Goal: Task Accomplishment & Management: Use online tool/utility

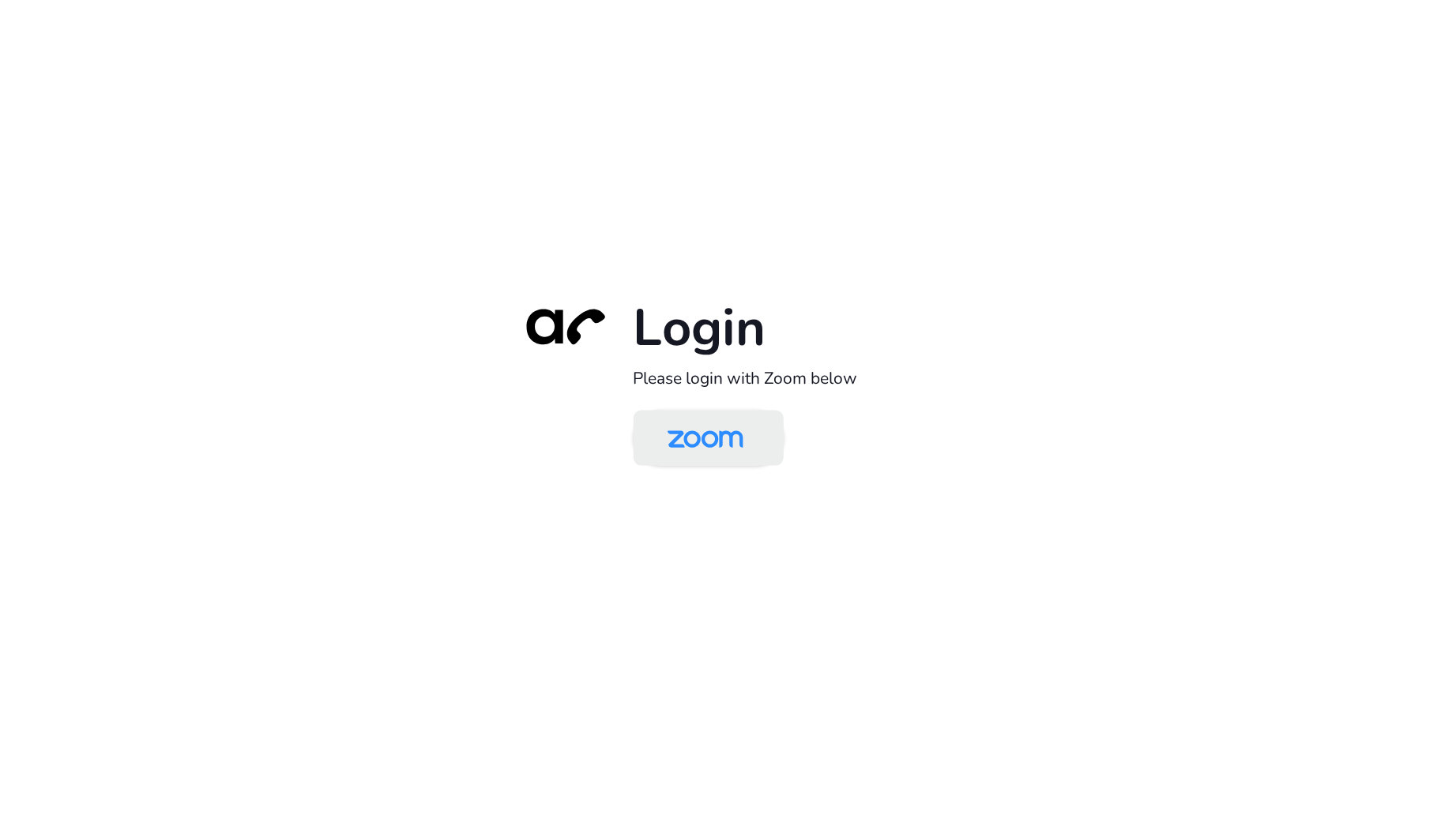
click at [714, 441] on img at bounding box center [706, 439] width 109 height 51
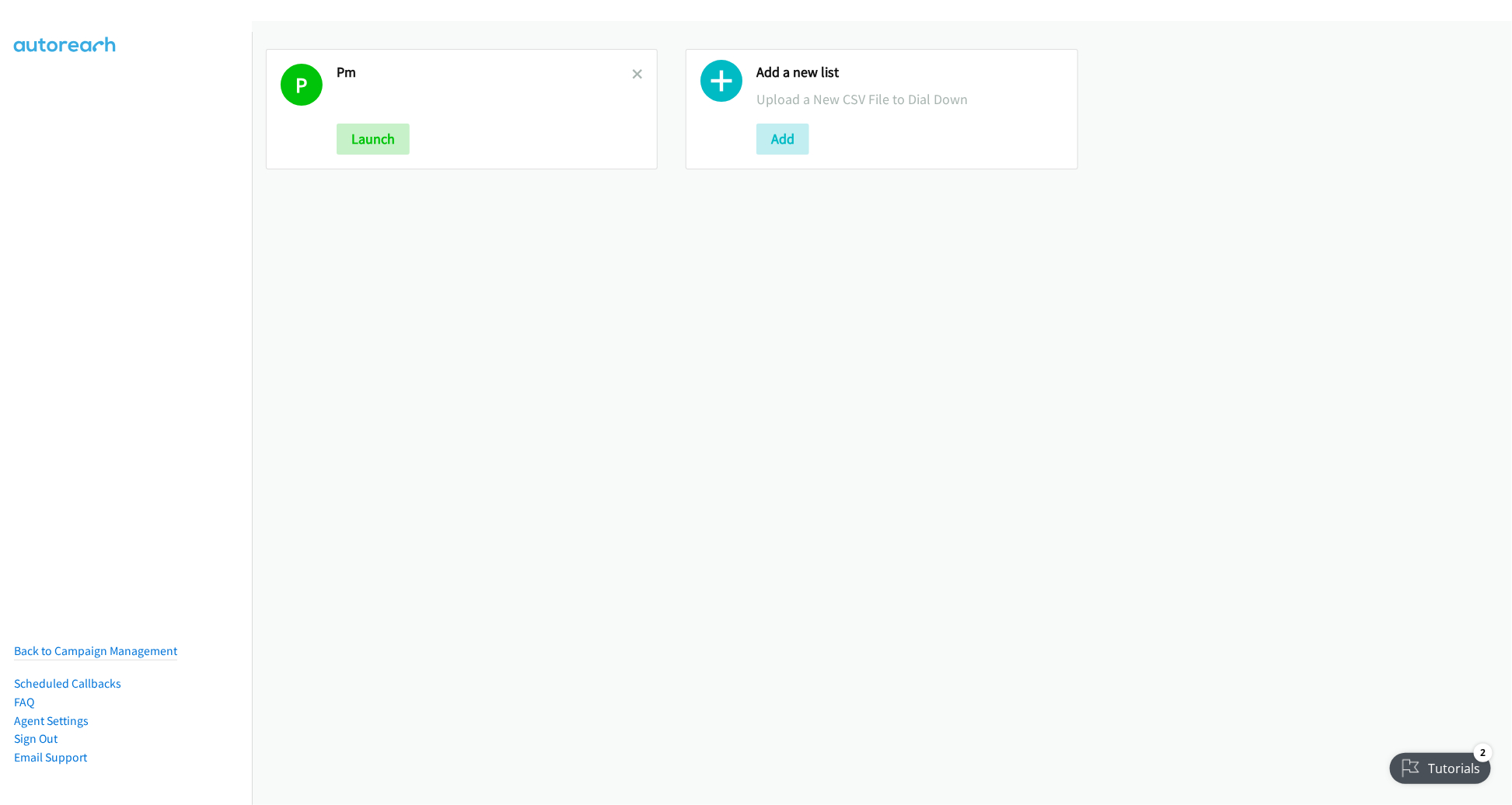
click at [632, 66] on link at bounding box center [637, 74] width 11 height 18
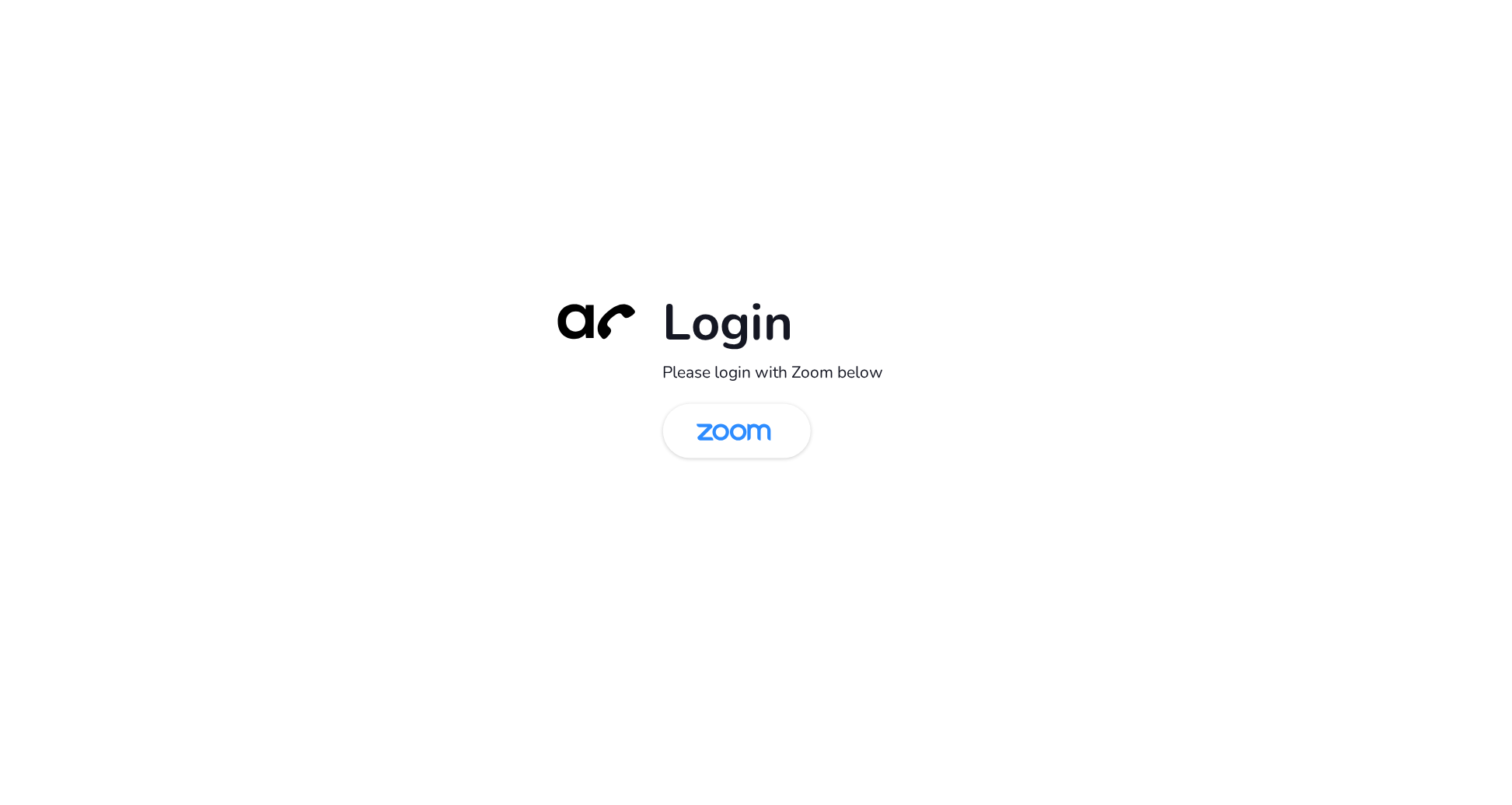
click at [711, 464] on div "Login Please login with Zoom below" at bounding box center [756, 402] width 435 height 223
click at [718, 440] on img at bounding box center [734, 432] width 107 height 51
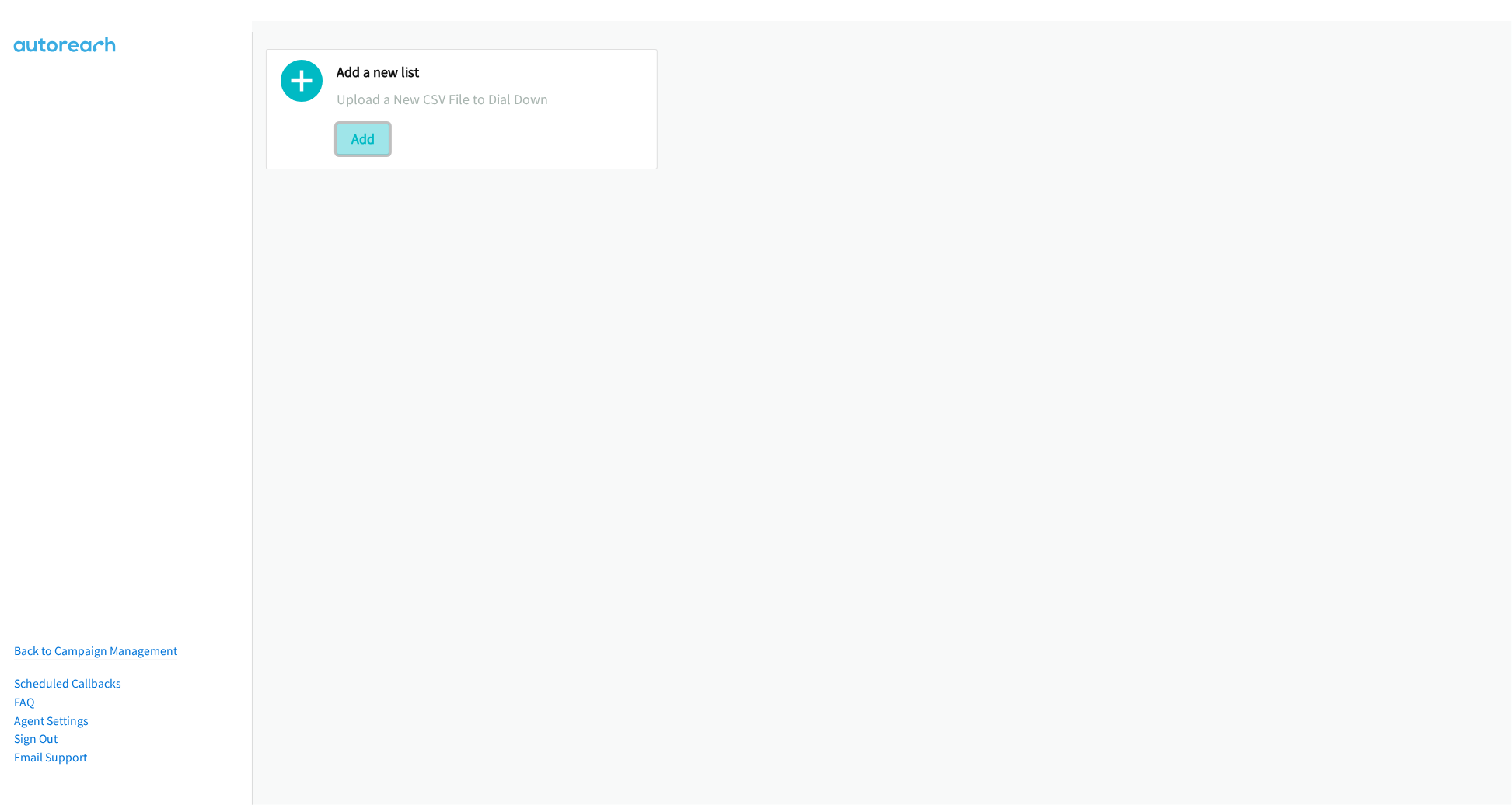
click at [378, 134] on button "Add" at bounding box center [363, 139] width 53 height 31
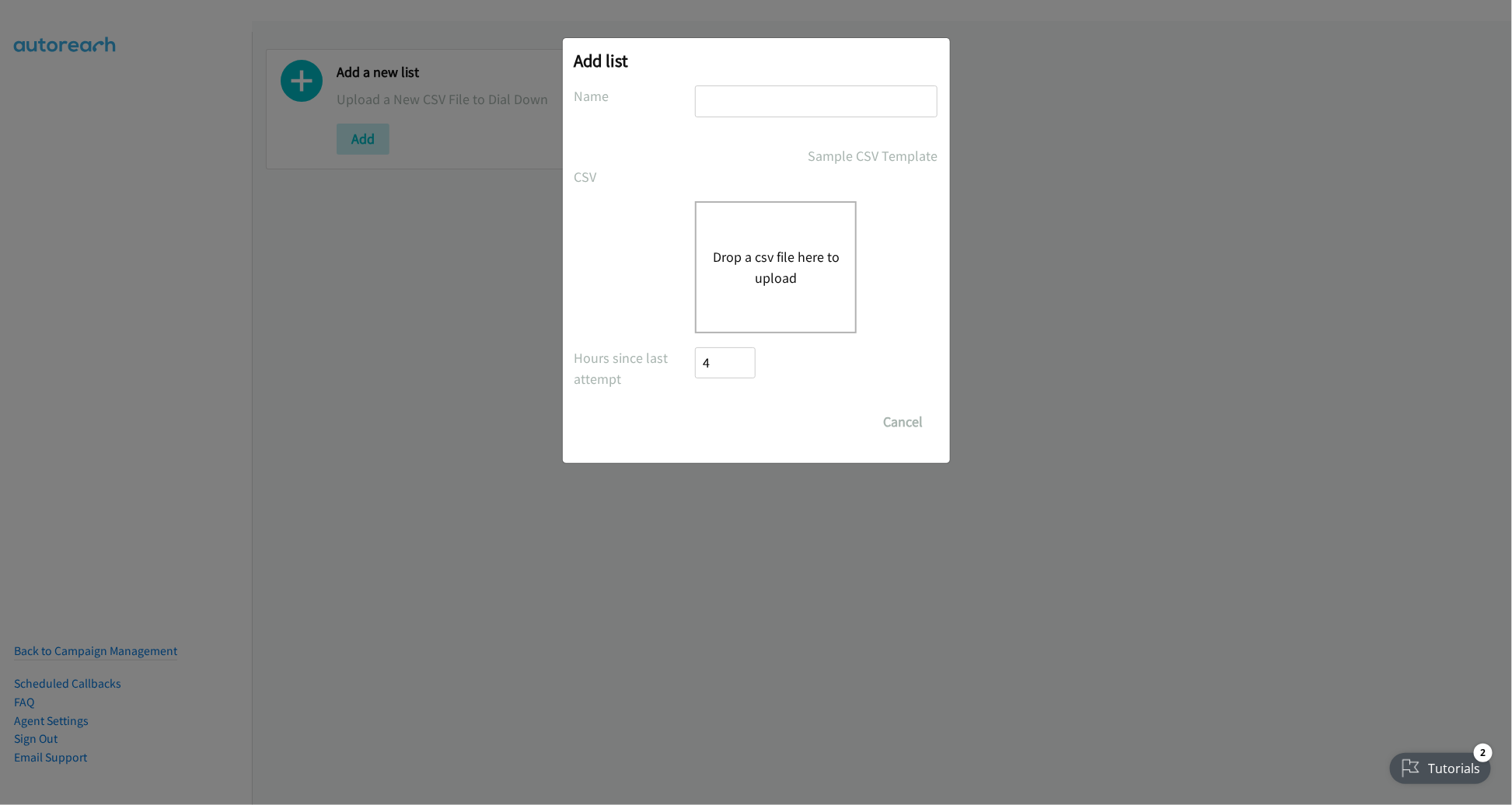
click at [709, 249] on div "Drop a csv file here to upload" at bounding box center [775, 267] width 162 height 132
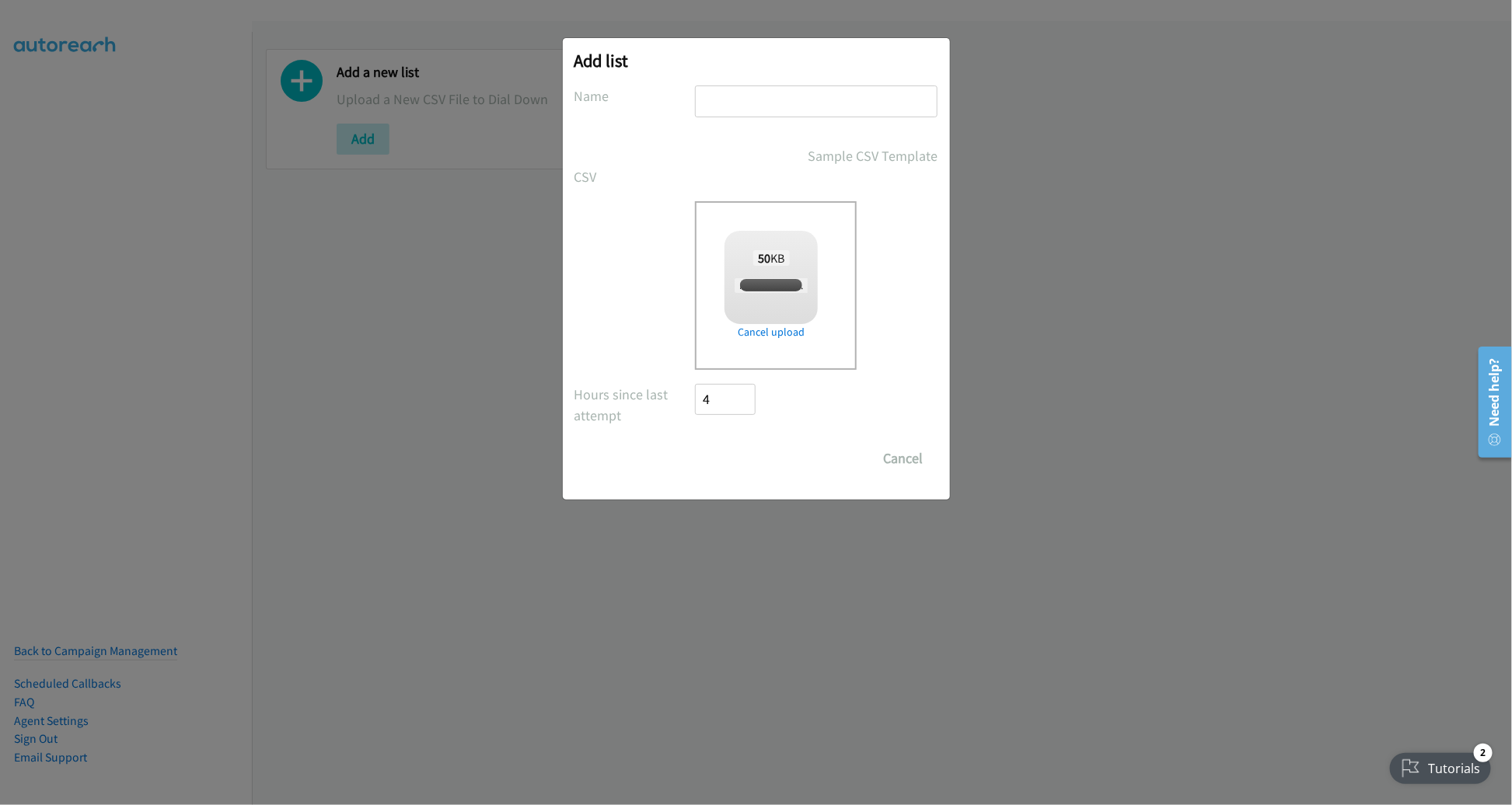
checkbox input "true"
click at [915, 100] on input "text" at bounding box center [816, 101] width 243 height 32
type input "AM"
click at [696, 443] on input "Save List" at bounding box center [737, 458] width 81 height 31
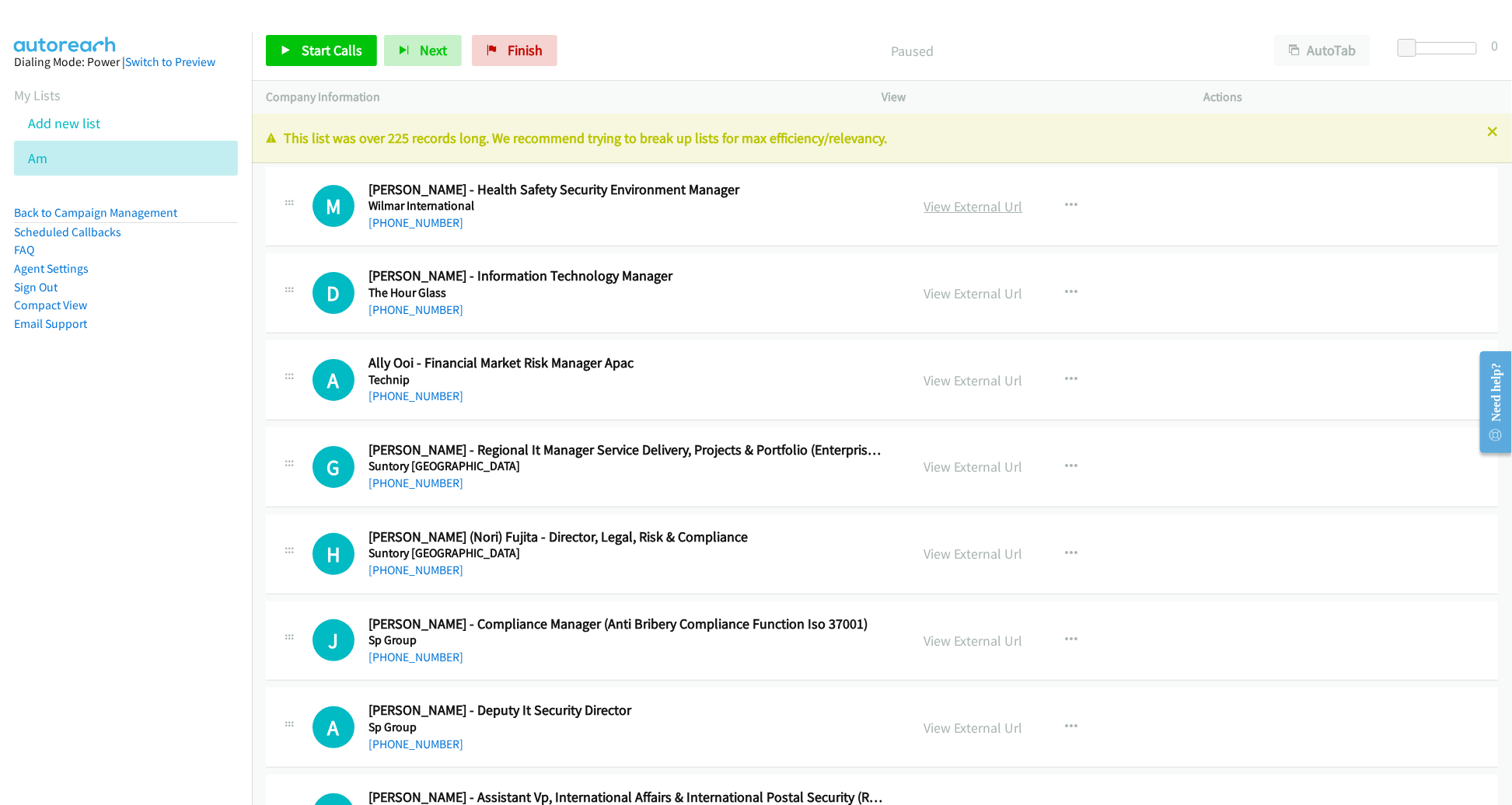
click at [976, 206] on link "View External Url" at bounding box center [973, 207] width 98 height 18
click at [341, 56] on span "Start Calls" at bounding box center [331, 51] width 60 height 18
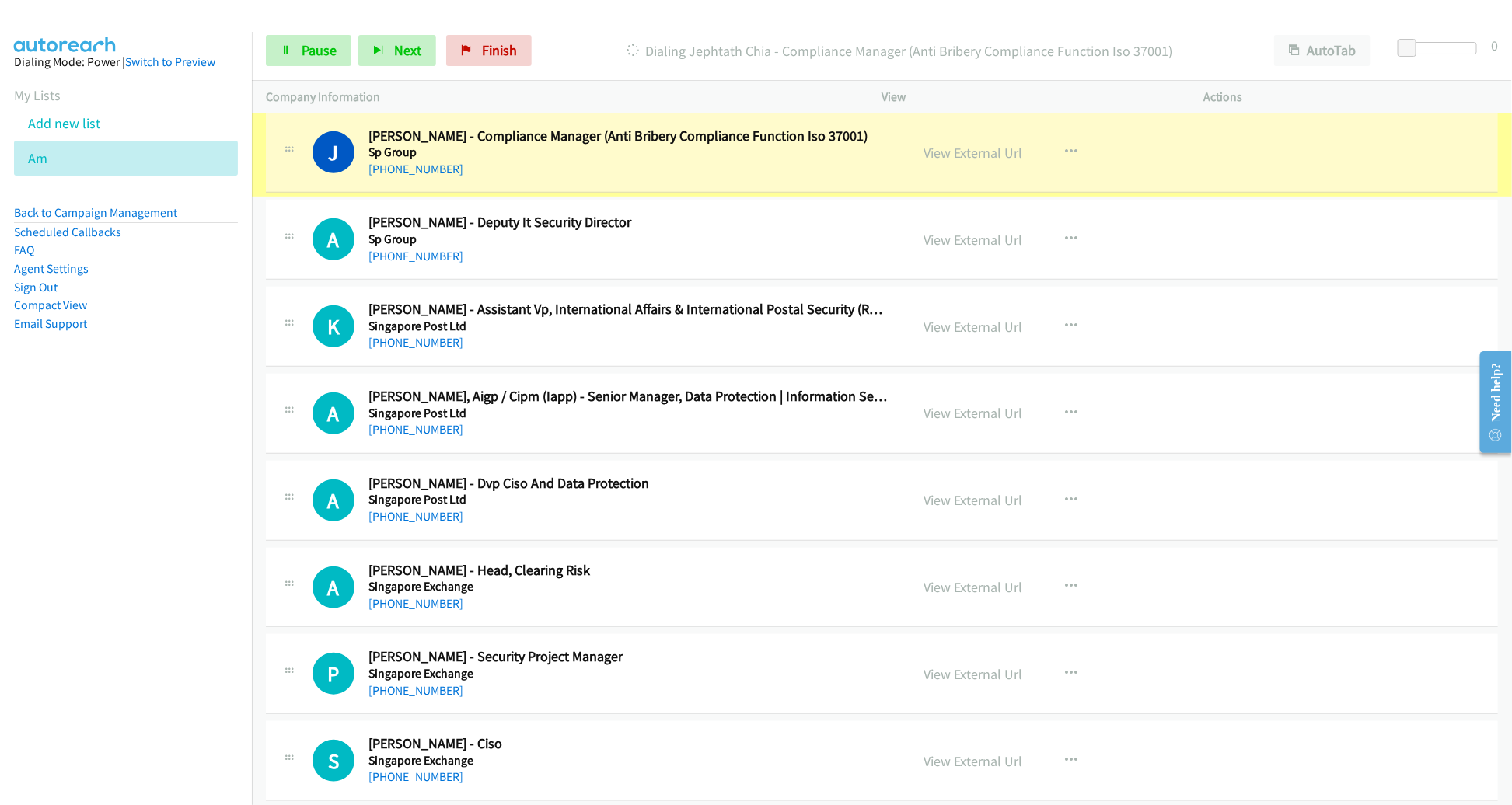
scroll to position [488, 0]
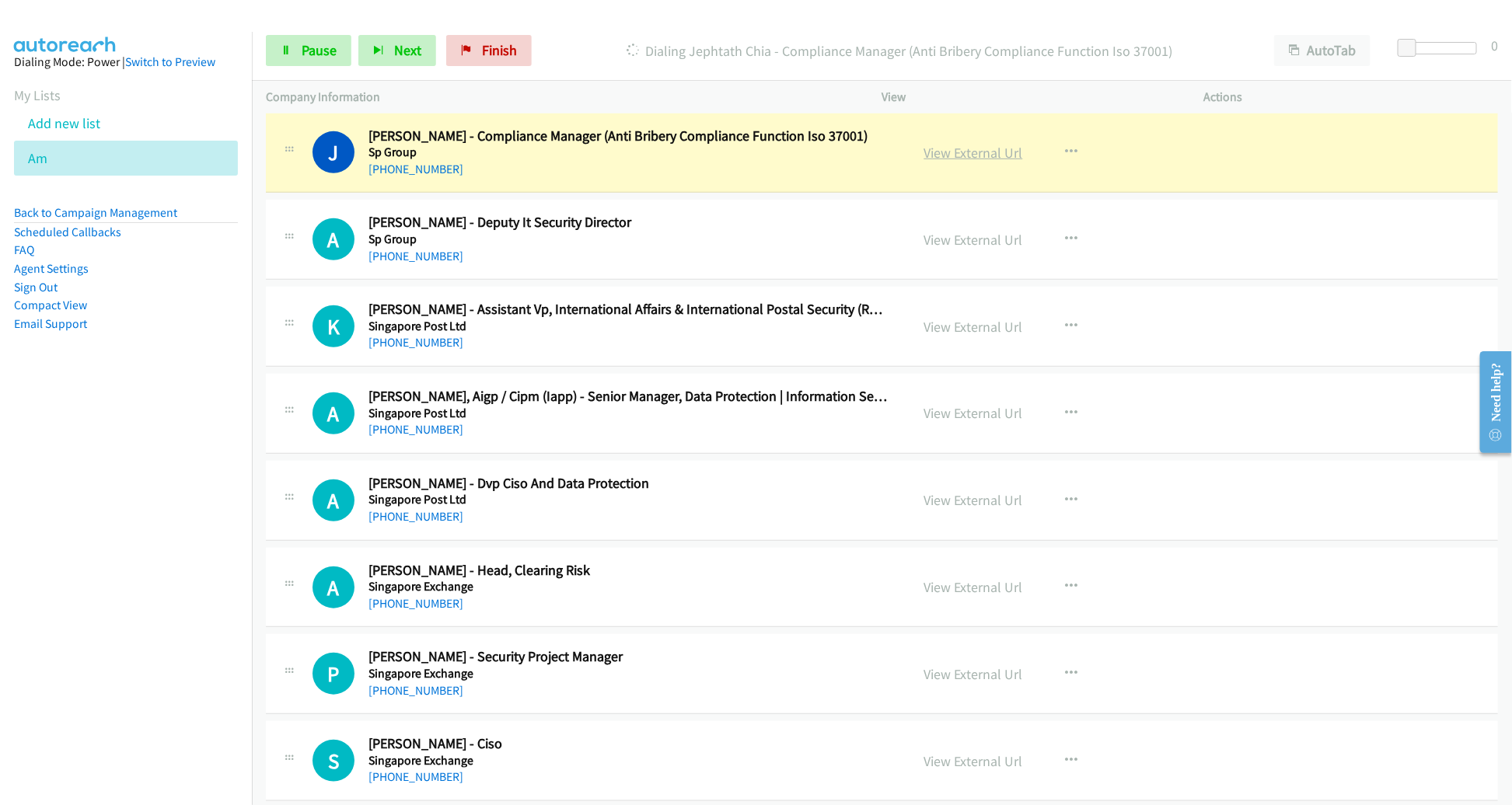
click at [960, 153] on link "View External Url" at bounding box center [973, 153] width 98 height 18
click at [310, 55] on span "Pause" at bounding box center [319, 51] width 35 height 18
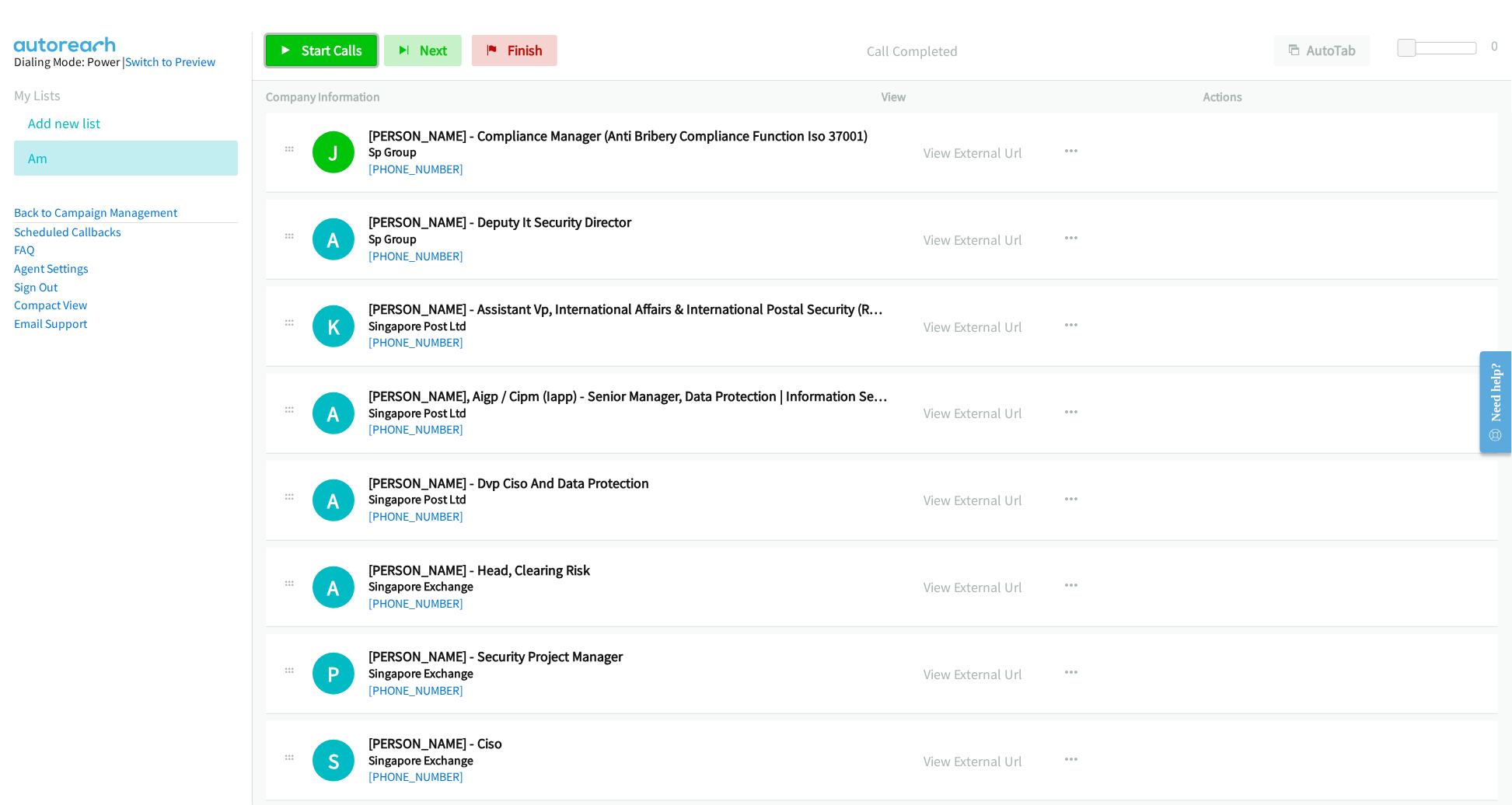
click at [317, 52] on span "Start Calls" at bounding box center [331, 51] width 60 height 18
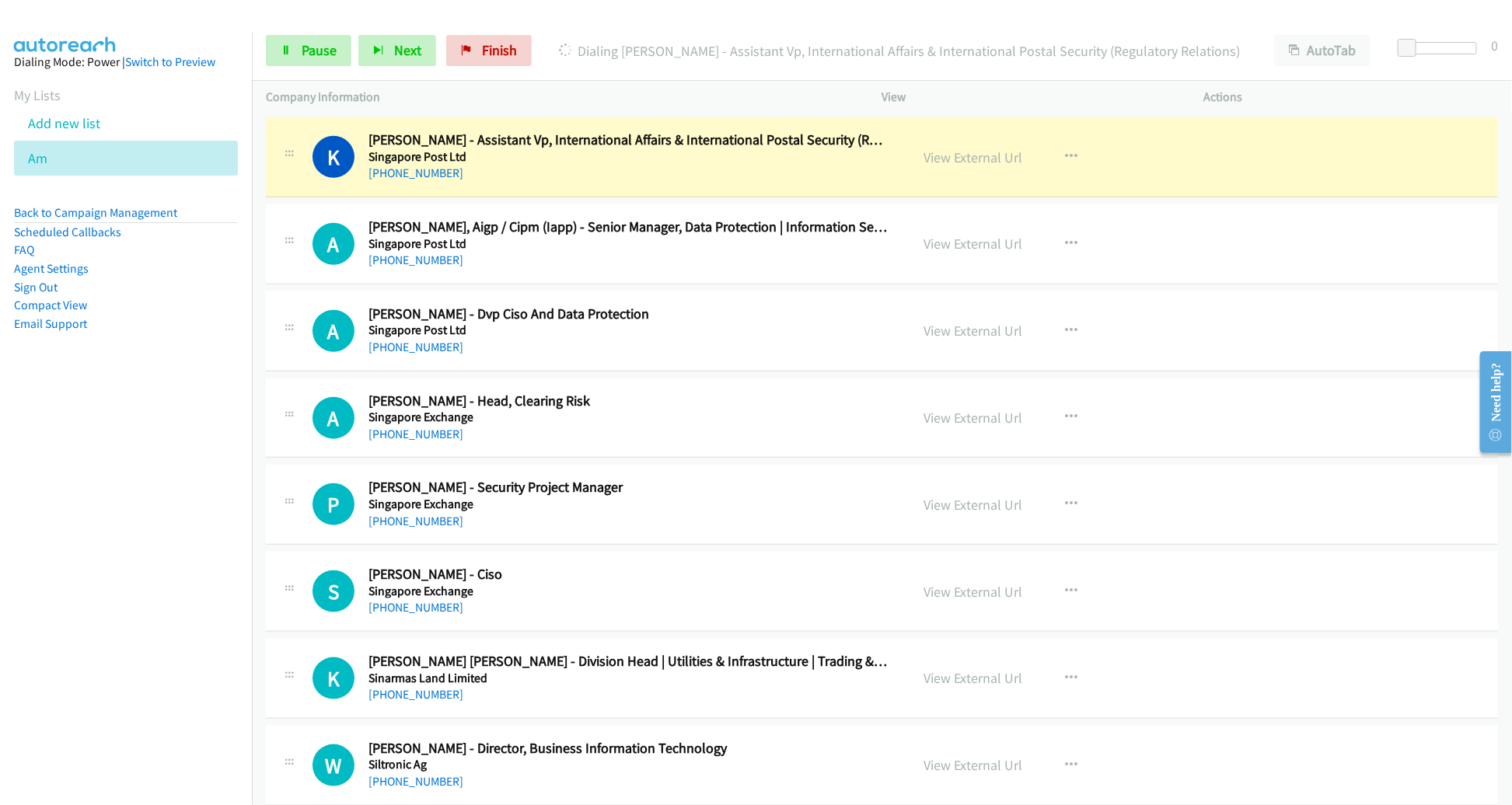
scroll to position [630, 0]
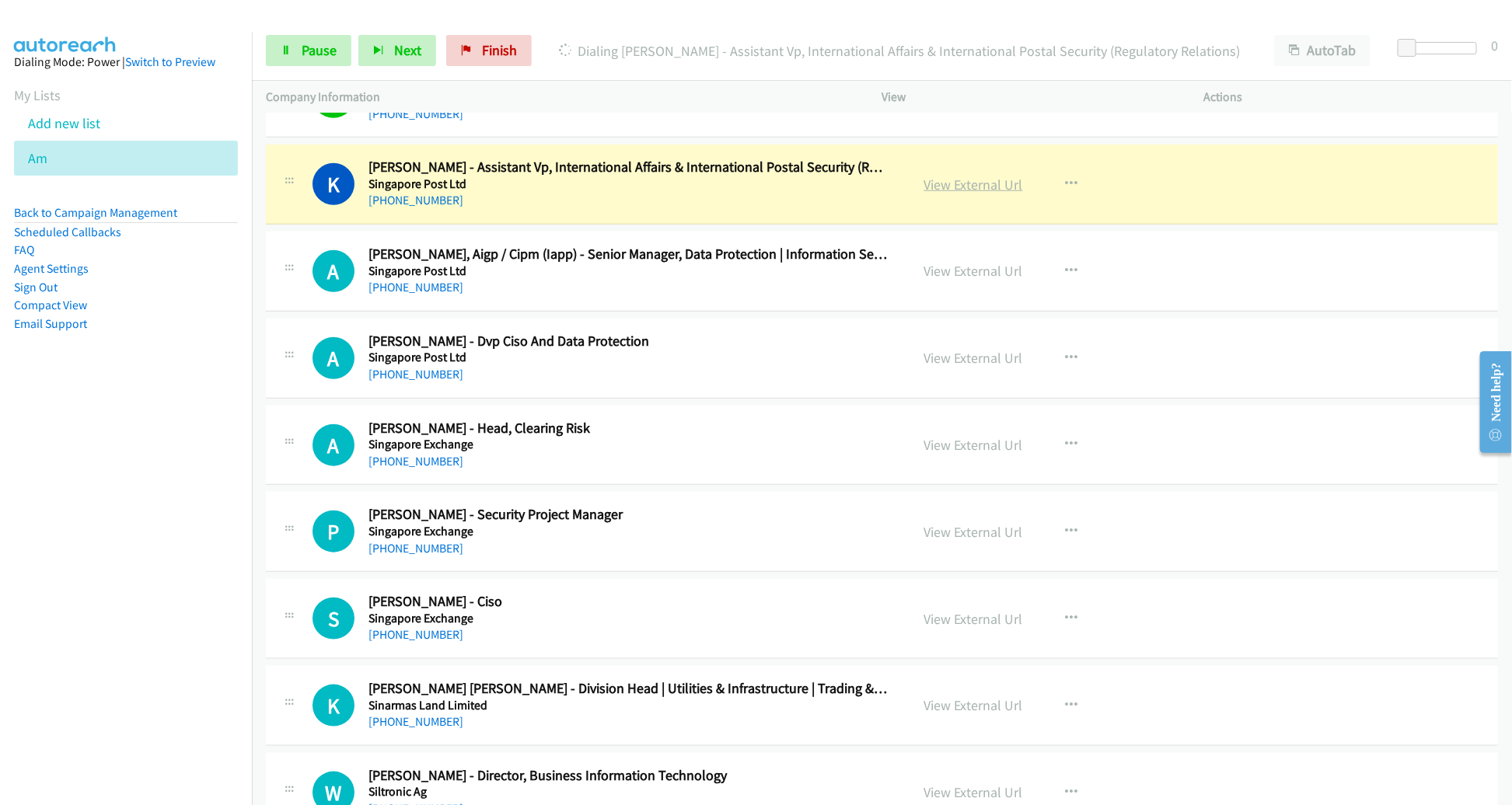
click at [979, 185] on link "View External Url" at bounding box center [973, 185] width 98 height 18
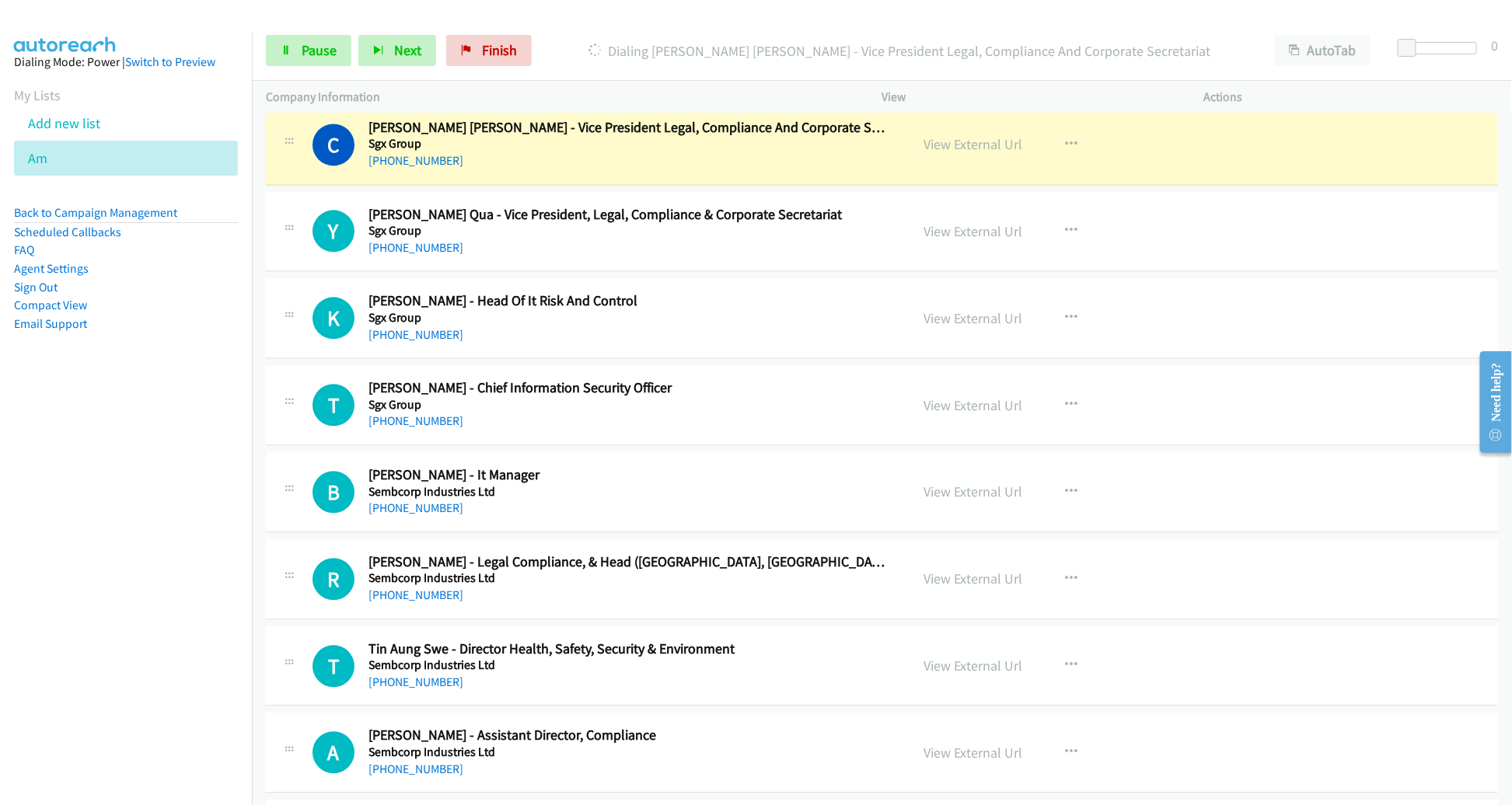
scroll to position [1795, 0]
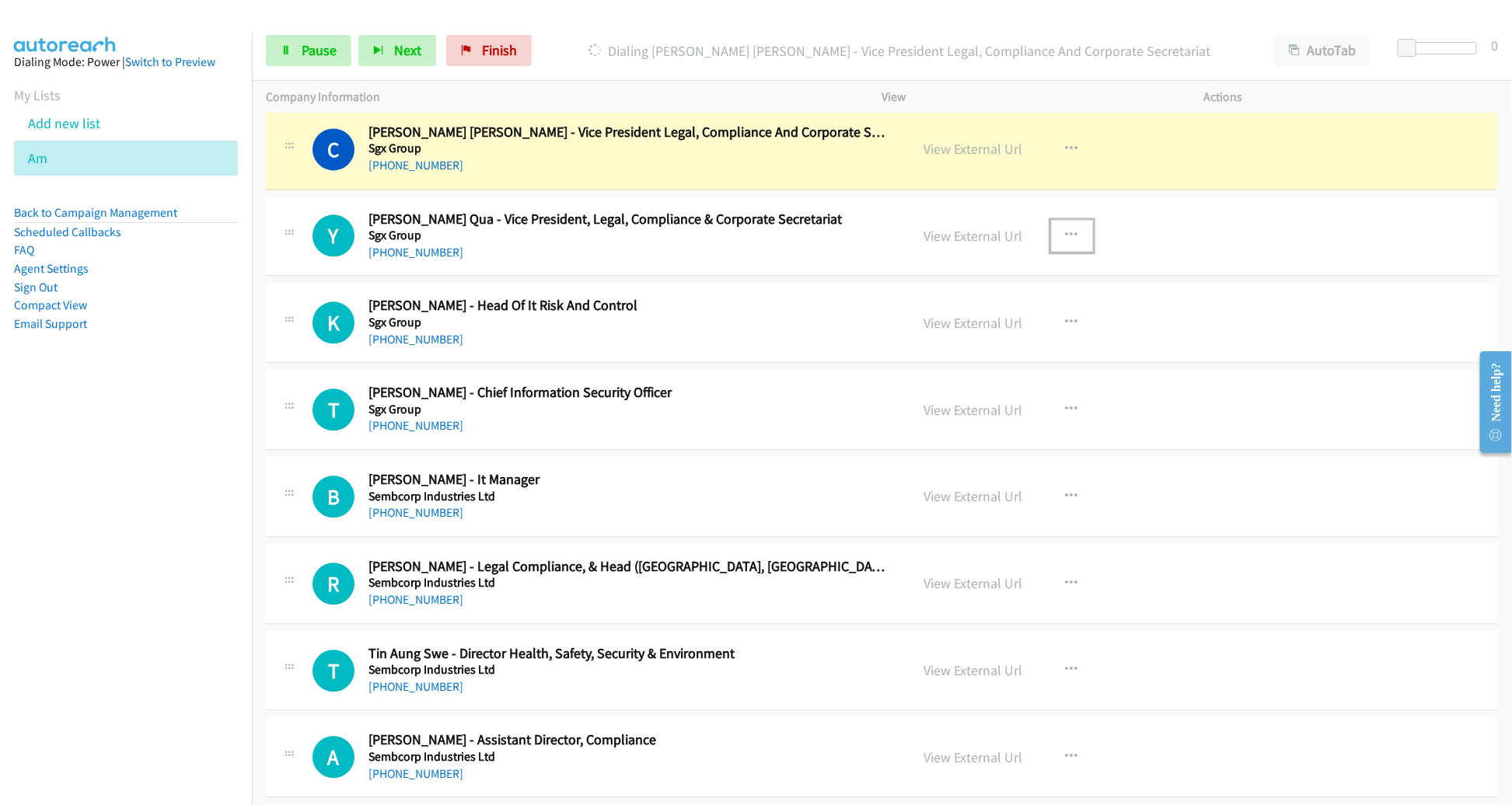
click at [1051, 224] on button "button" at bounding box center [1071, 236] width 42 height 31
click at [979, 356] on link "Remove from list" at bounding box center [988, 368] width 207 height 31
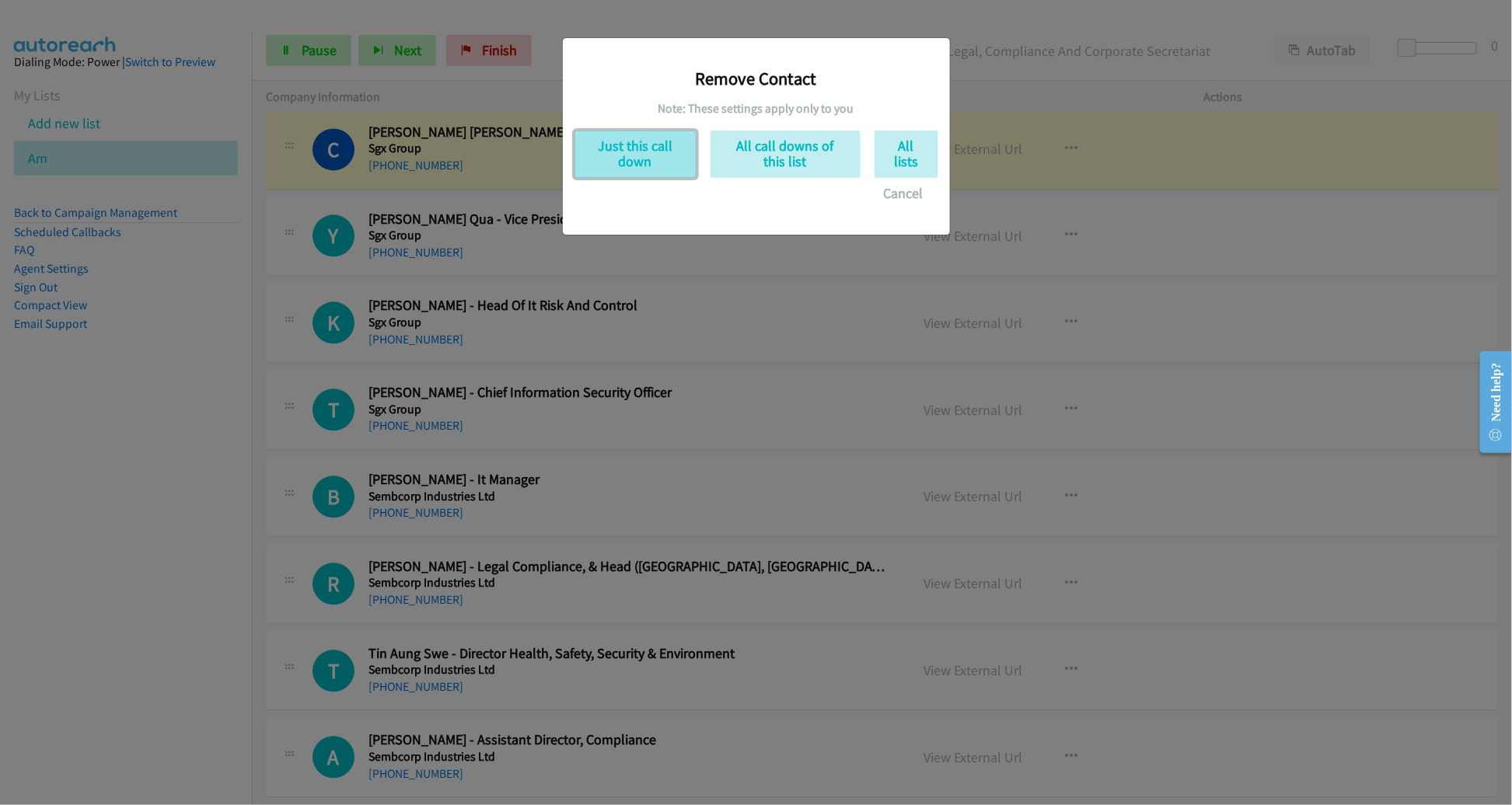
click at [606, 144] on button "Just this call down" at bounding box center [635, 154] width 122 height 48
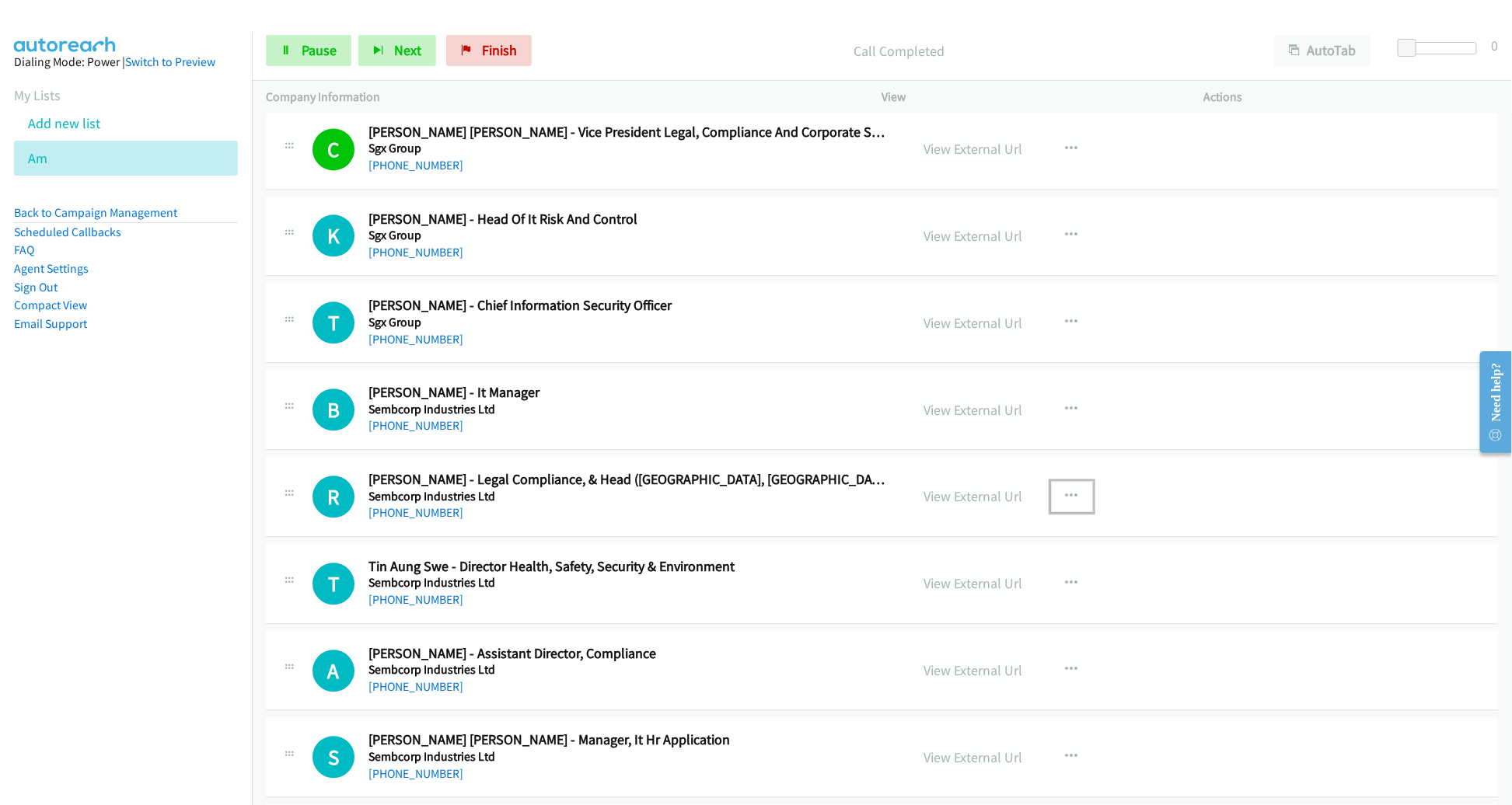
click at [1066, 490] on icon "button" at bounding box center [1072, 496] width 13 height 13
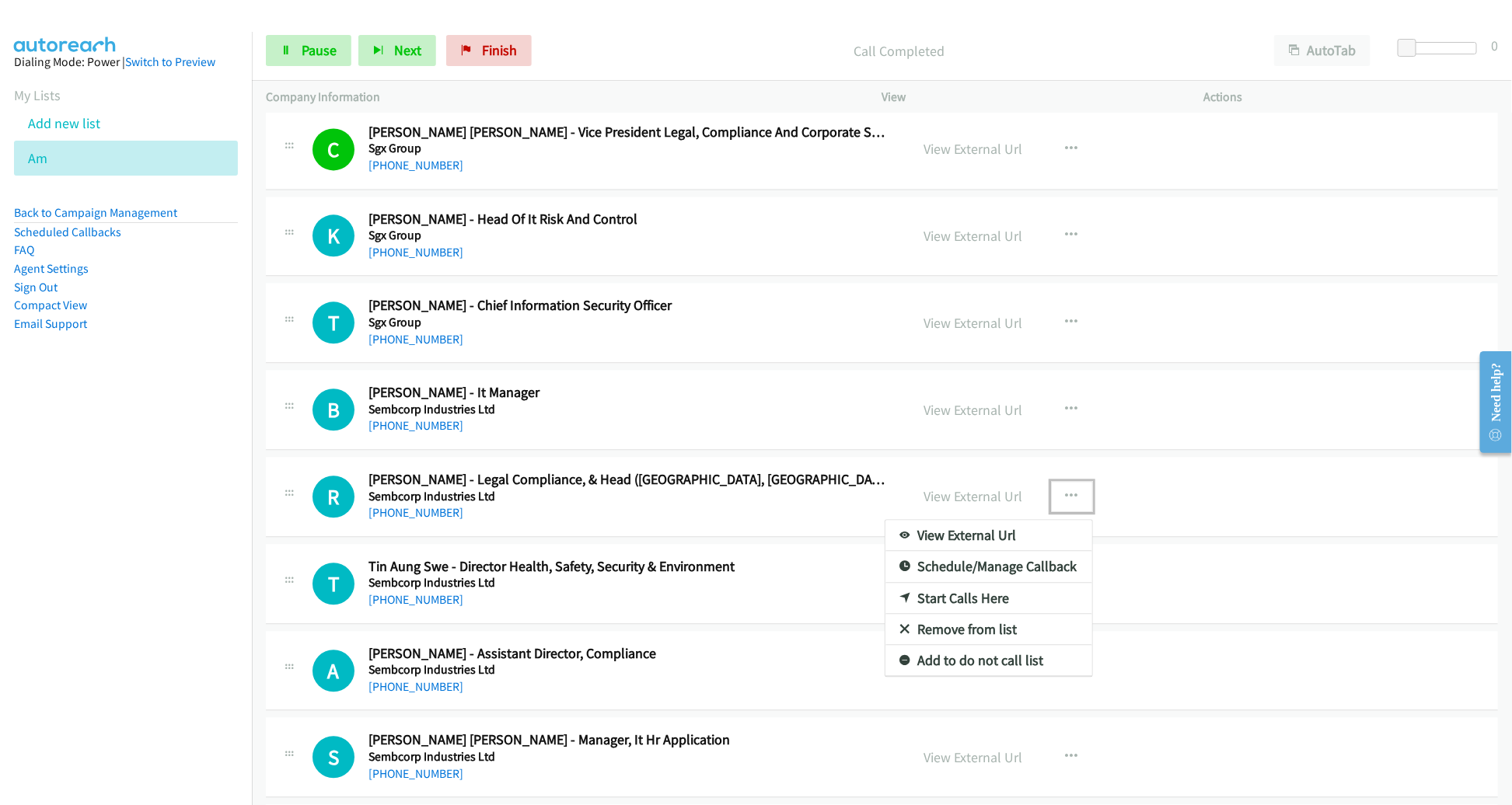
click at [983, 619] on link "Remove from list" at bounding box center [988, 629] width 207 height 31
click at [983, 619] on td "T Callback Scheduled Tin Aung Swe - Director Health, Safety, Security & Environ…" at bounding box center [882, 584] width 1260 height 87
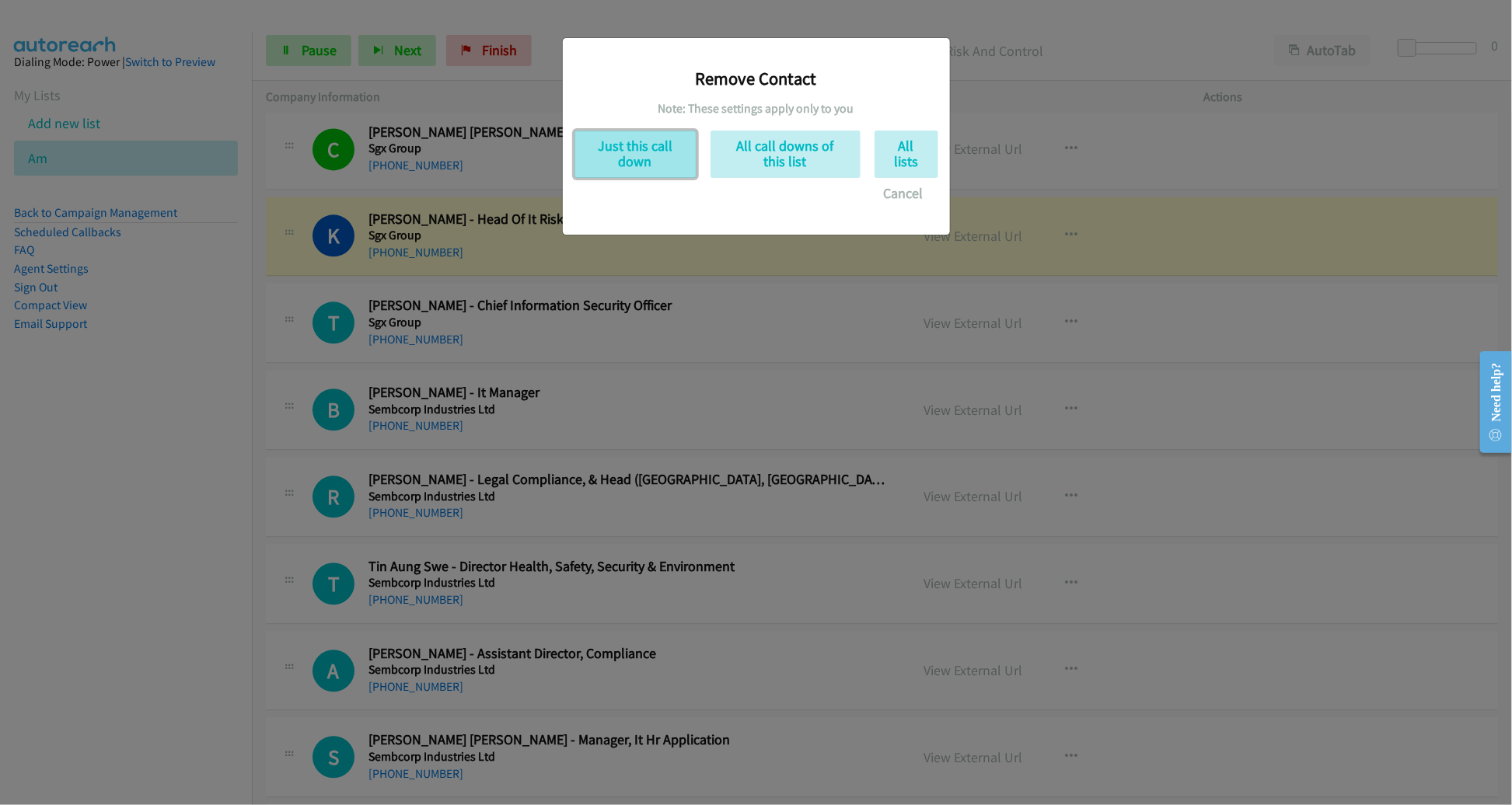
click at [615, 154] on button "Just this call down" at bounding box center [635, 154] width 122 height 48
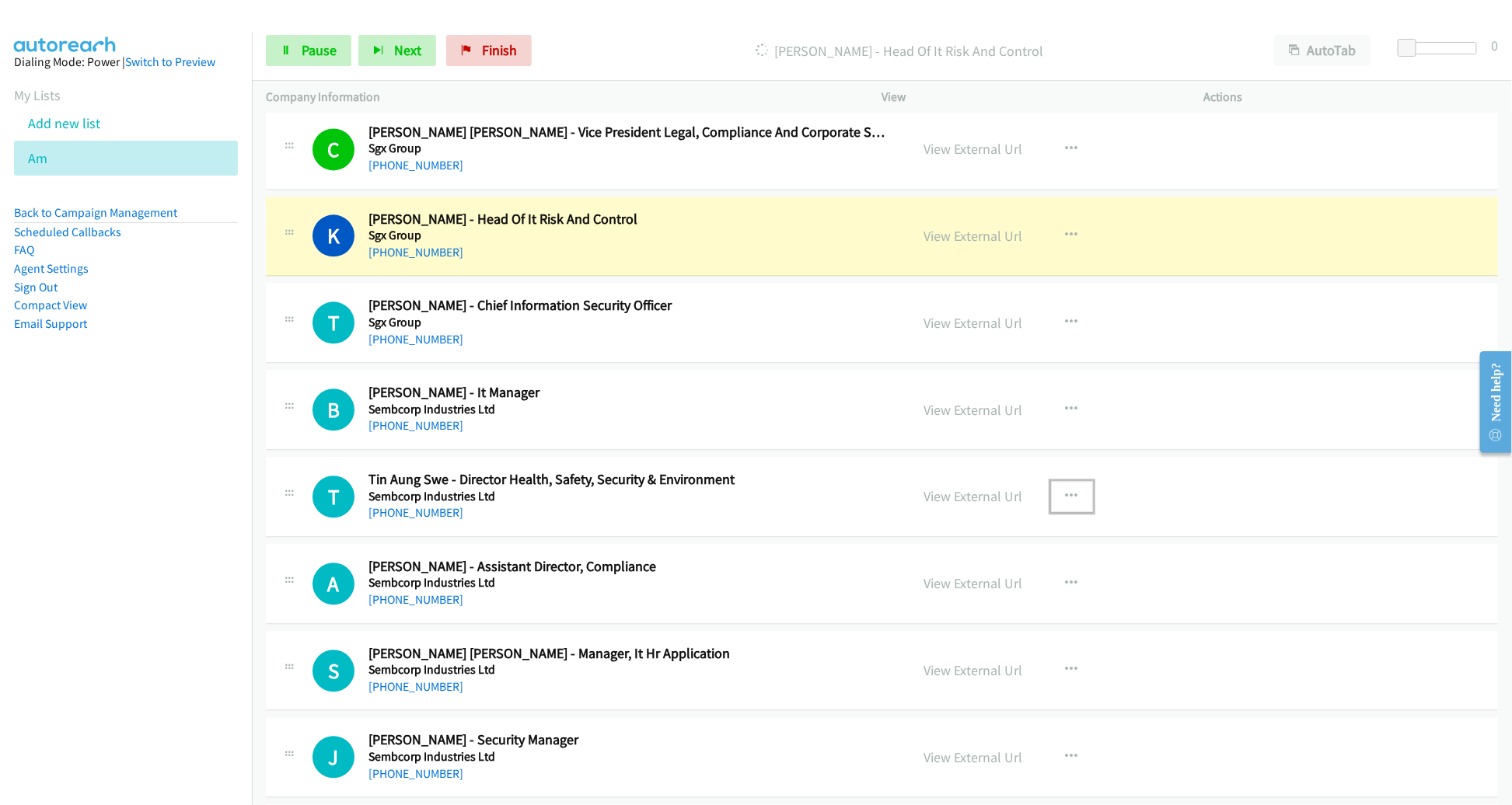
click at [1067, 490] on icon "button" at bounding box center [1072, 496] width 13 height 13
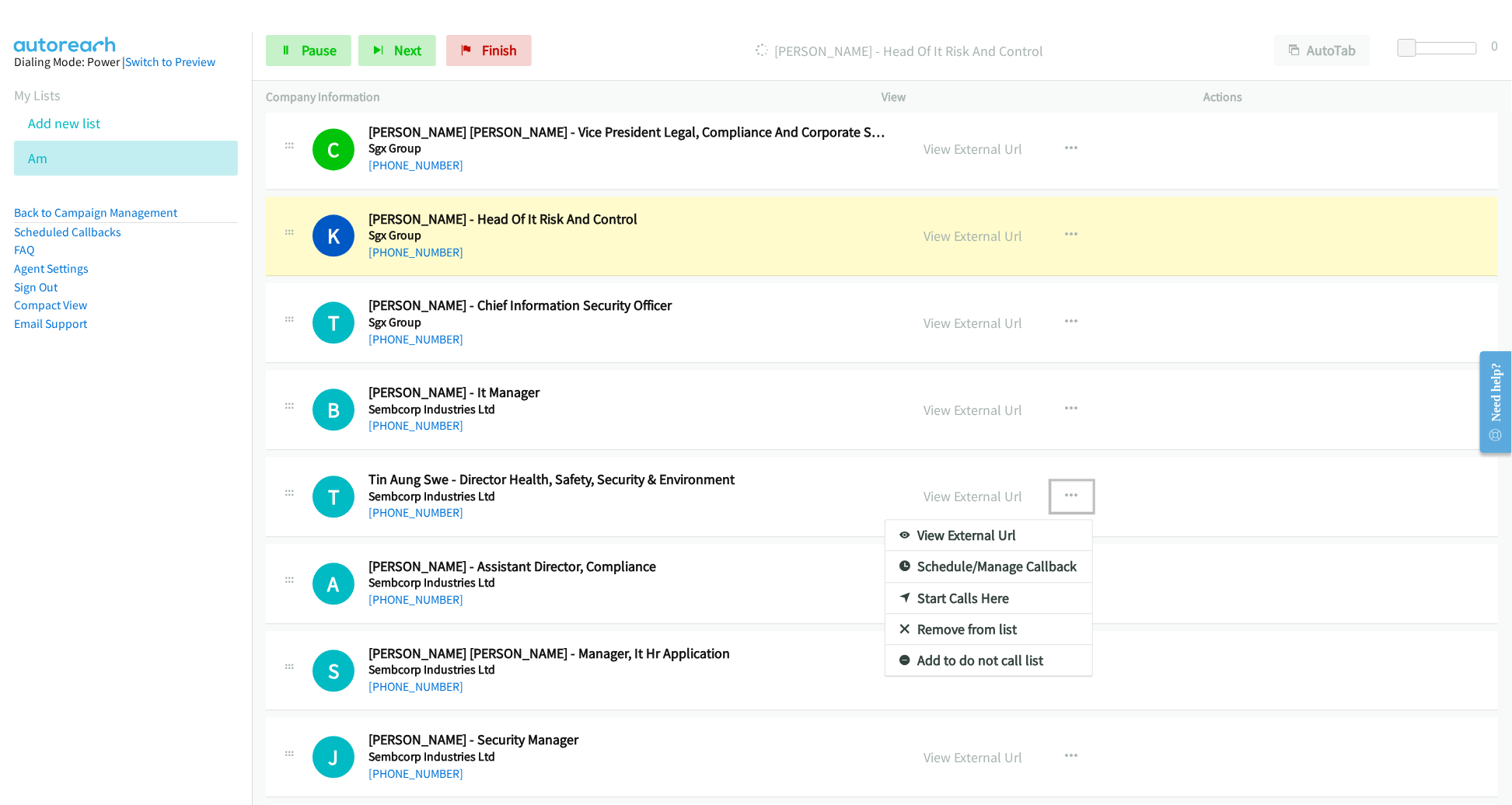
click at [926, 625] on link "Remove from list" at bounding box center [988, 629] width 207 height 31
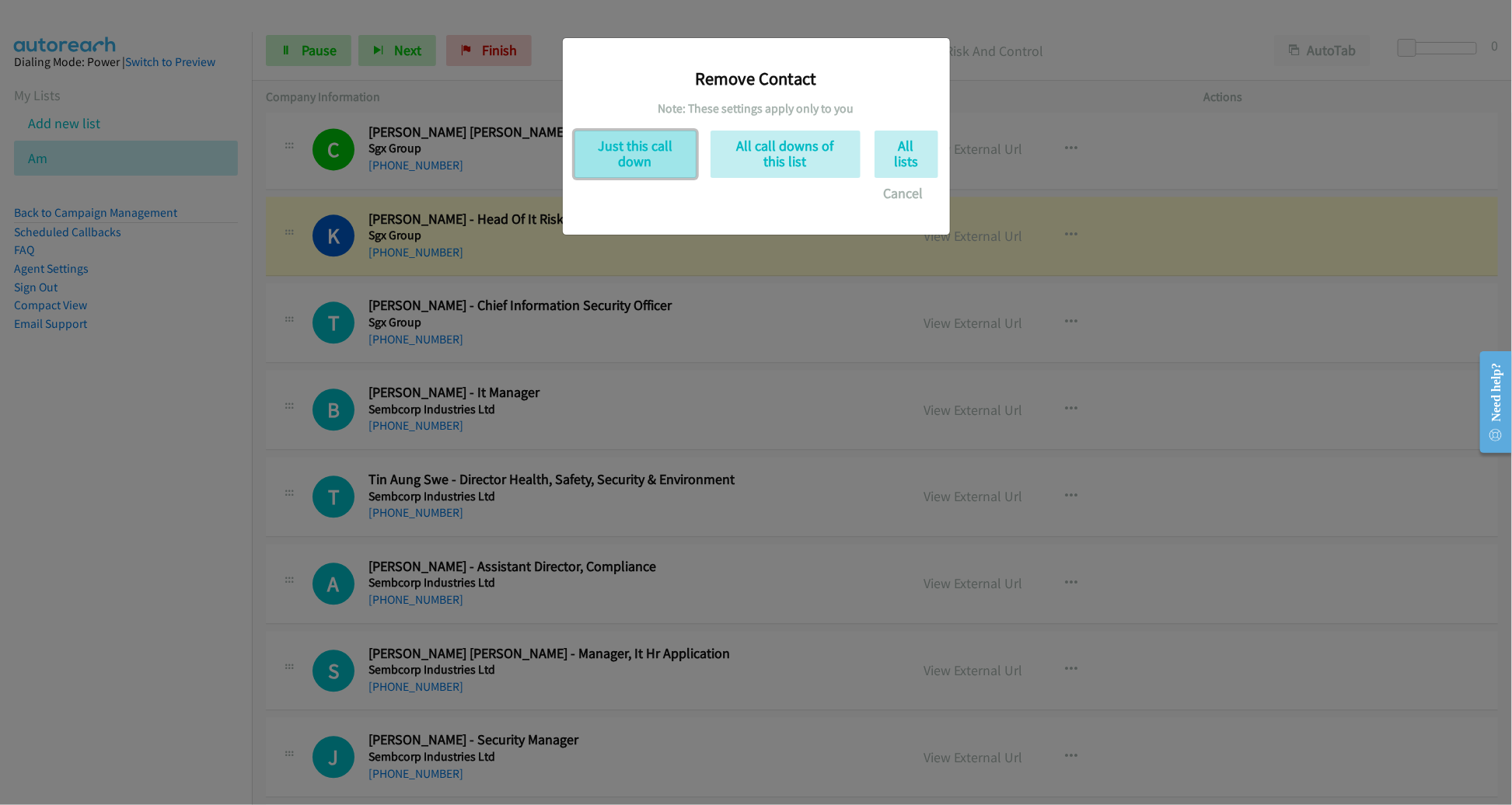
click at [625, 162] on button "Just this call down" at bounding box center [635, 154] width 122 height 48
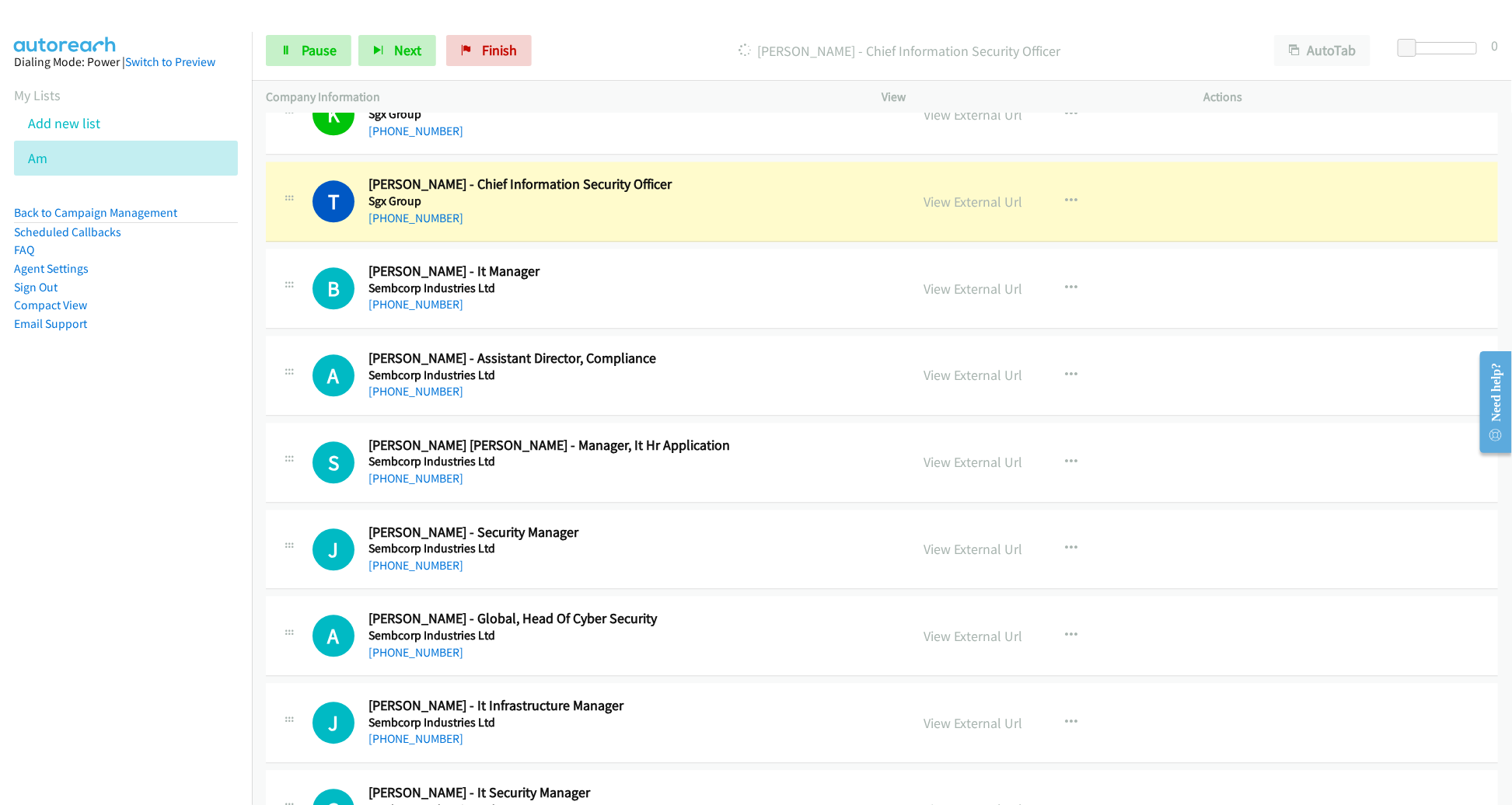
scroll to position [1955, 0]
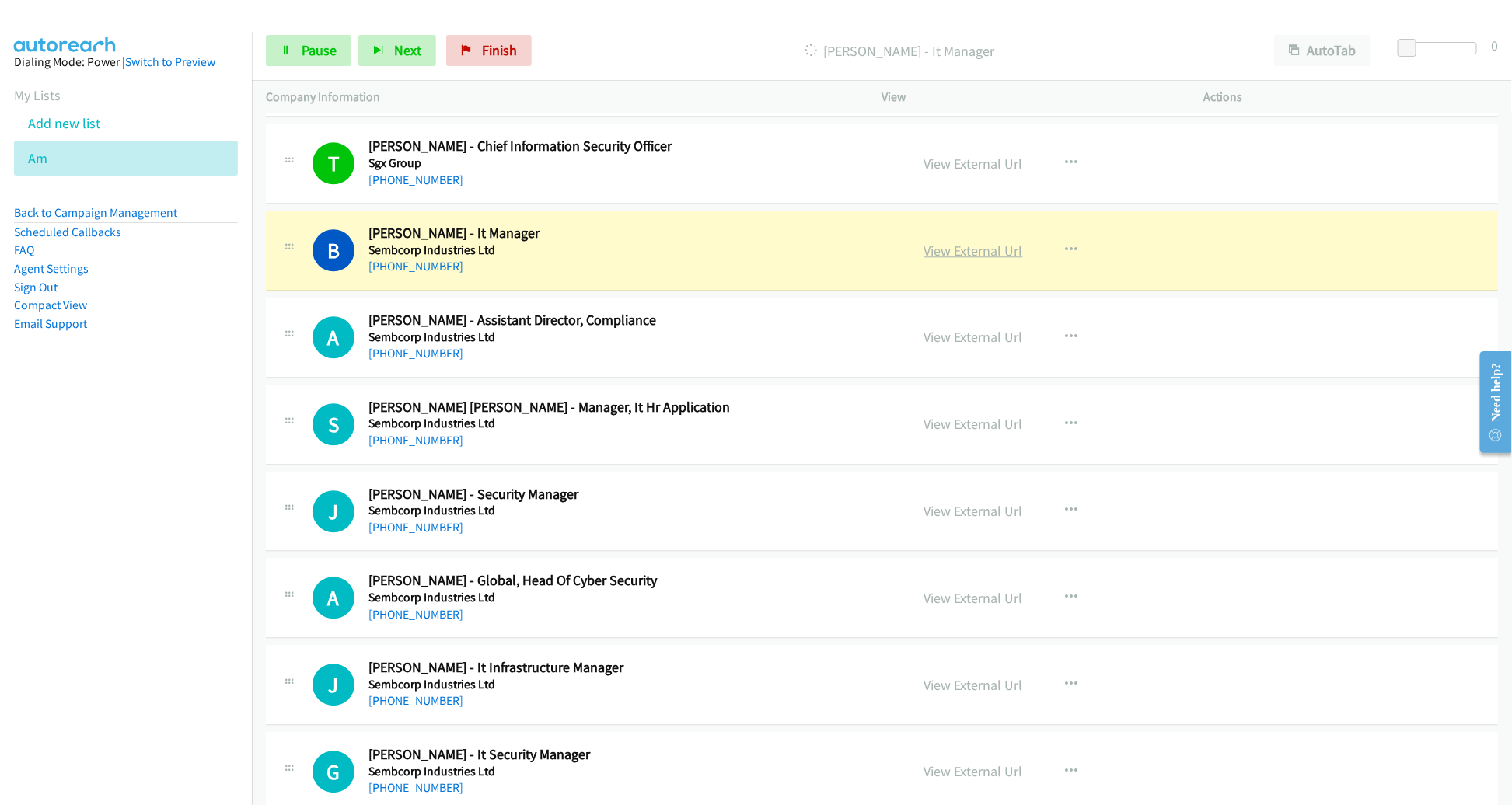
click at [979, 242] on link "View External Url" at bounding box center [973, 251] width 98 height 18
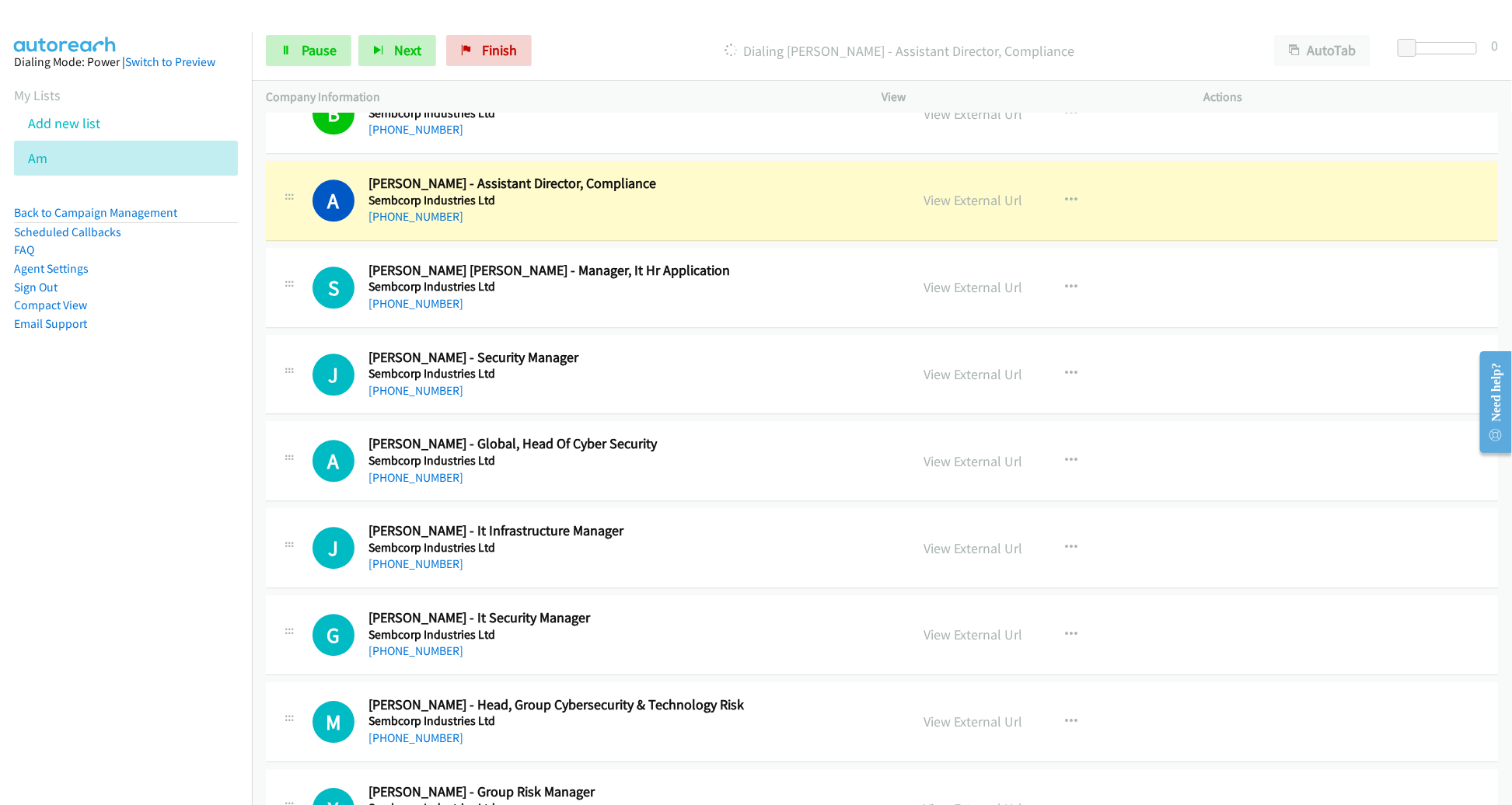
scroll to position [2122, 0]
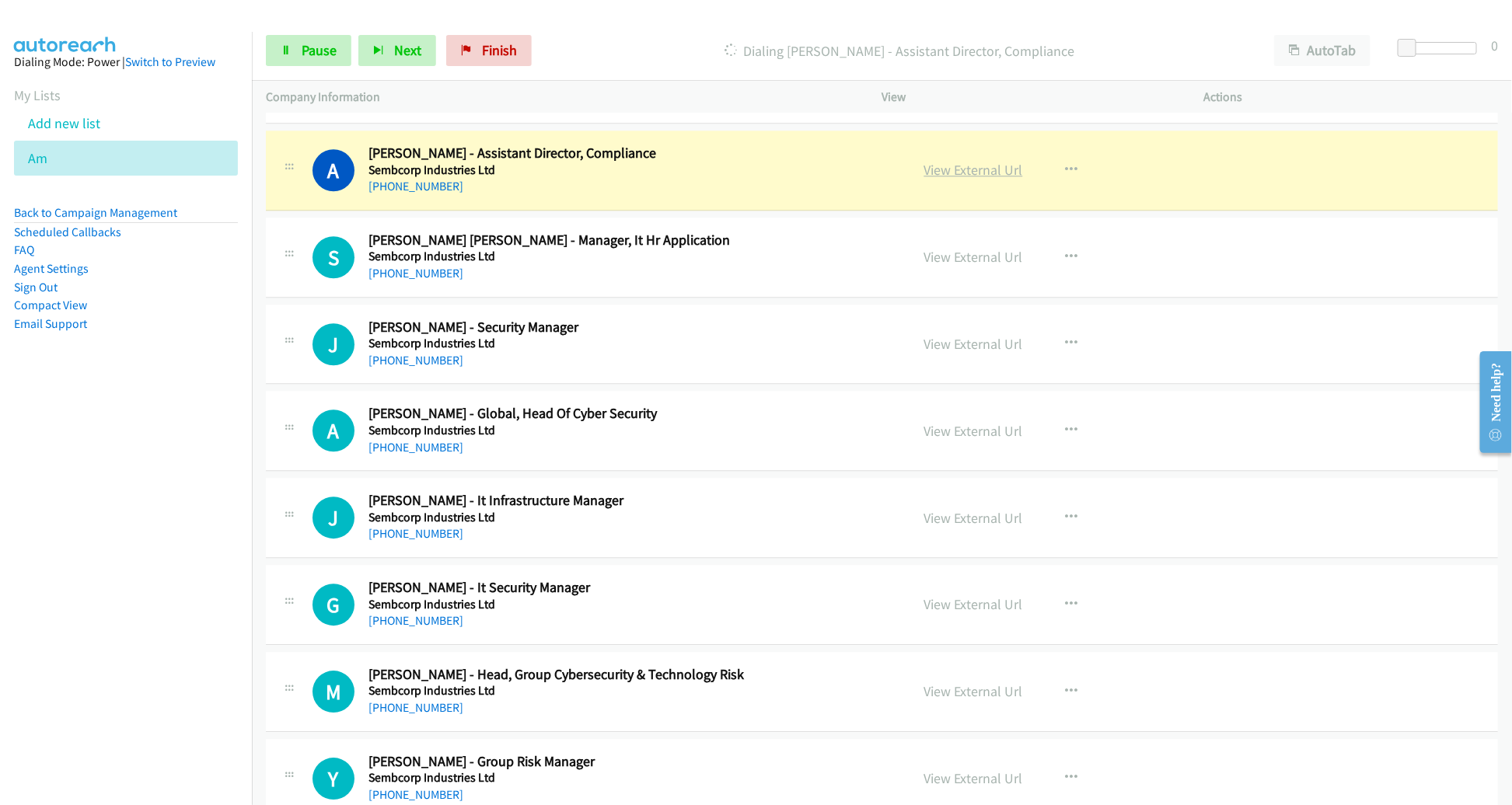
click at [1000, 167] on link "View External Url" at bounding box center [973, 170] width 98 height 18
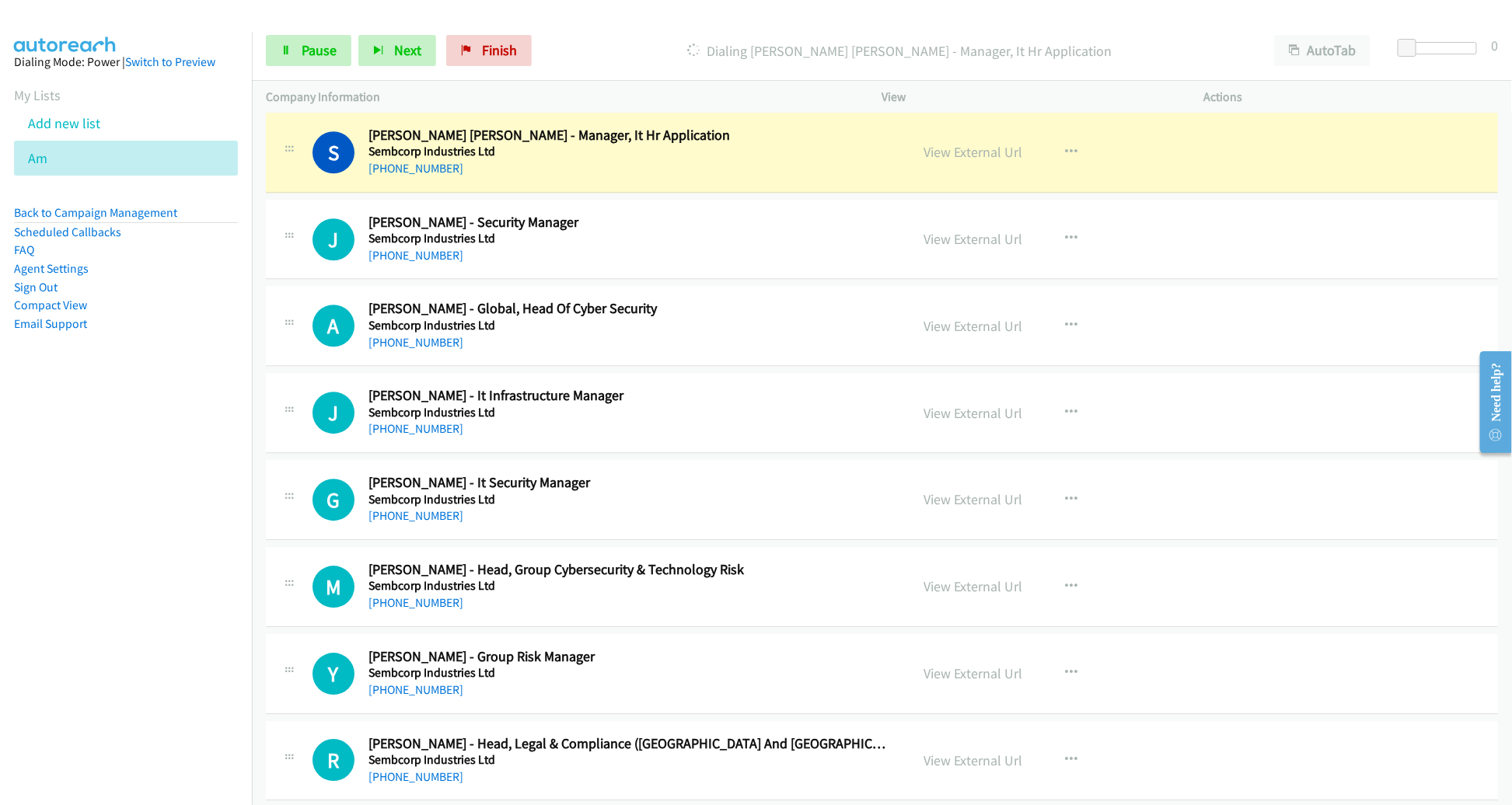
scroll to position [2222, 0]
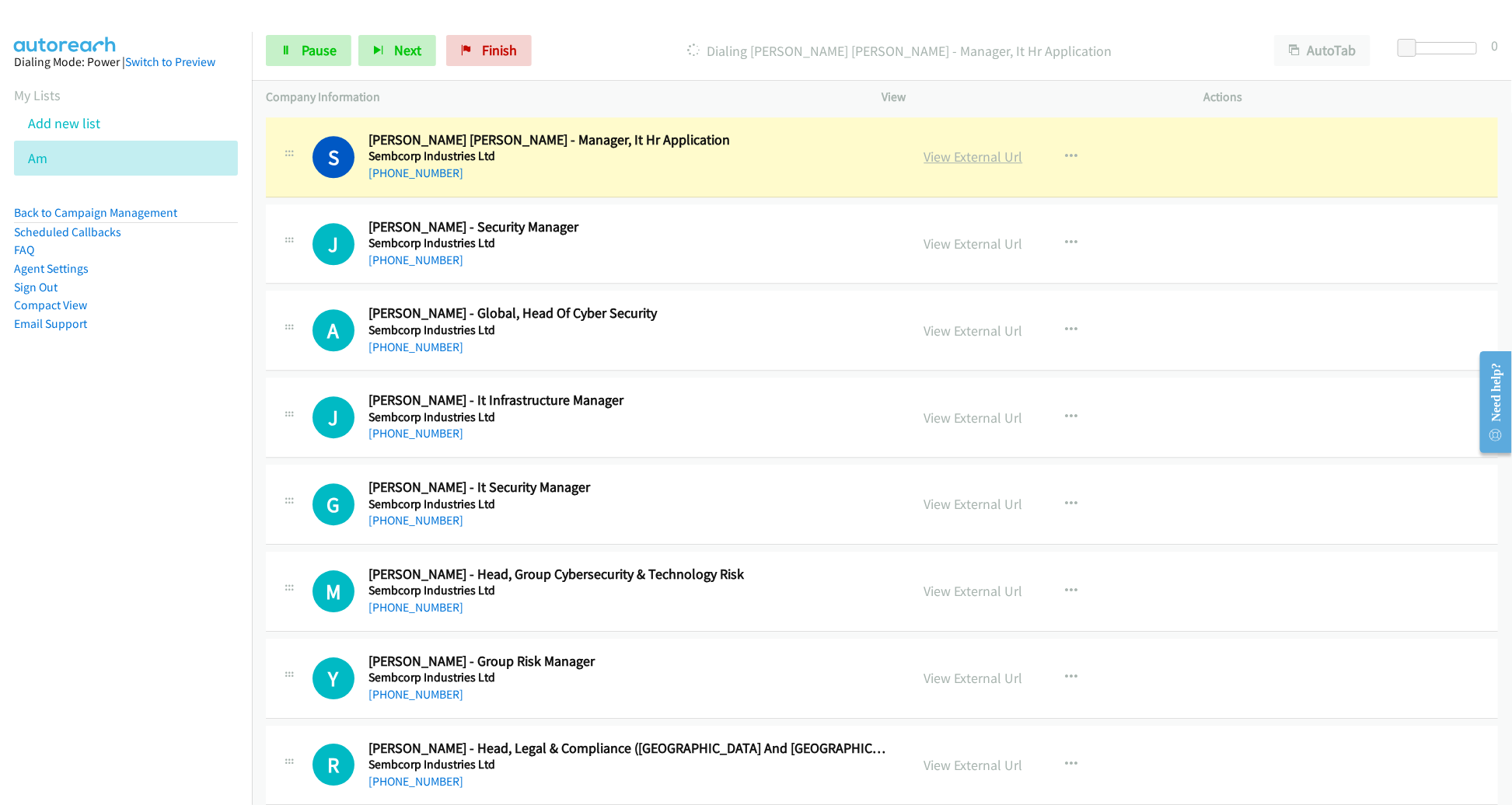
click at [950, 157] on link "View External Url" at bounding box center [973, 157] width 98 height 18
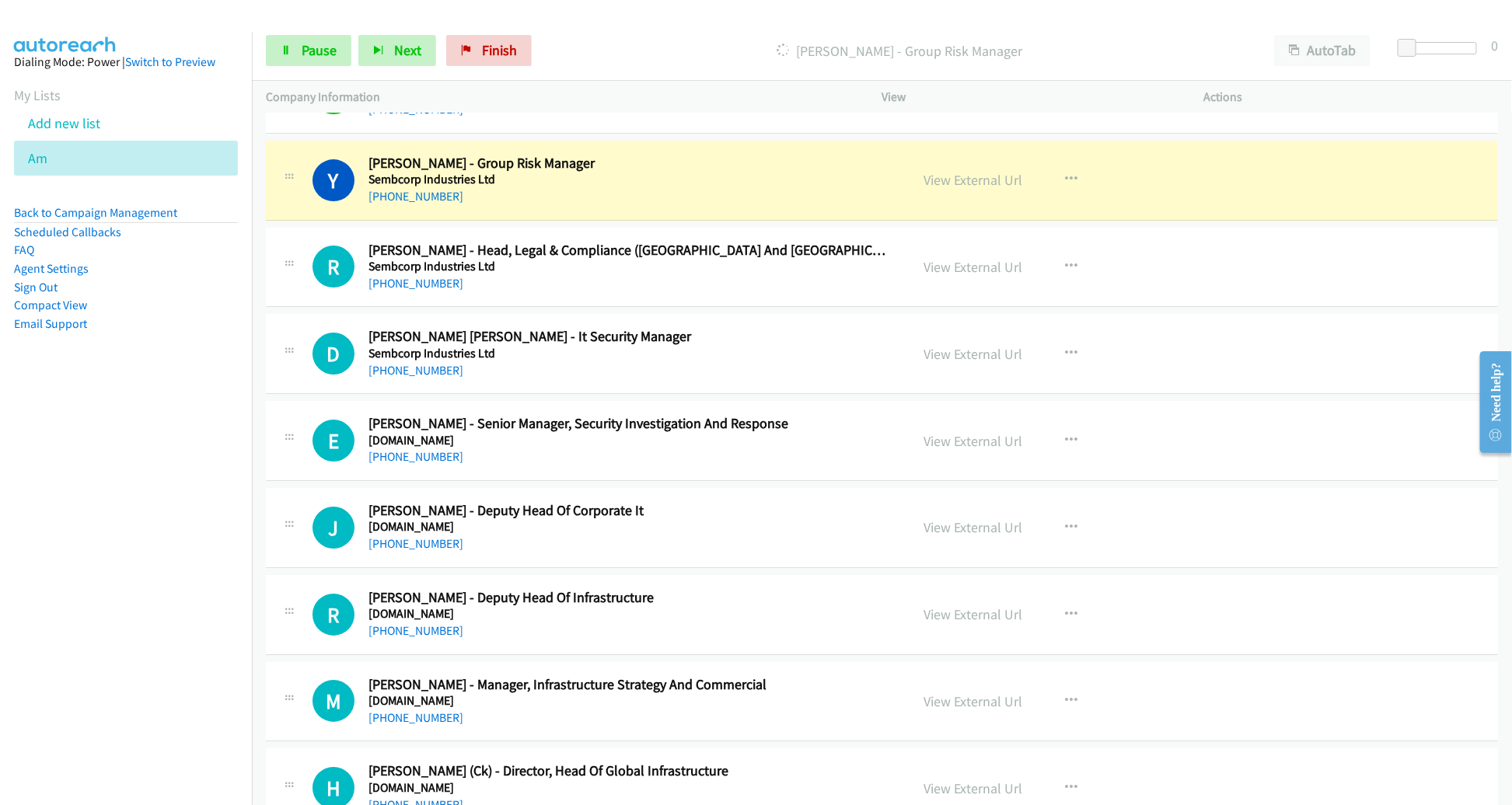
scroll to position [2726, 0]
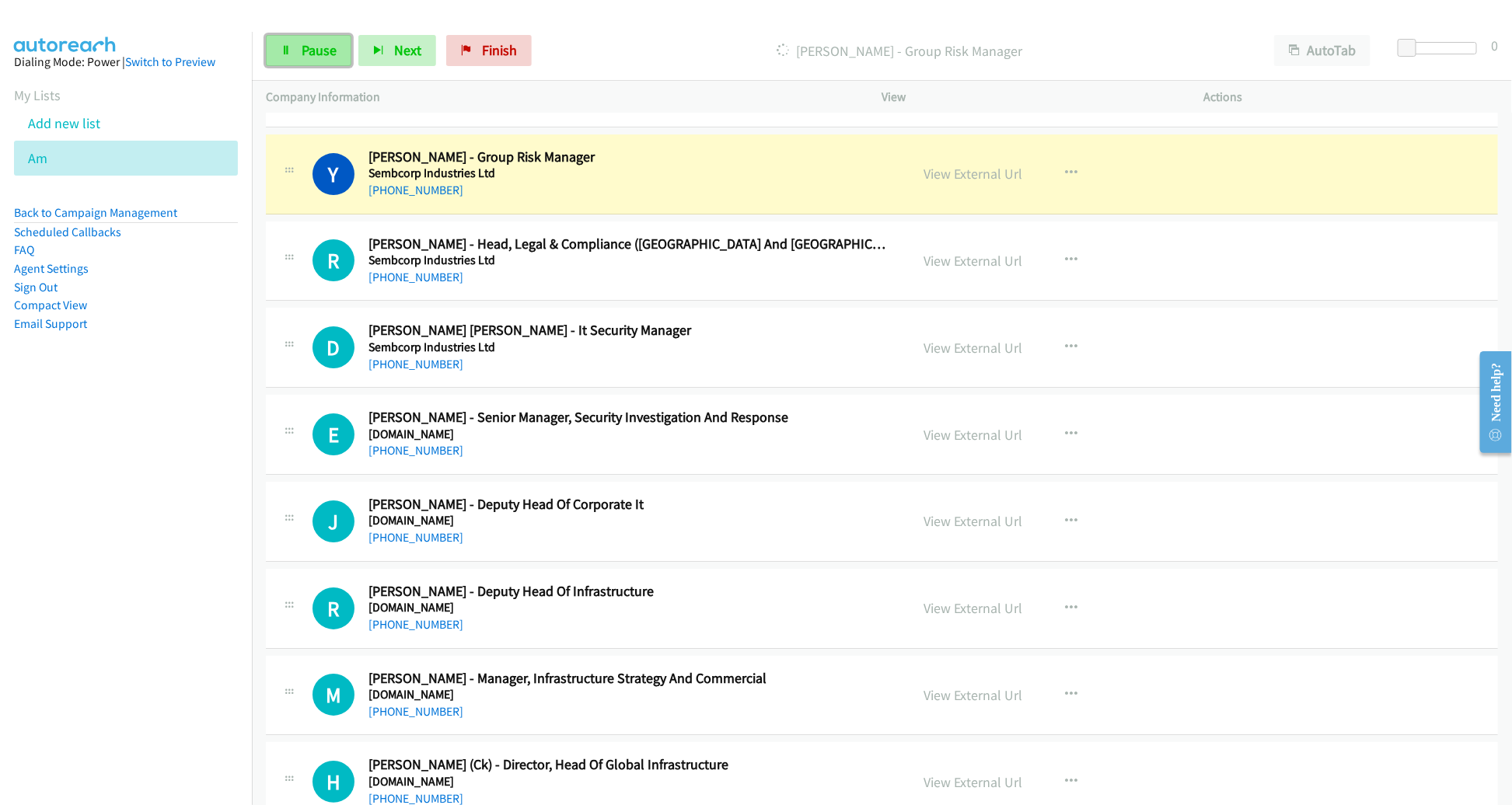
click at [298, 47] on link "Pause" at bounding box center [309, 51] width 86 height 31
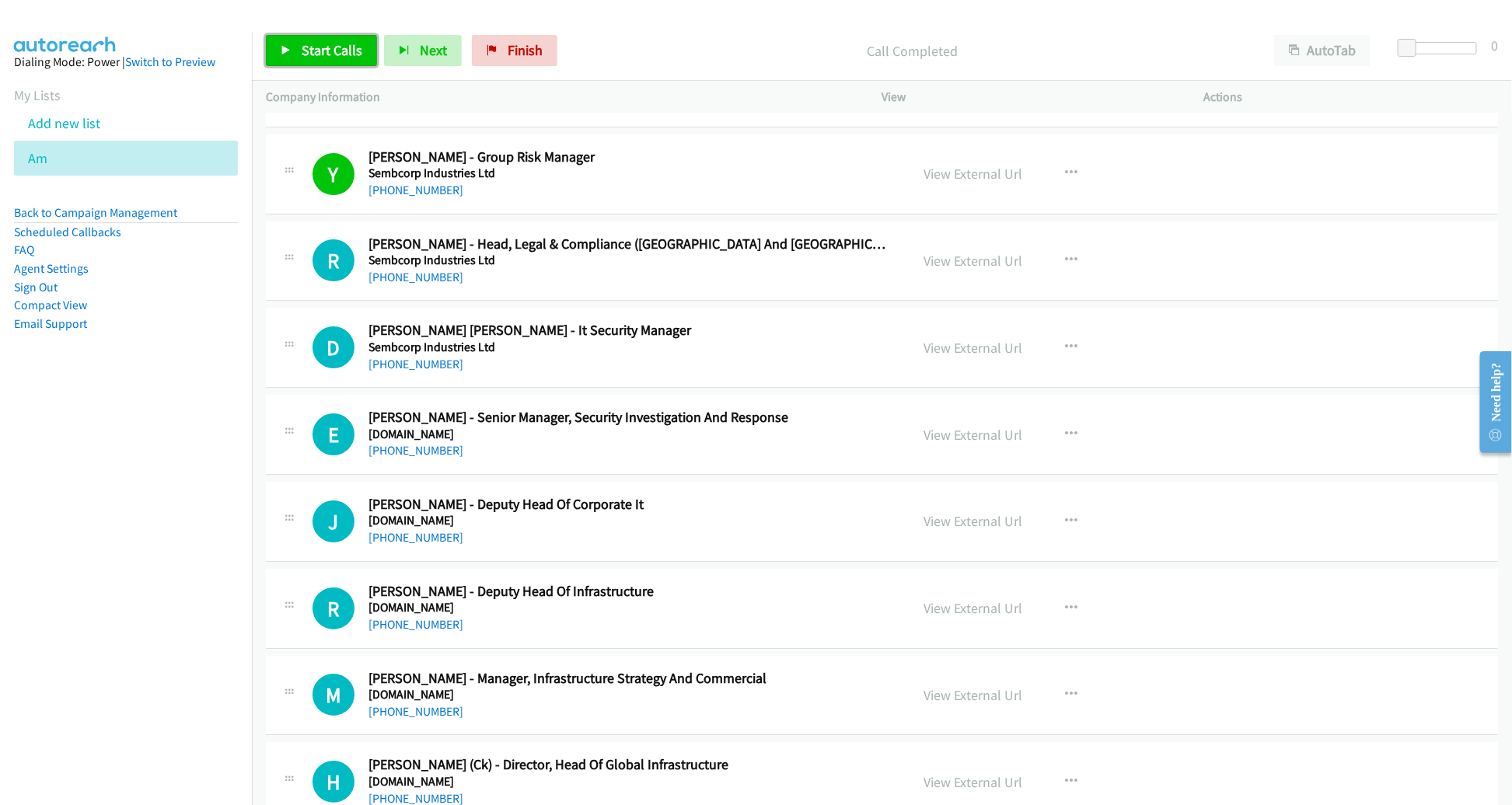
click at [313, 54] on span "Start Calls" at bounding box center [331, 51] width 60 height 18
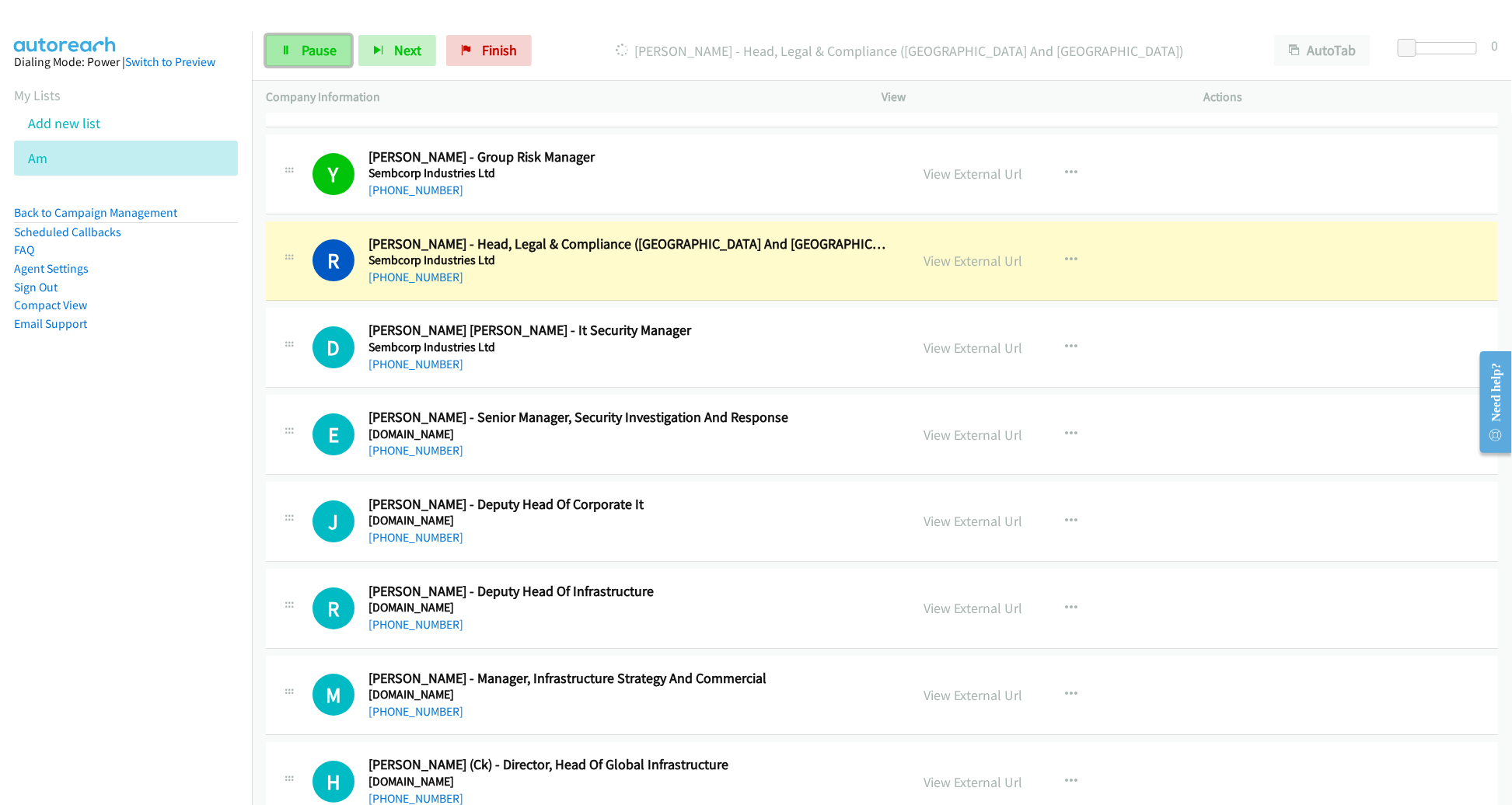
click at [317, 61] on link "Pause" at bounding box center [309, 51] width 86 height 31
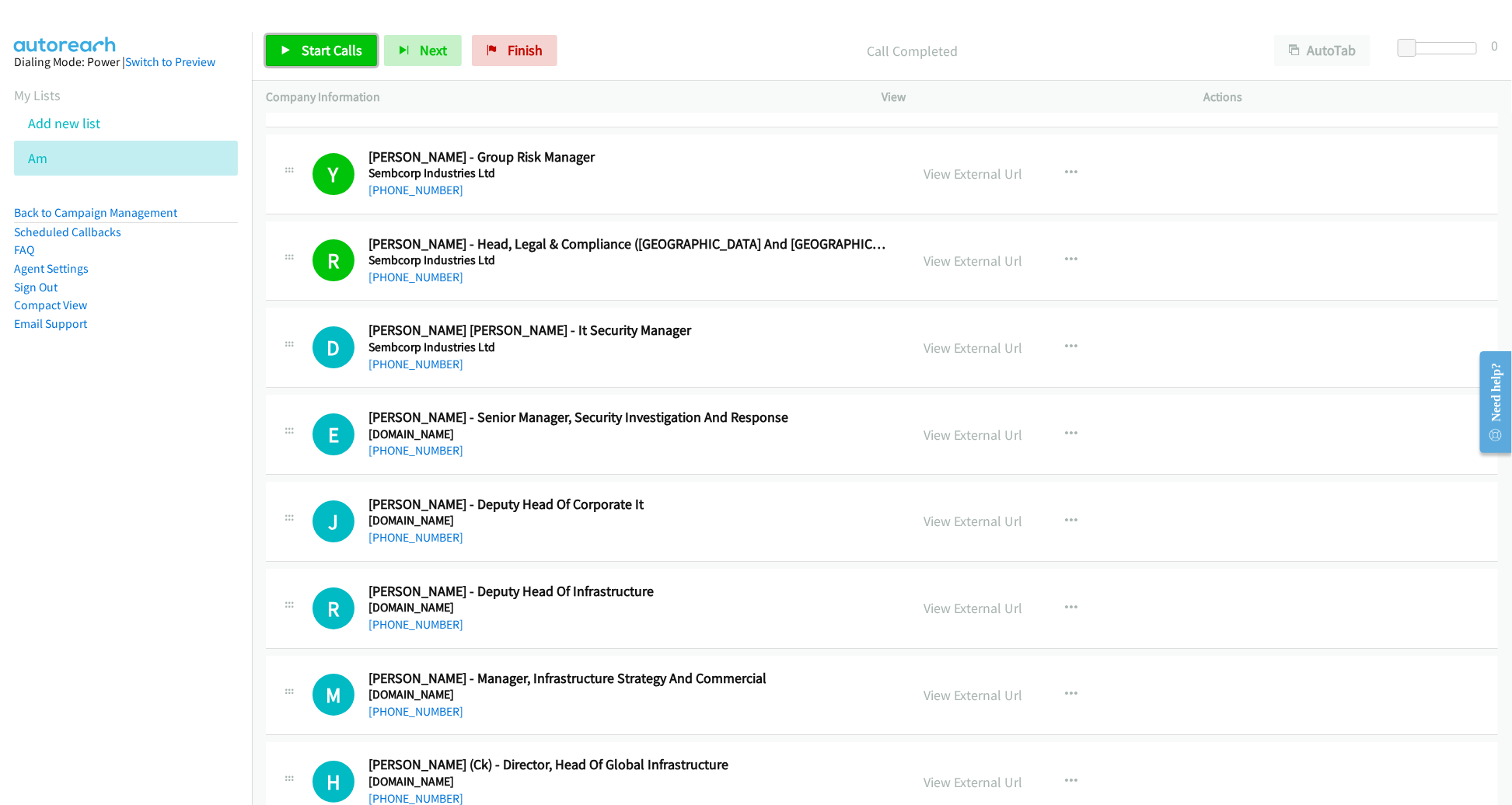
click at [303, 47] on span "Start Calls" at bounding box center [331, 51] width 60 height 18
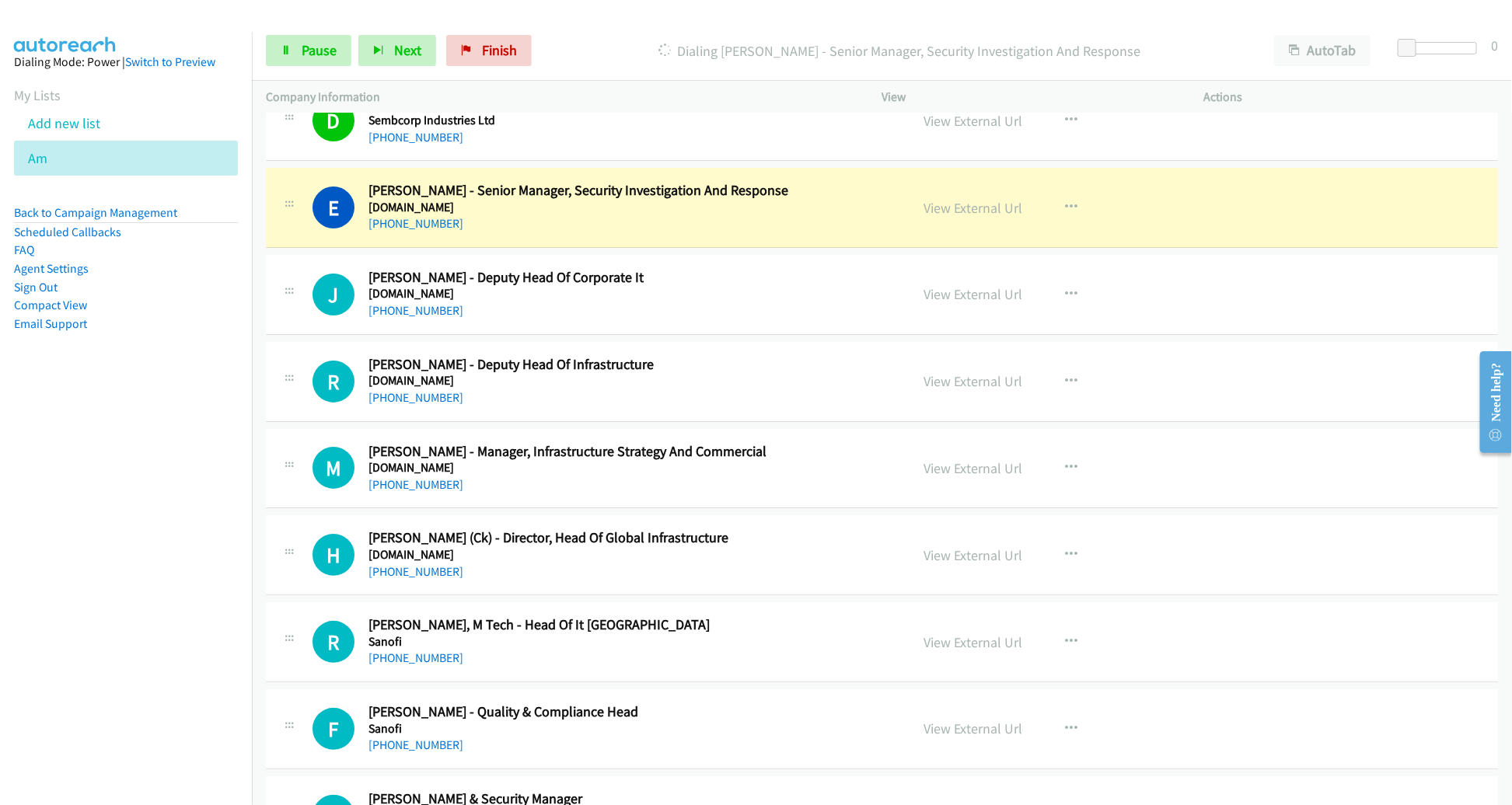
scroll to position [2987, 0]
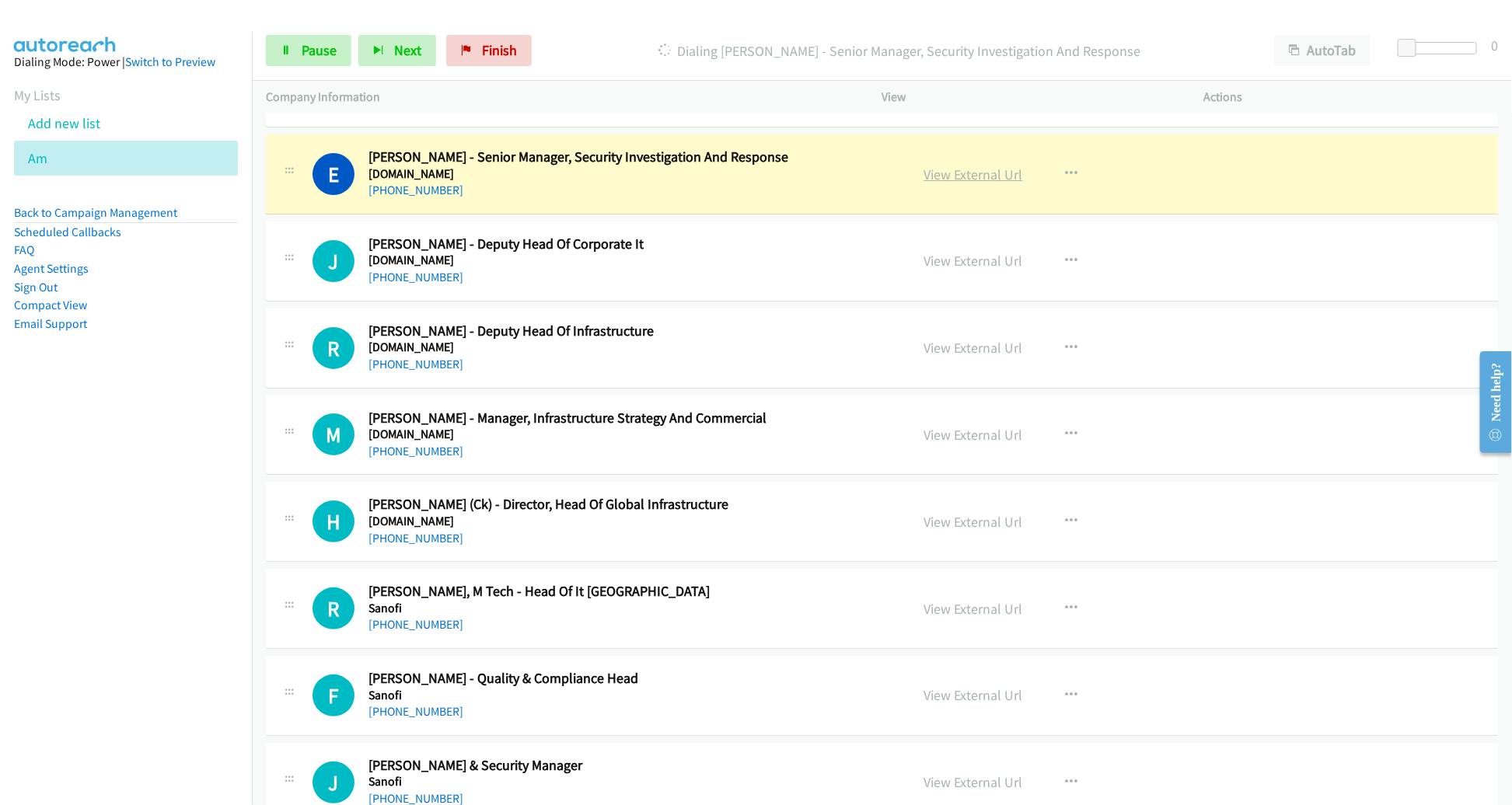
click at [946, 168] on link "View External Url" at bounding box center [973, 174] width 98 height 18
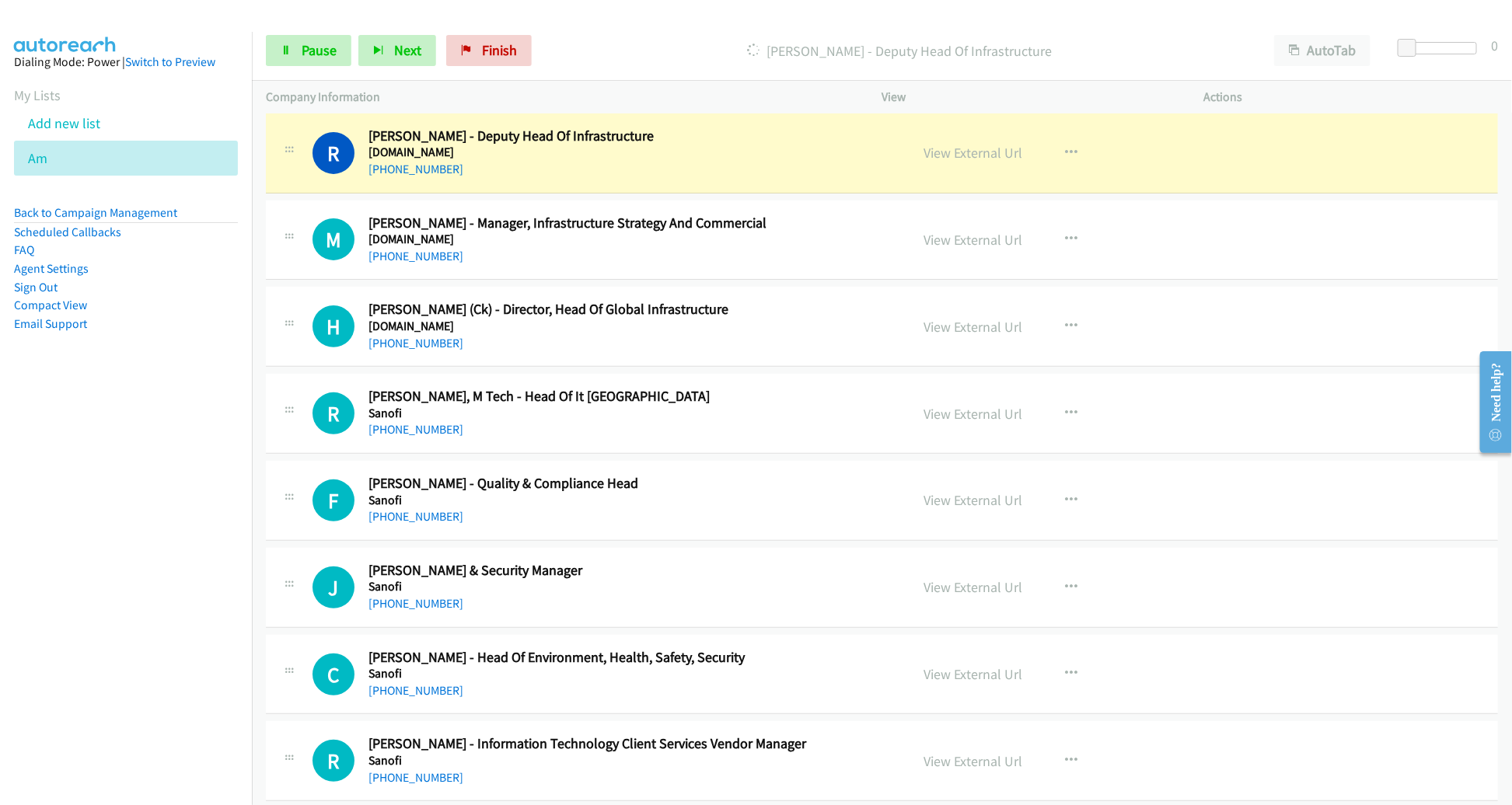
scroll to position [3178, 0]
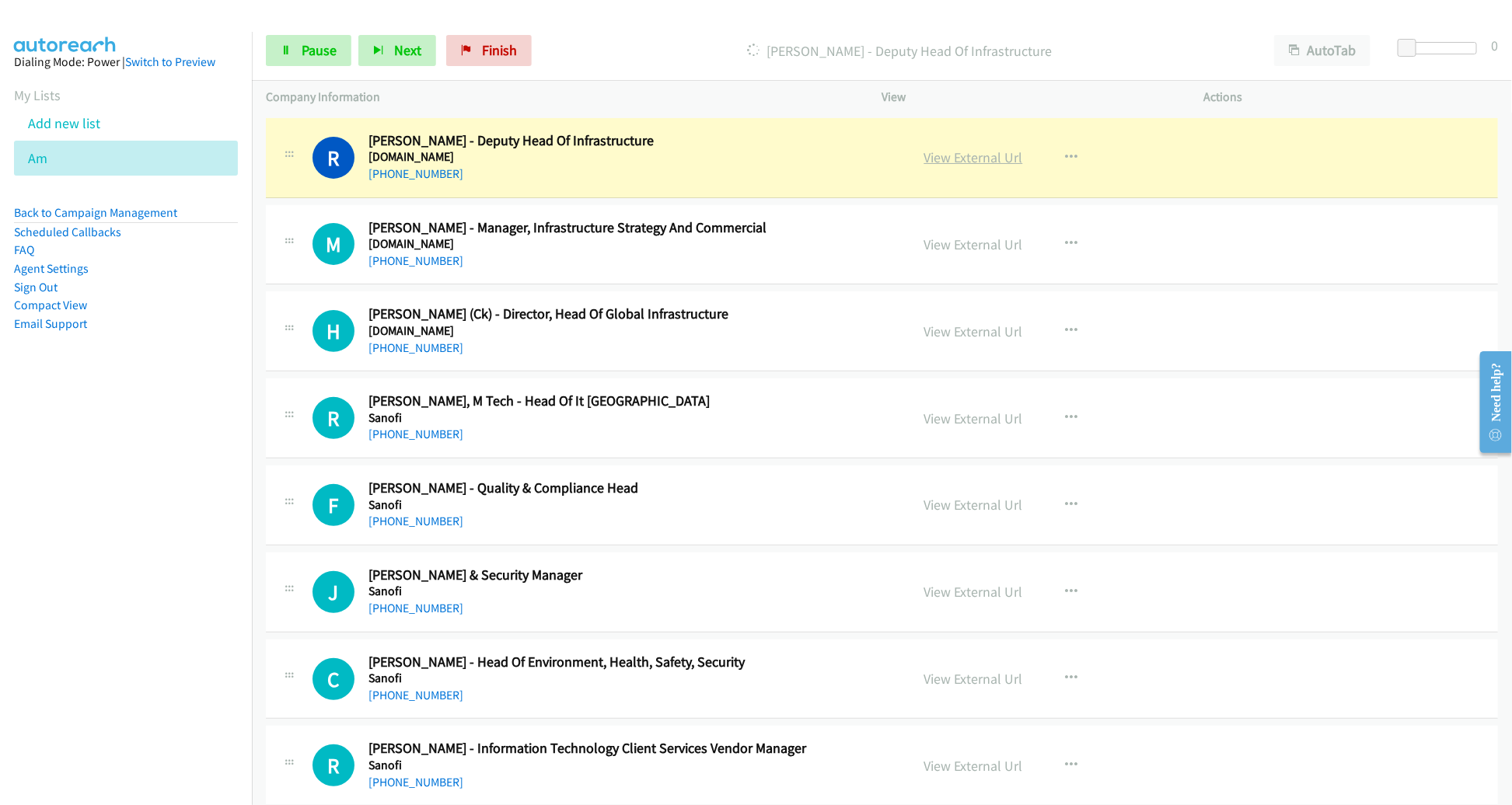
click at [977, 148] on link "View External Url" at bounding box center [973, 157] width 98 height 18
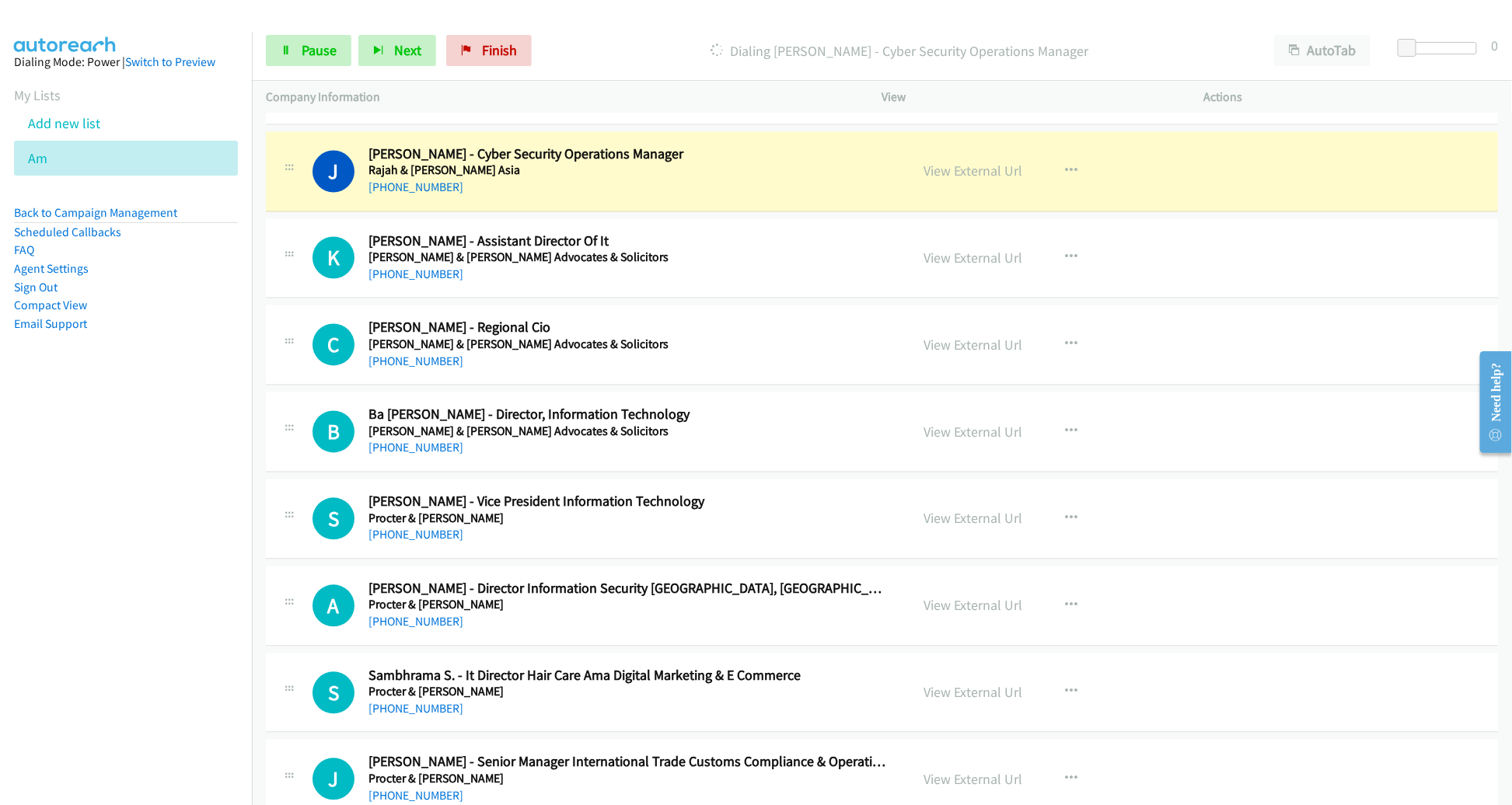
scroll to position [4554, 0]
click at [967, 165] on link "View External Url" at bounding box center [973, 171] width 98 height 18
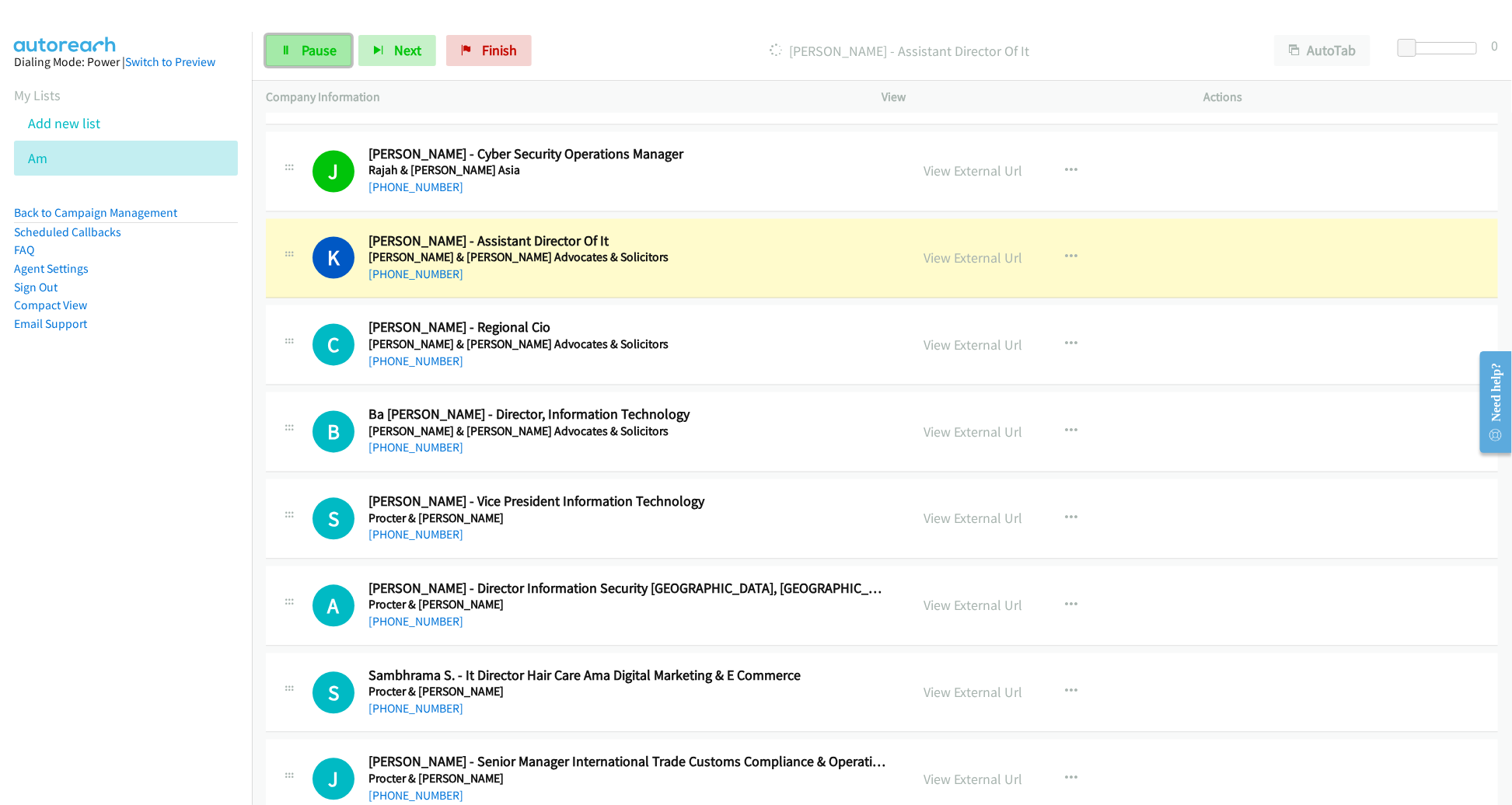
click at [322, 59] on span "Pause" at bounding box center [319, 51] width 35 height 18
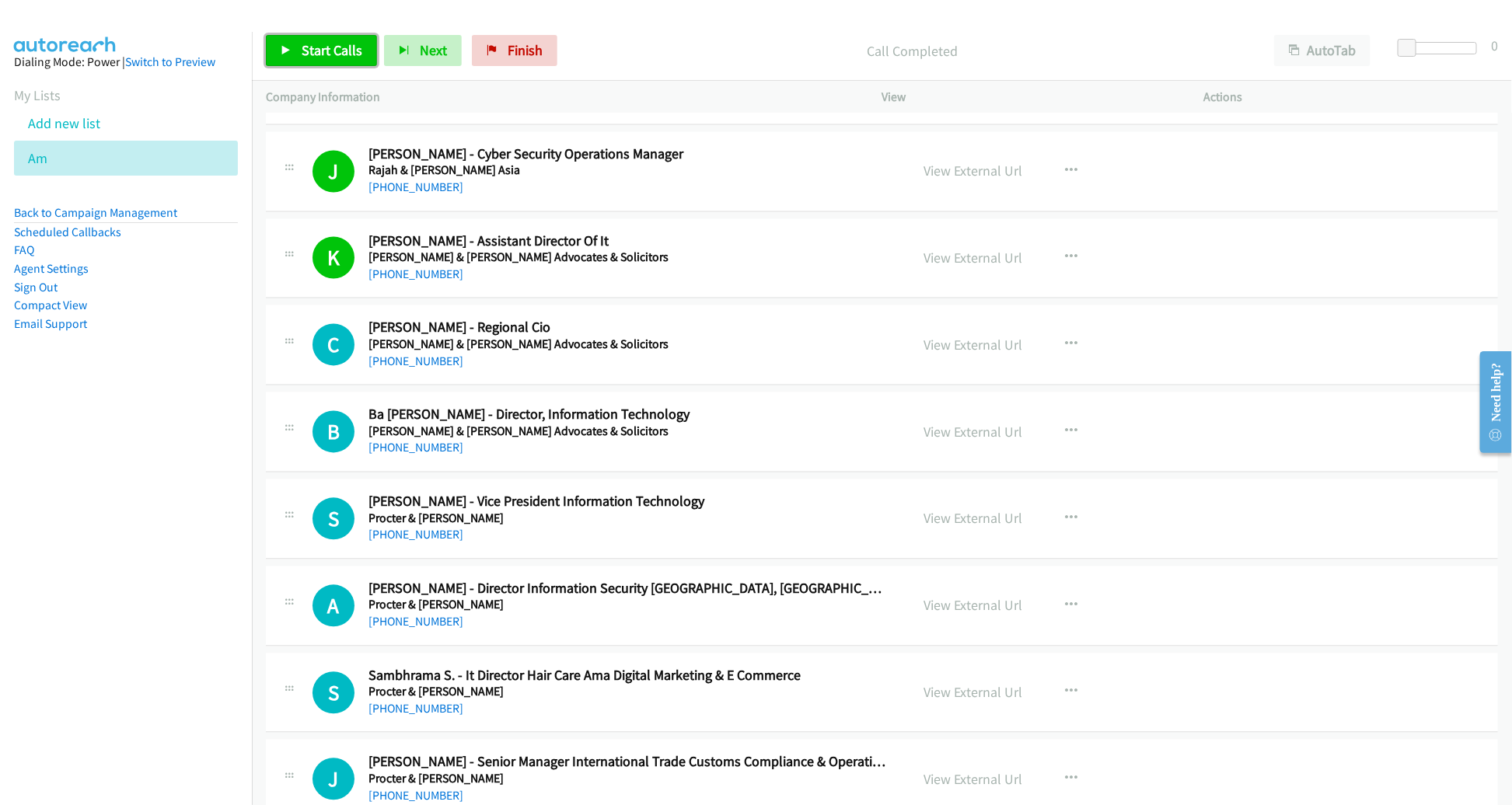
click at [311, 39] on link "Start Calls" at bounding box center [321, 51] width 111 height 31
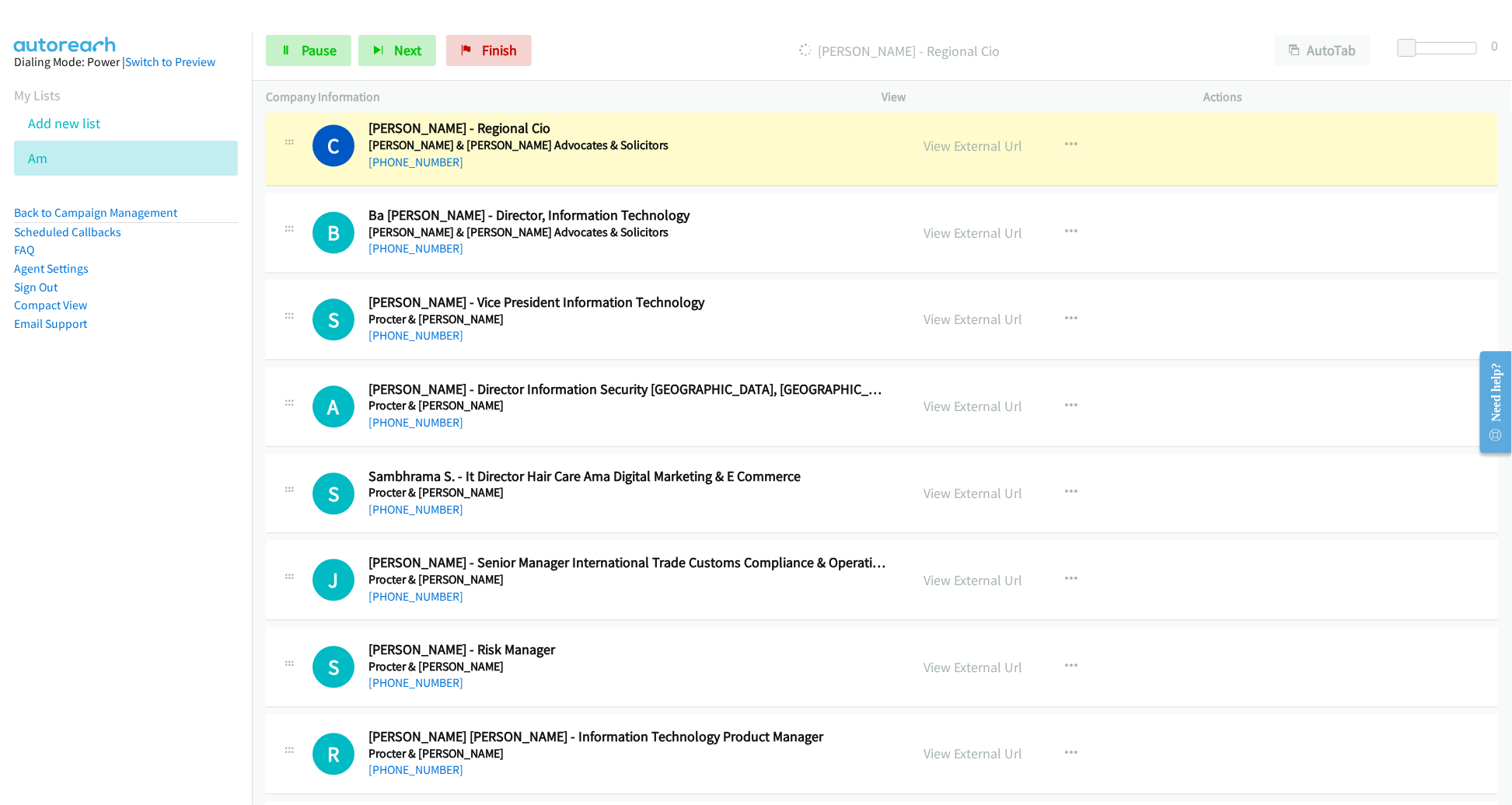
scroll to position [4749, 0]
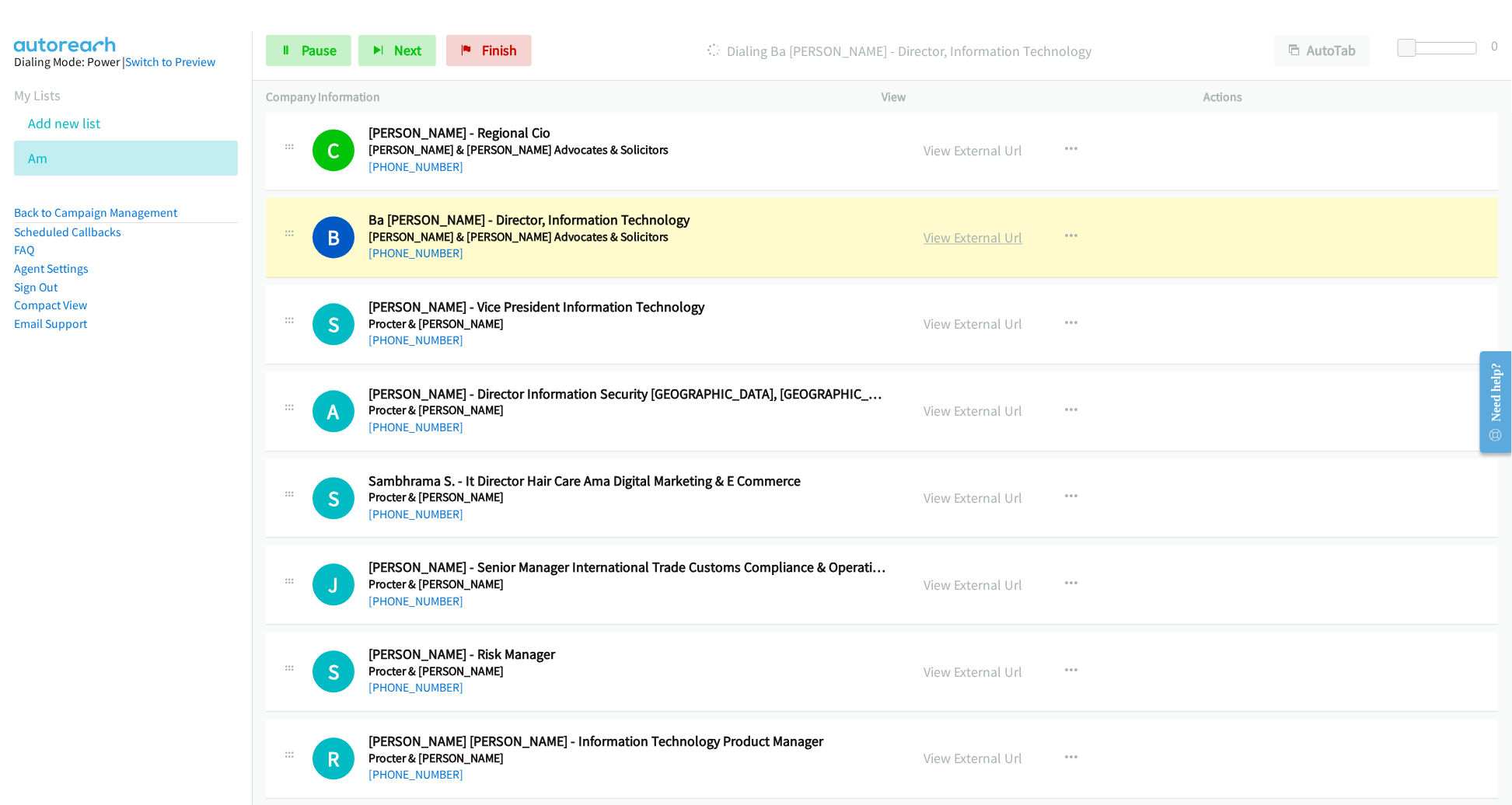
click at [942, 228] on link "View External Url" at bounding box center [973, 237] width 98 height 18
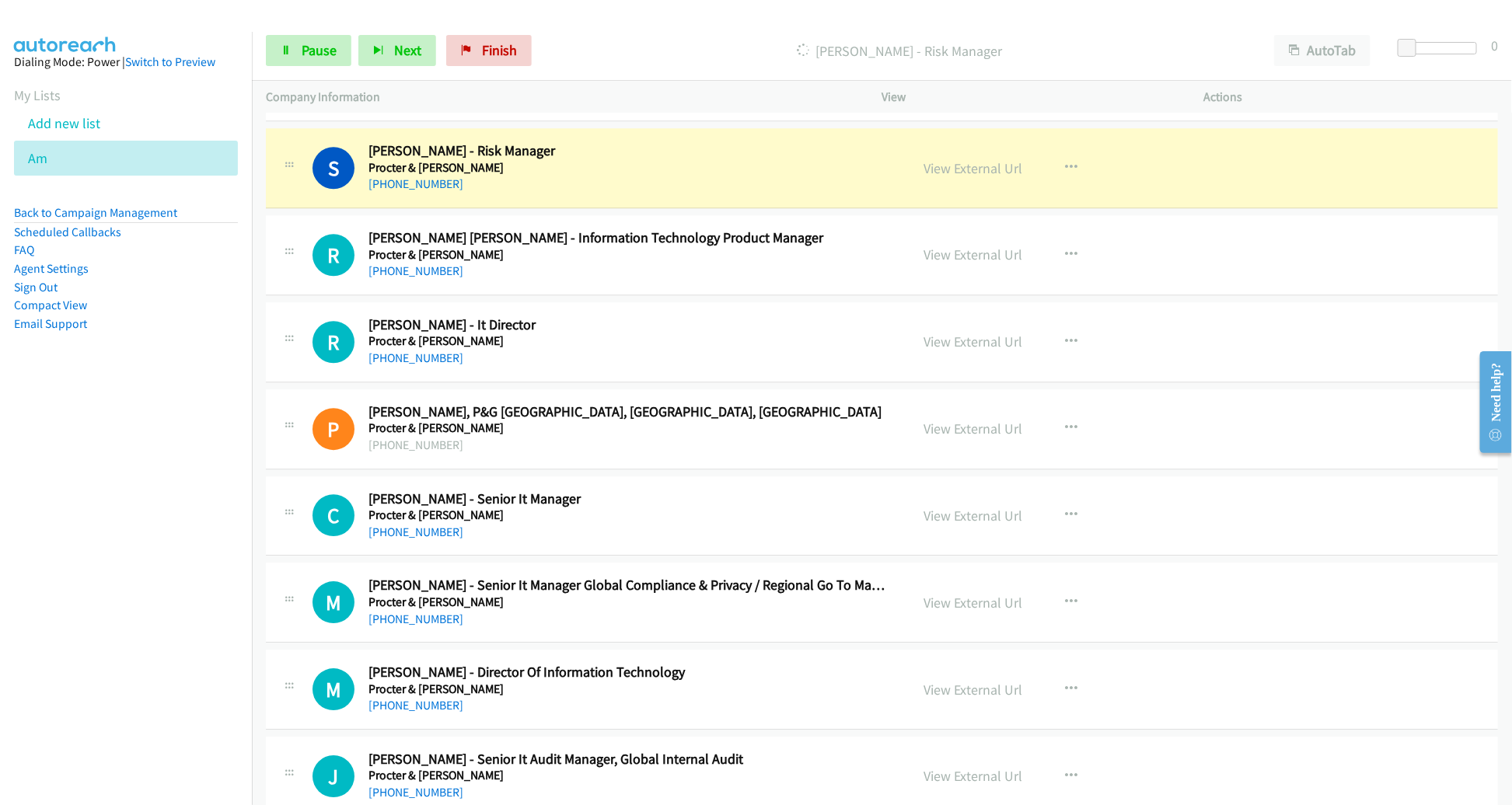
scroll to position [5250, 0]
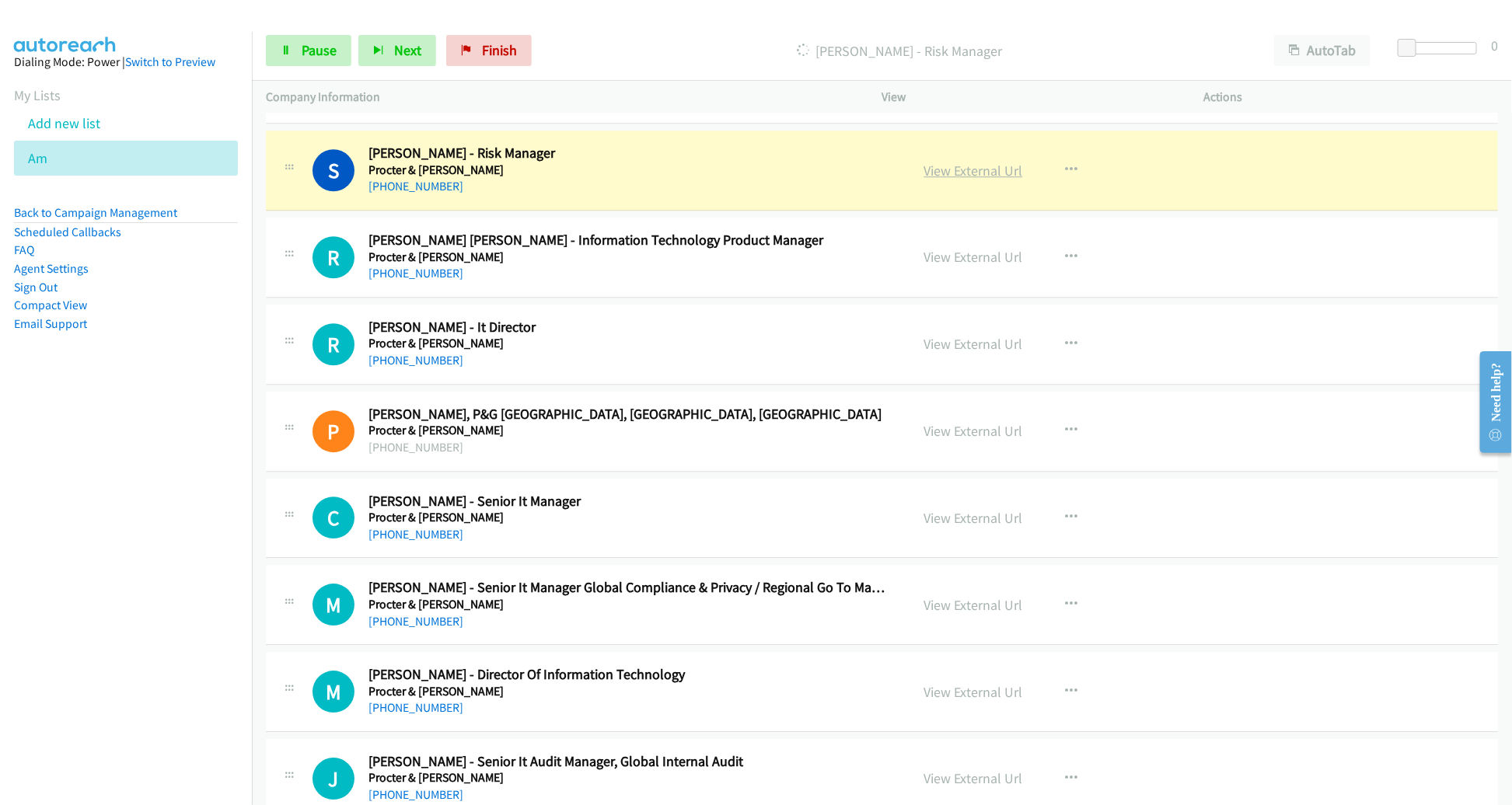
click at [948, 162] on link "View External Url" at bounding box center [973, 171] width 98 height 18
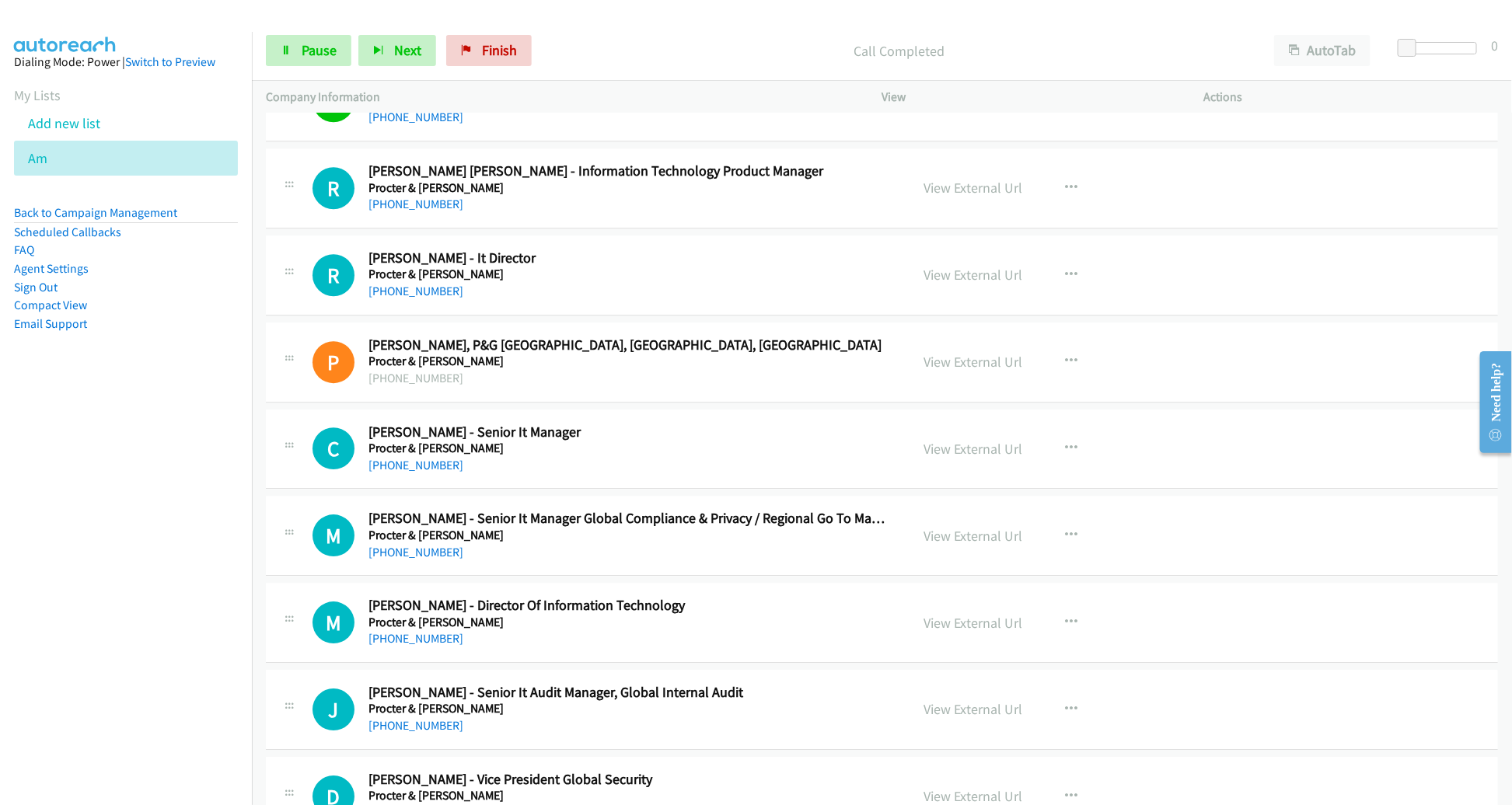
scroll to position [5321, 0]
click at [960, 177] on link "View External Url" at bounding box center [973, 186] width 98 height 18
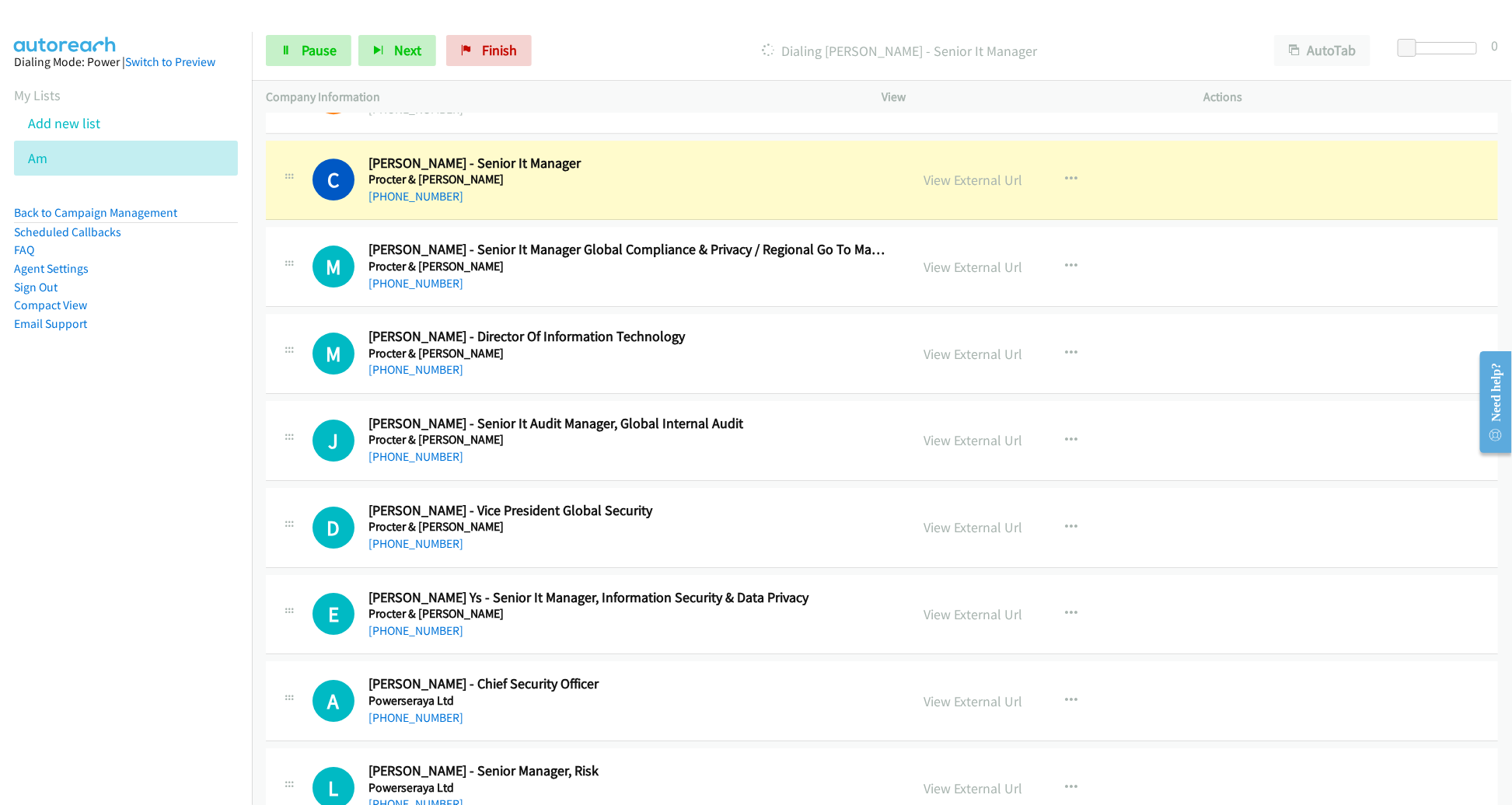
scroll to position [5593, 0]
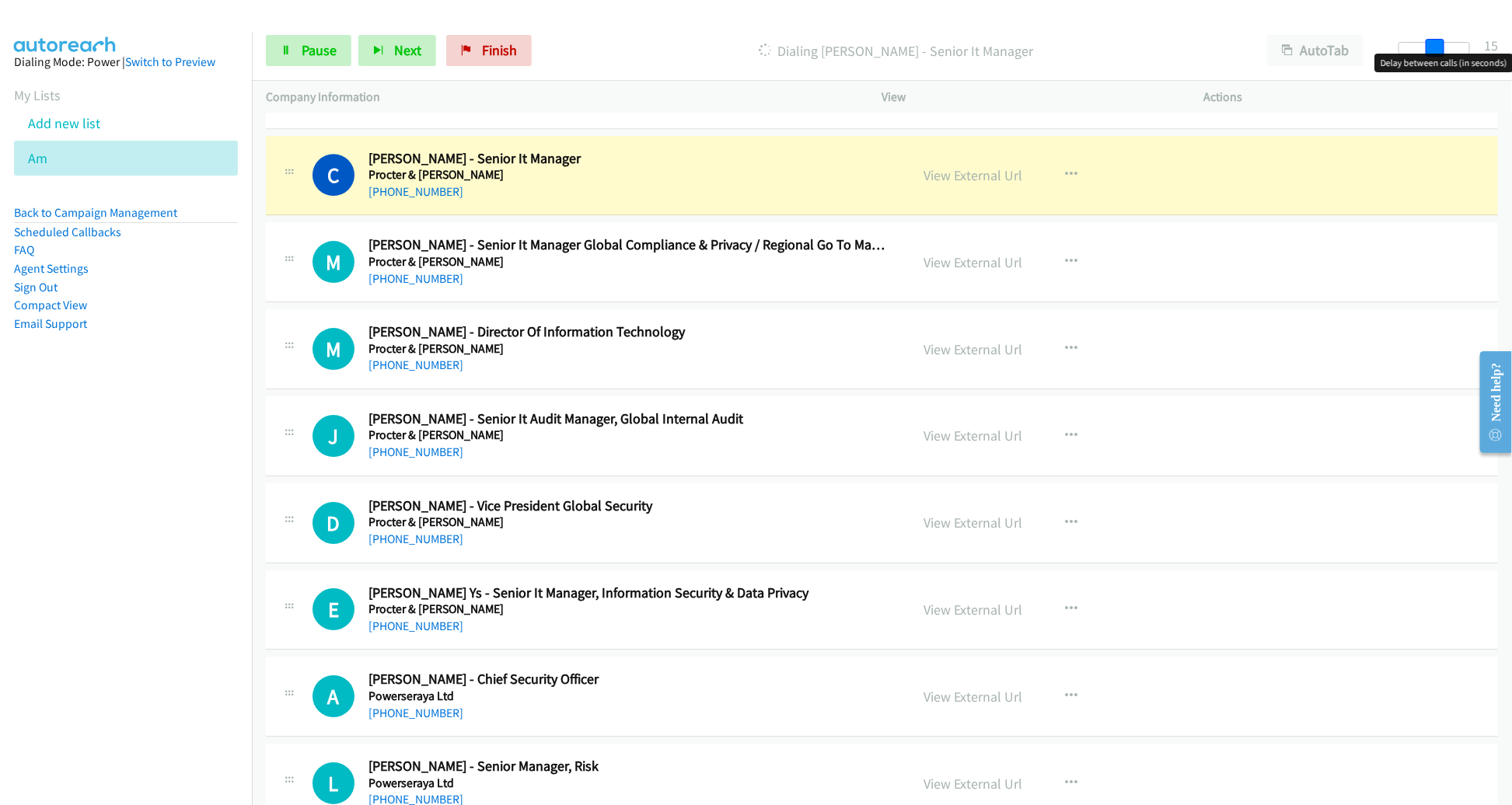
drag, startPoint x: 1411, startPoint y: 49, endPoint x: 1446, endPoint y: 47, distance: 35.1
click at [1446, 47] on div at bounding box center [1433, 49] width 71 height 13
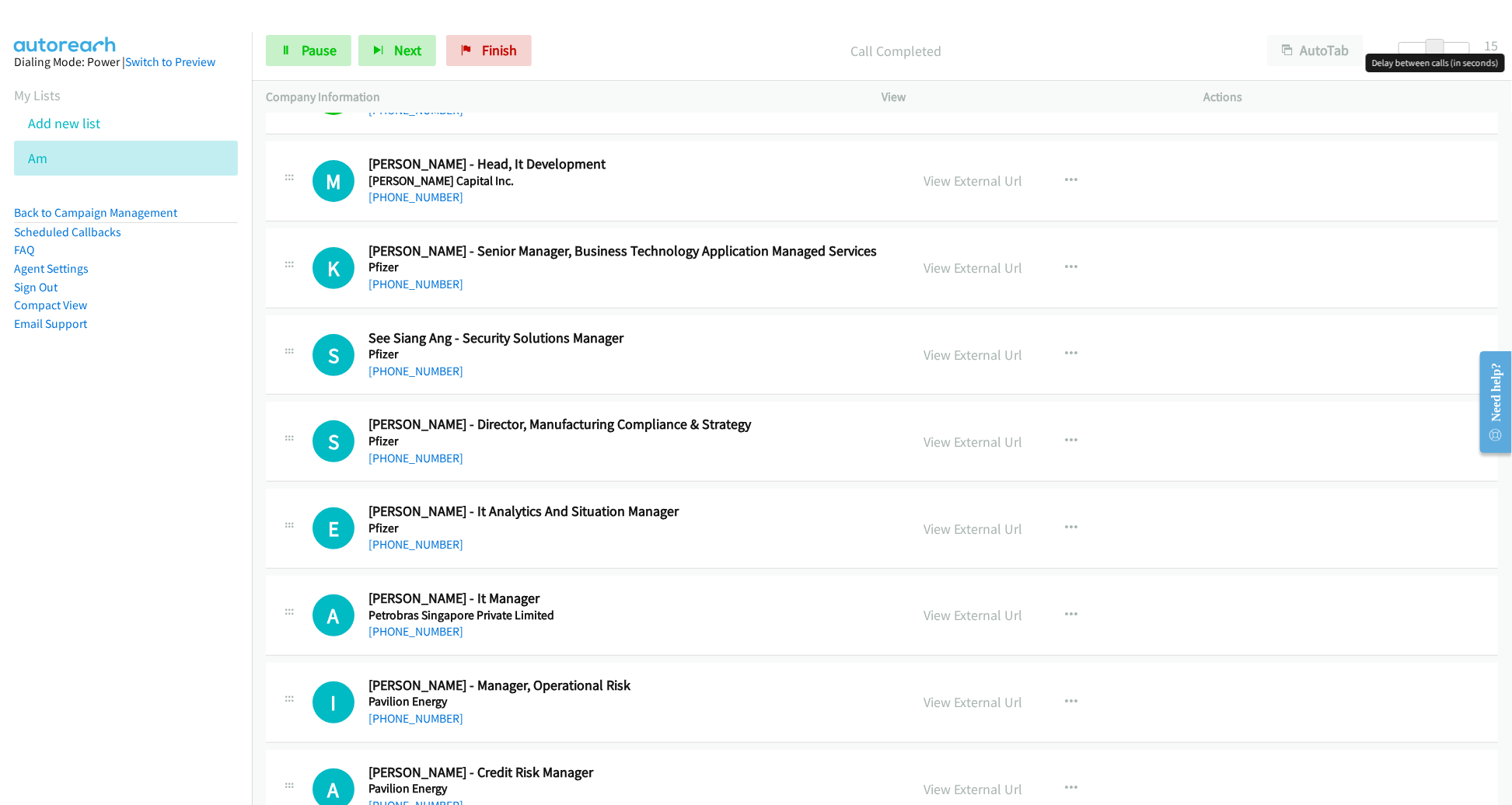
scroll to position [6286, 0]
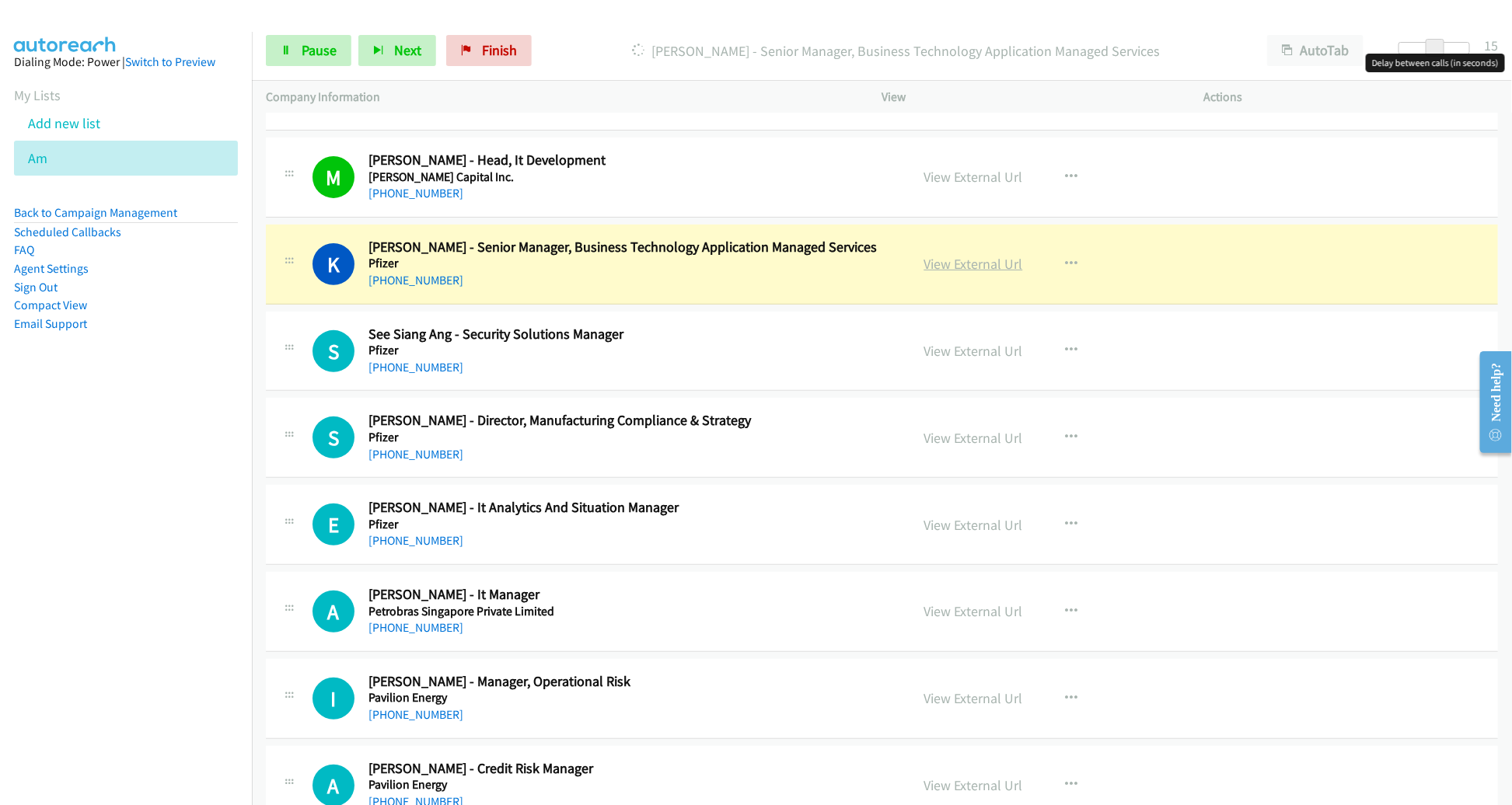
click at [971, 254] on link "View External Url" at bounding box center [973, 264] width 98 height 18
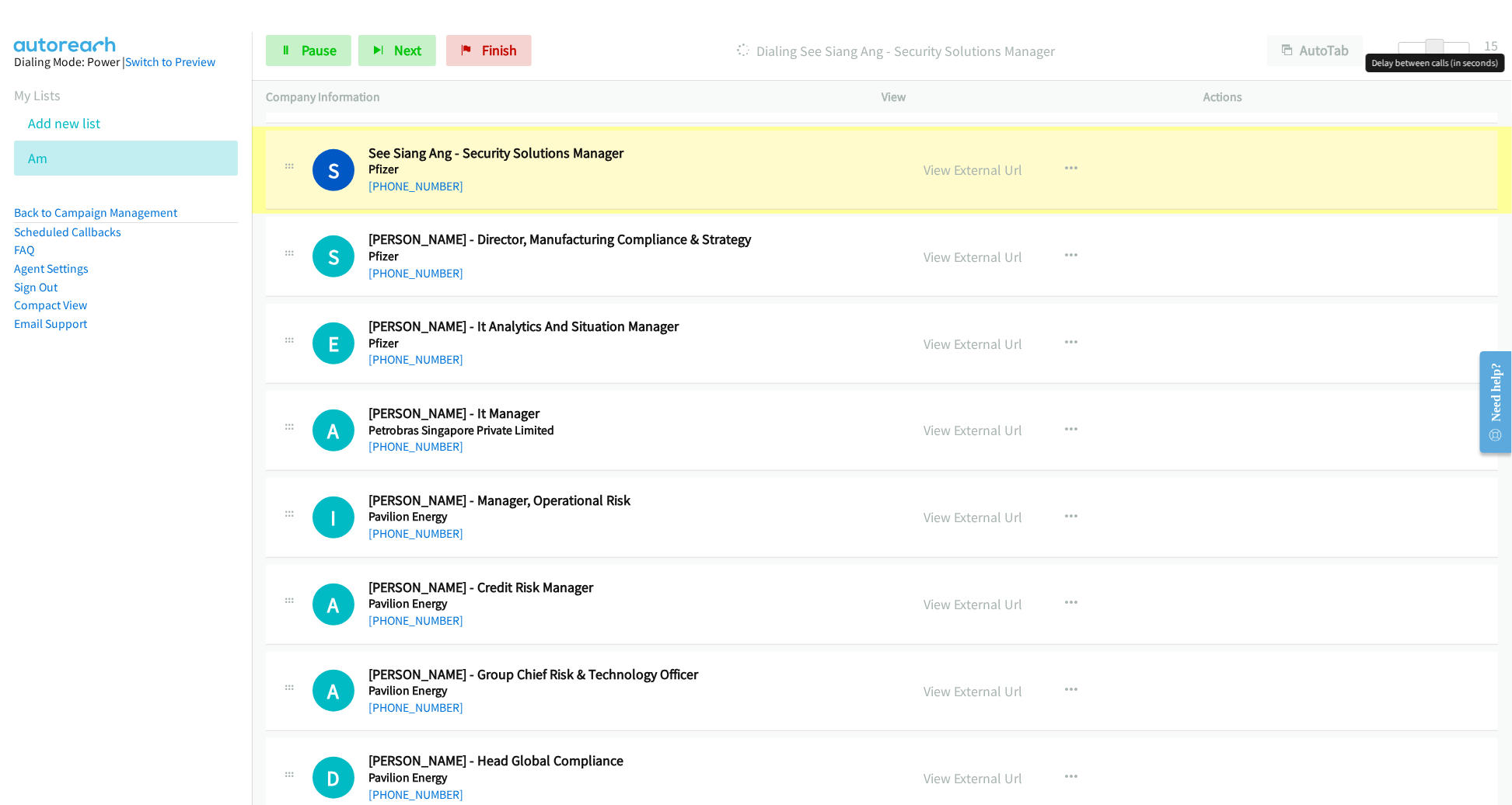
scroll to position [6467, 0]
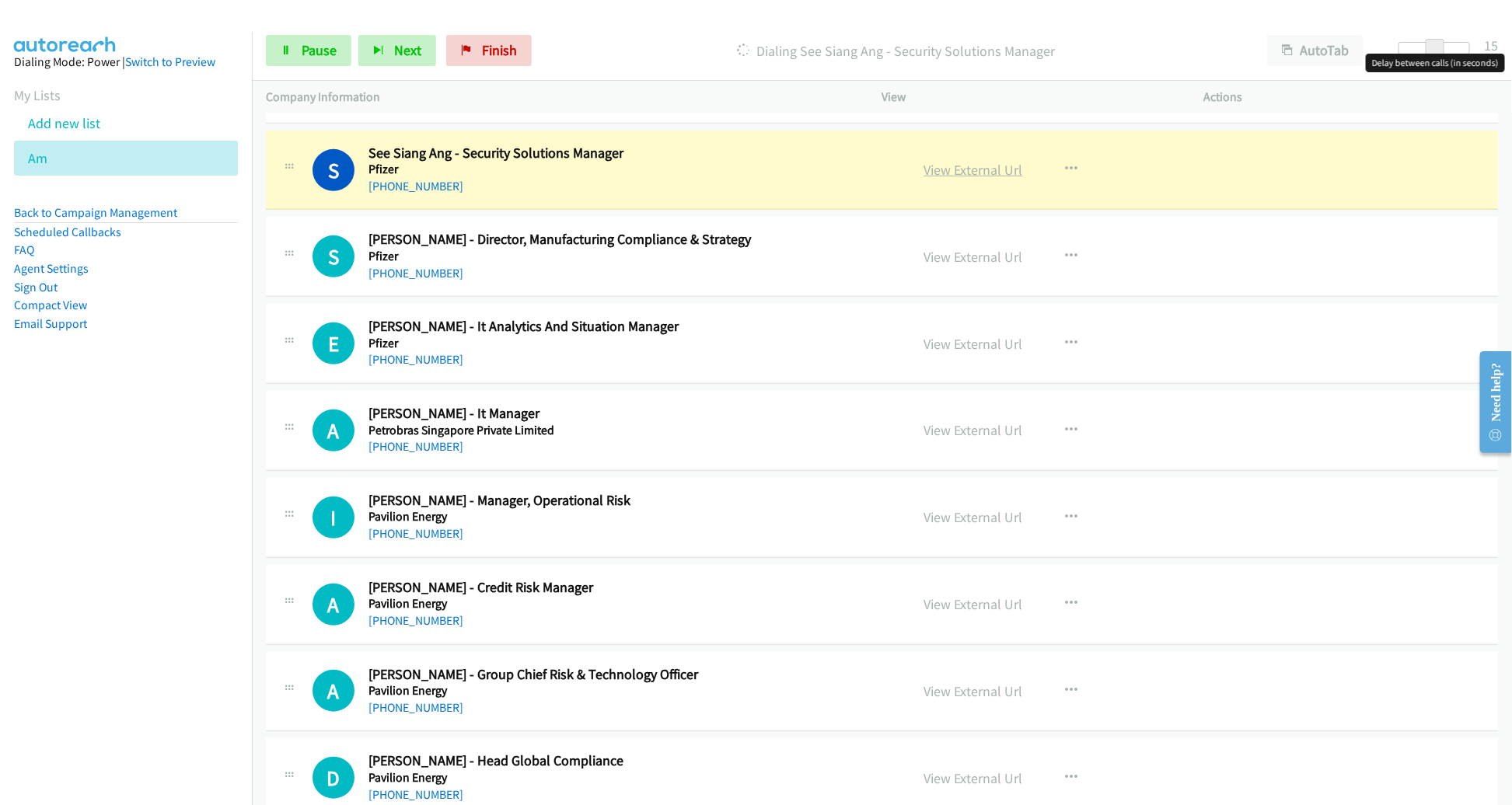
click at [961, 161] on link "View External Url" at bounding box center [973, 170] width 98 height 18
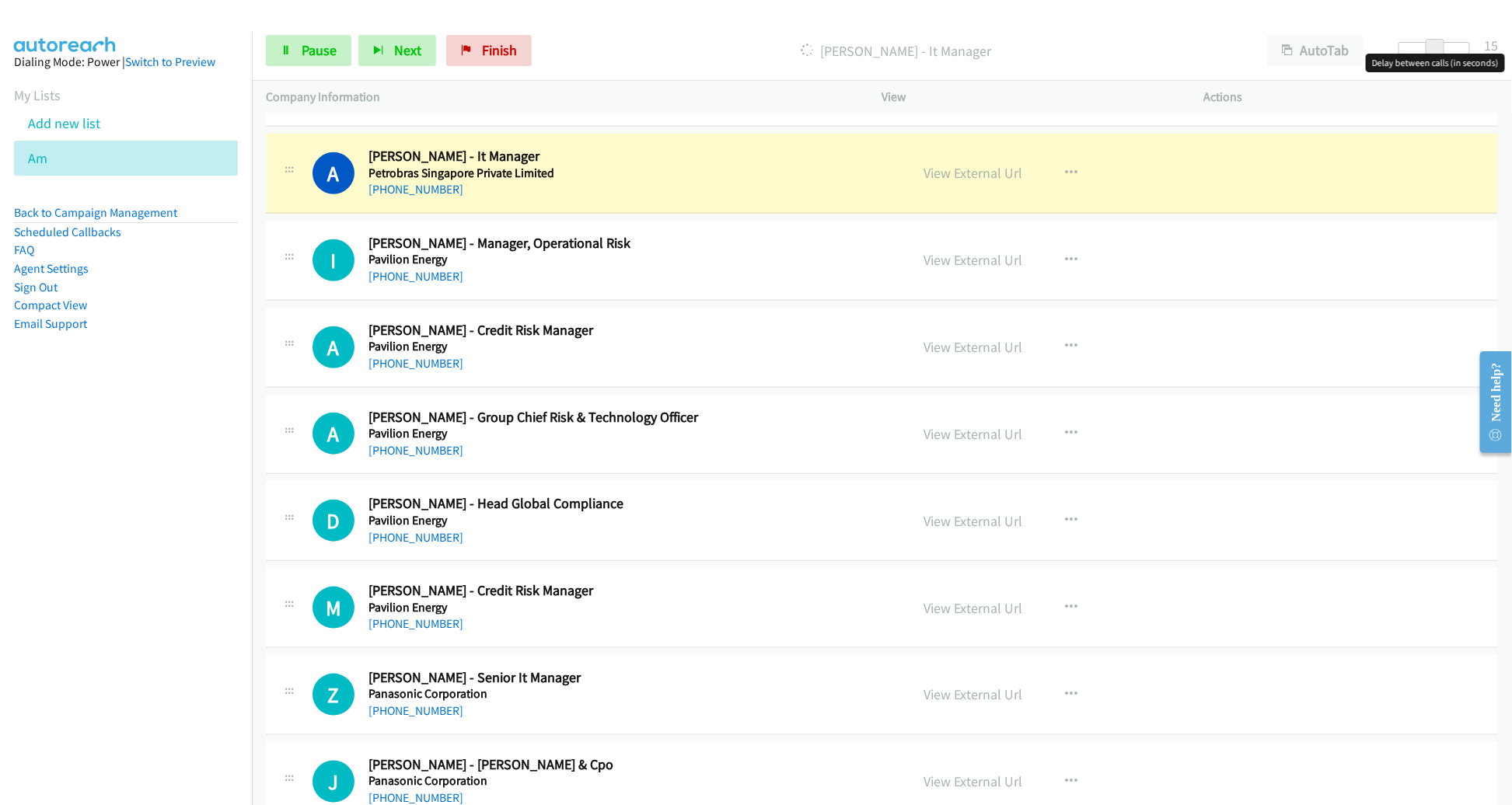
scroll to position [6720, 0]
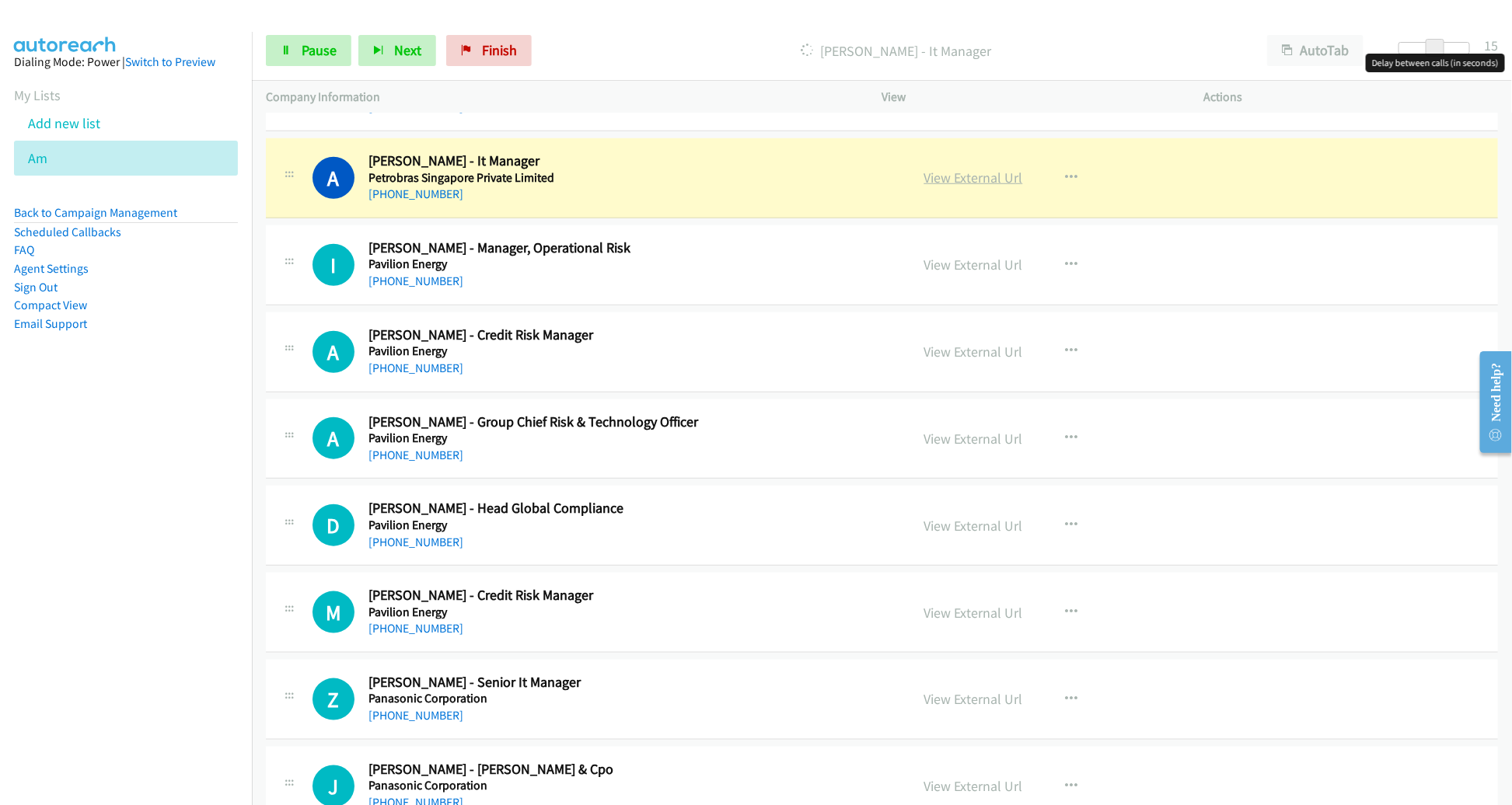
click at [951, 169] on link "View External Url" at bounding box center [973, 178] width 98 height 18
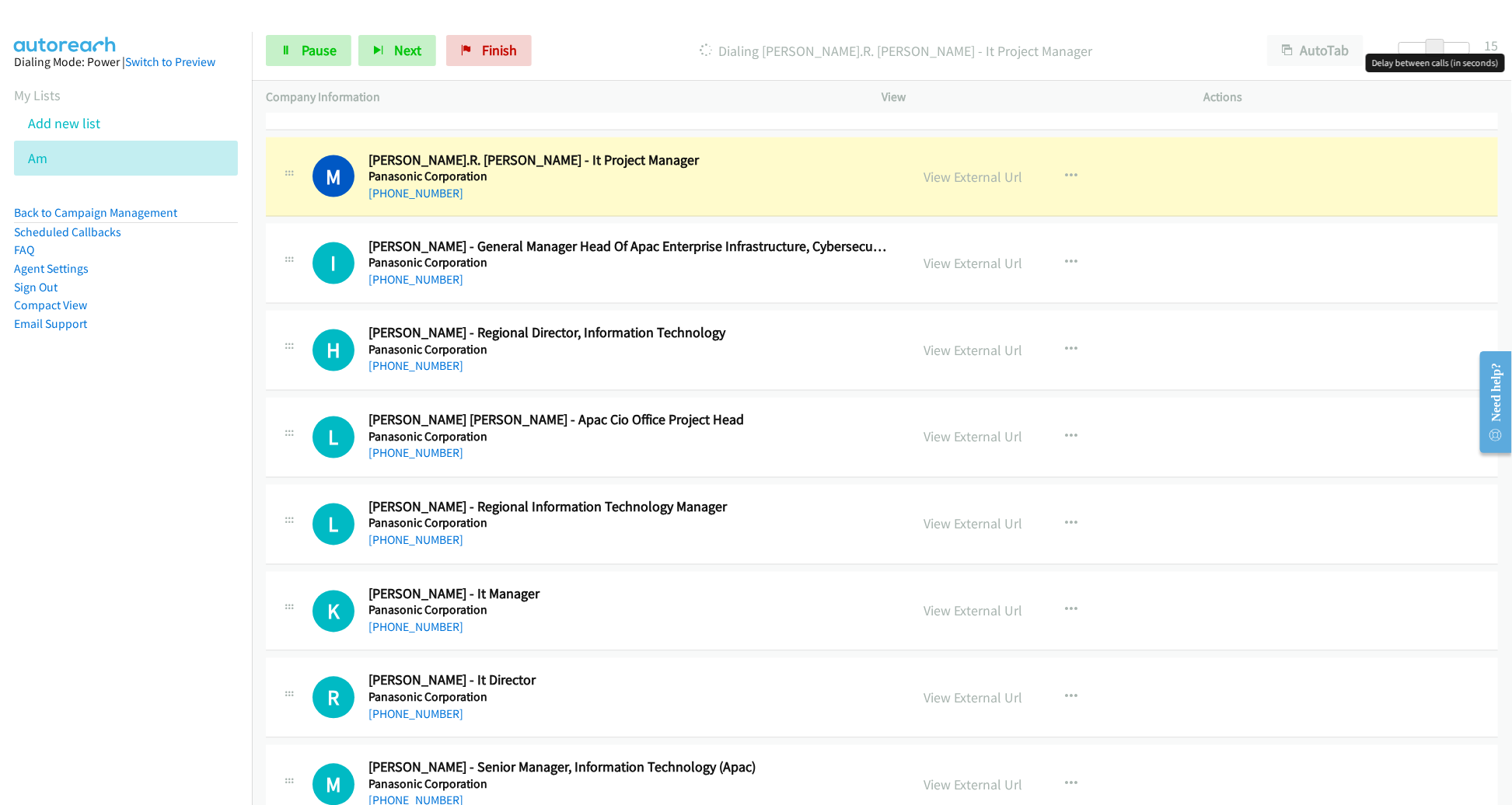
scroll to position [7416, 0]
click at [977, 167] on link "View External Url" at bounding box center [973, 176] width 98 height 18
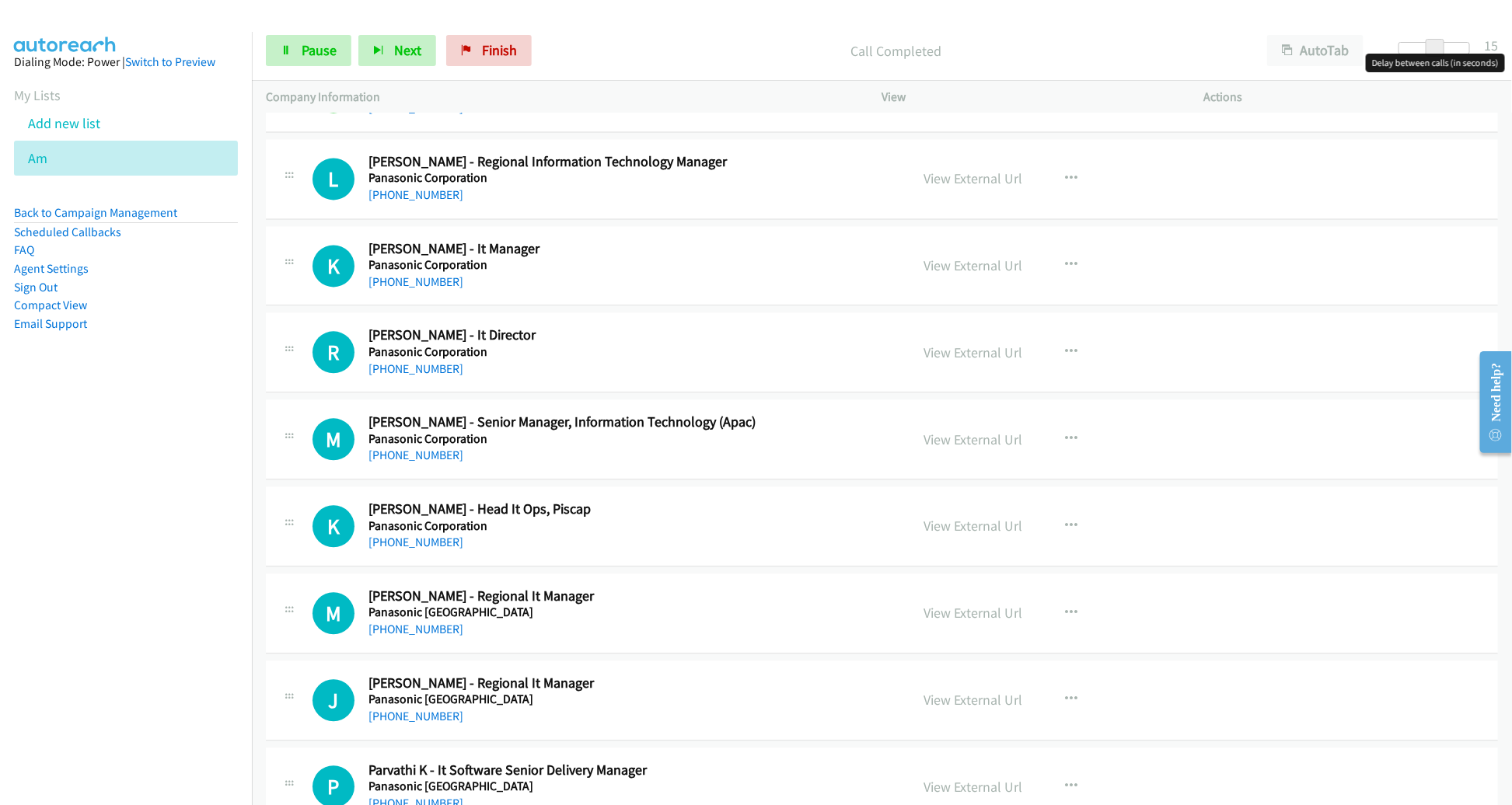
scroll to position [7763, 0]
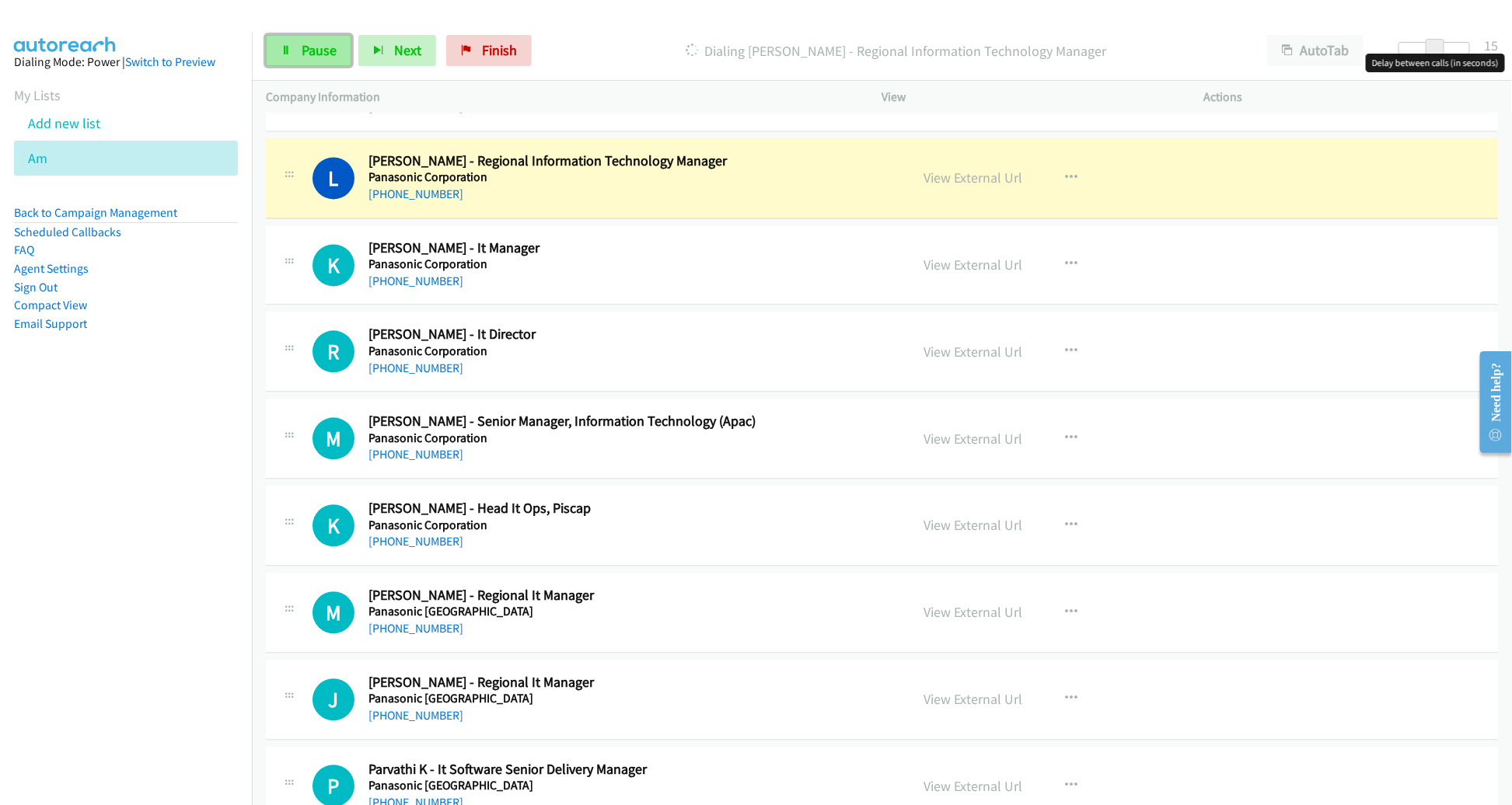
click at [335, 60] on link "Pause" at bounding box center [309, 51] width 86 height 31
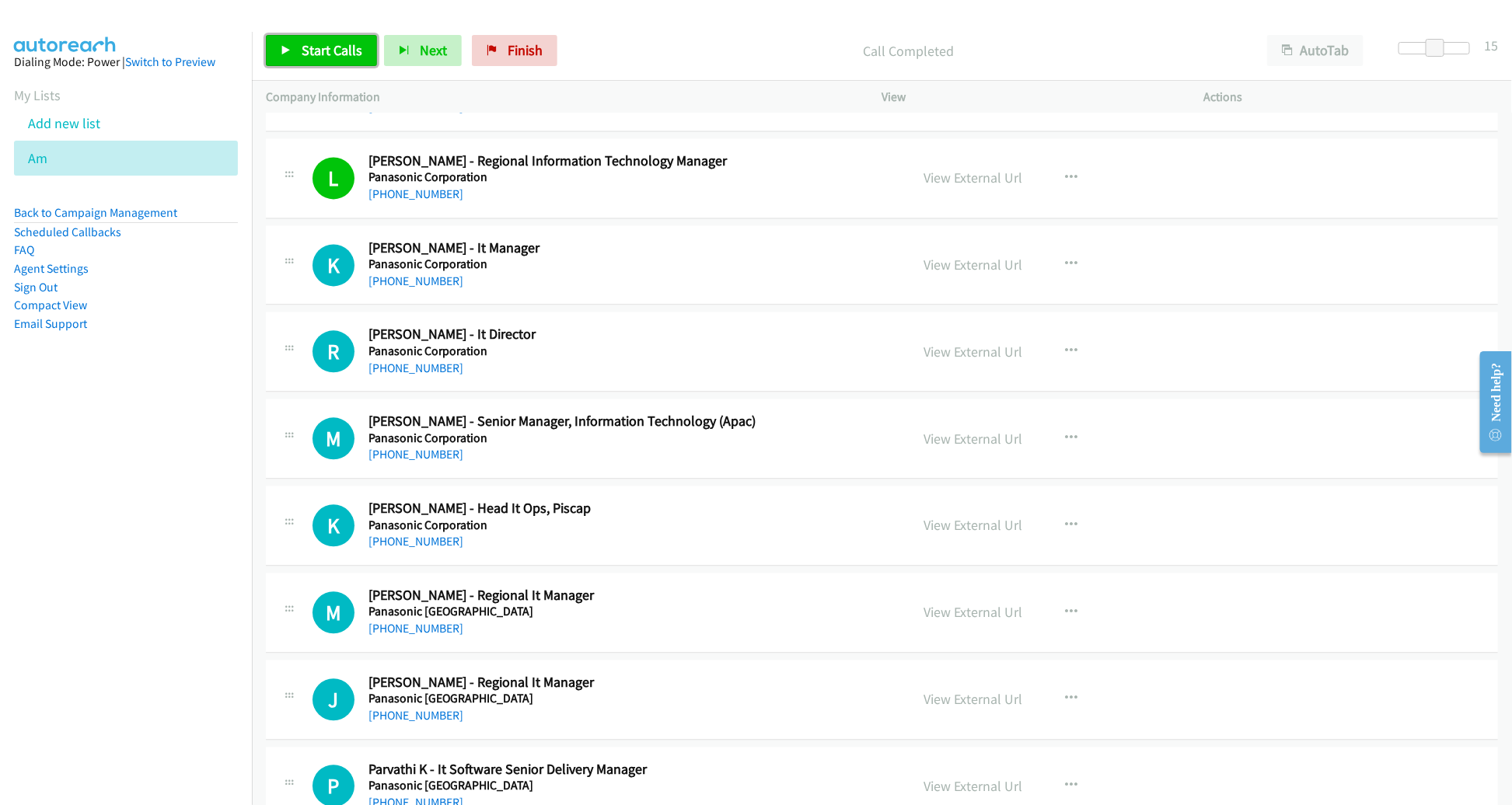
click at [331, 52] on span "Start Calls" at bounding box center [331, 51] width 60 height 18
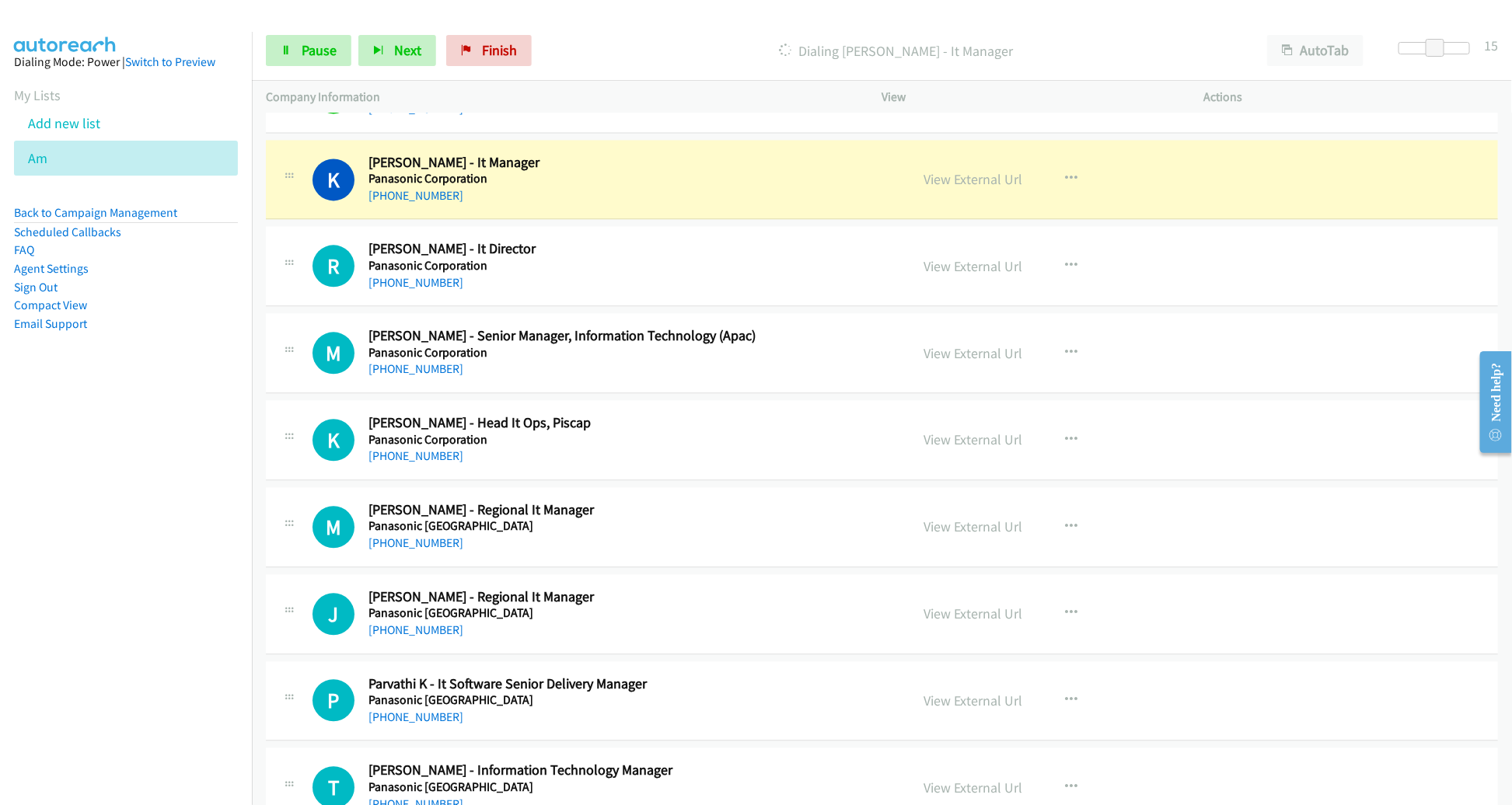
scroll to position [7852, 0]
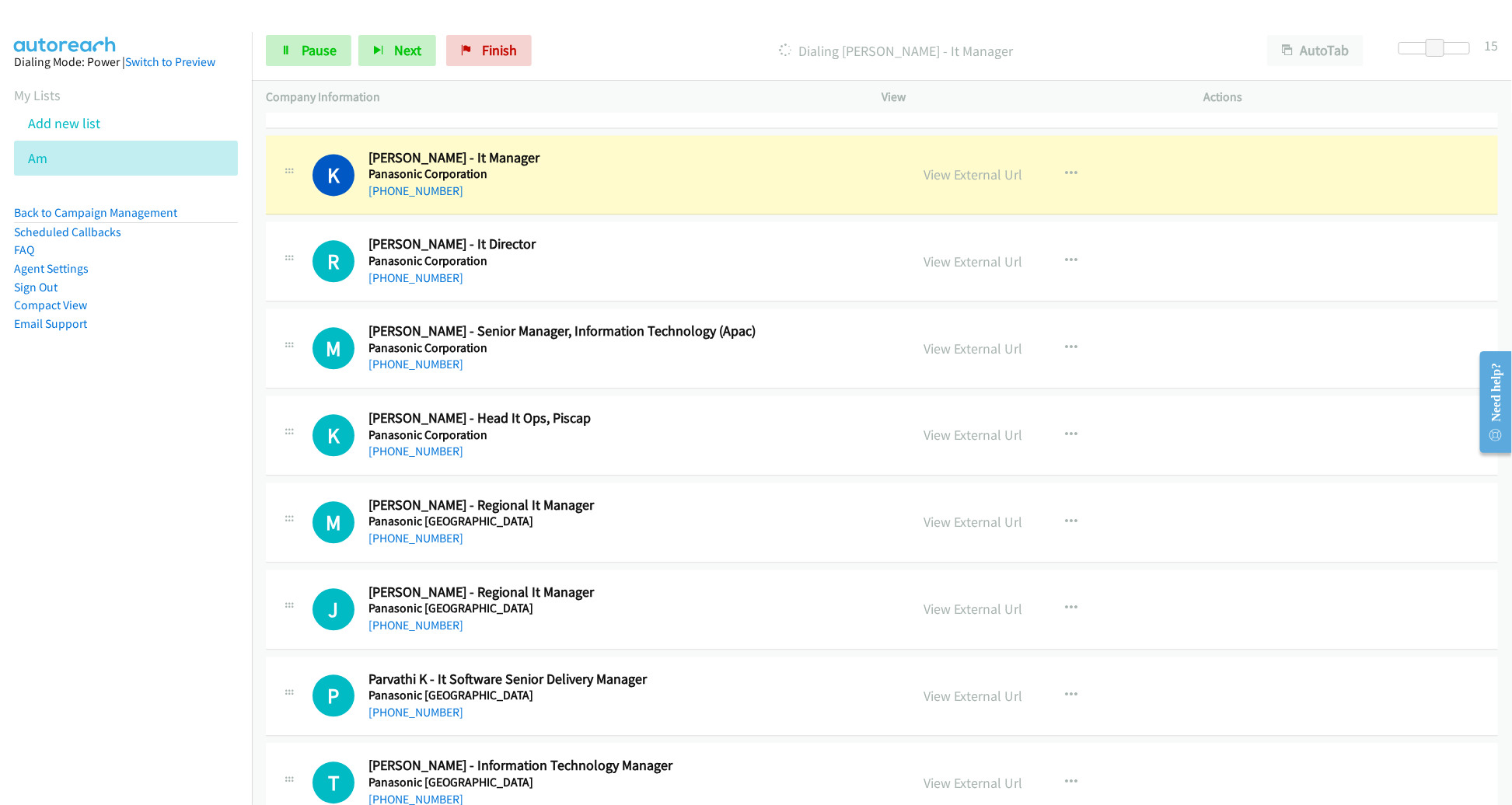
click at [808, 254] on h5 "Panasonic Corporation" at bounding box center [627, 261] width 519 height 15
click at [980, 165] on link "View External Url" at bounding box center [973, 174] width 98 height 18
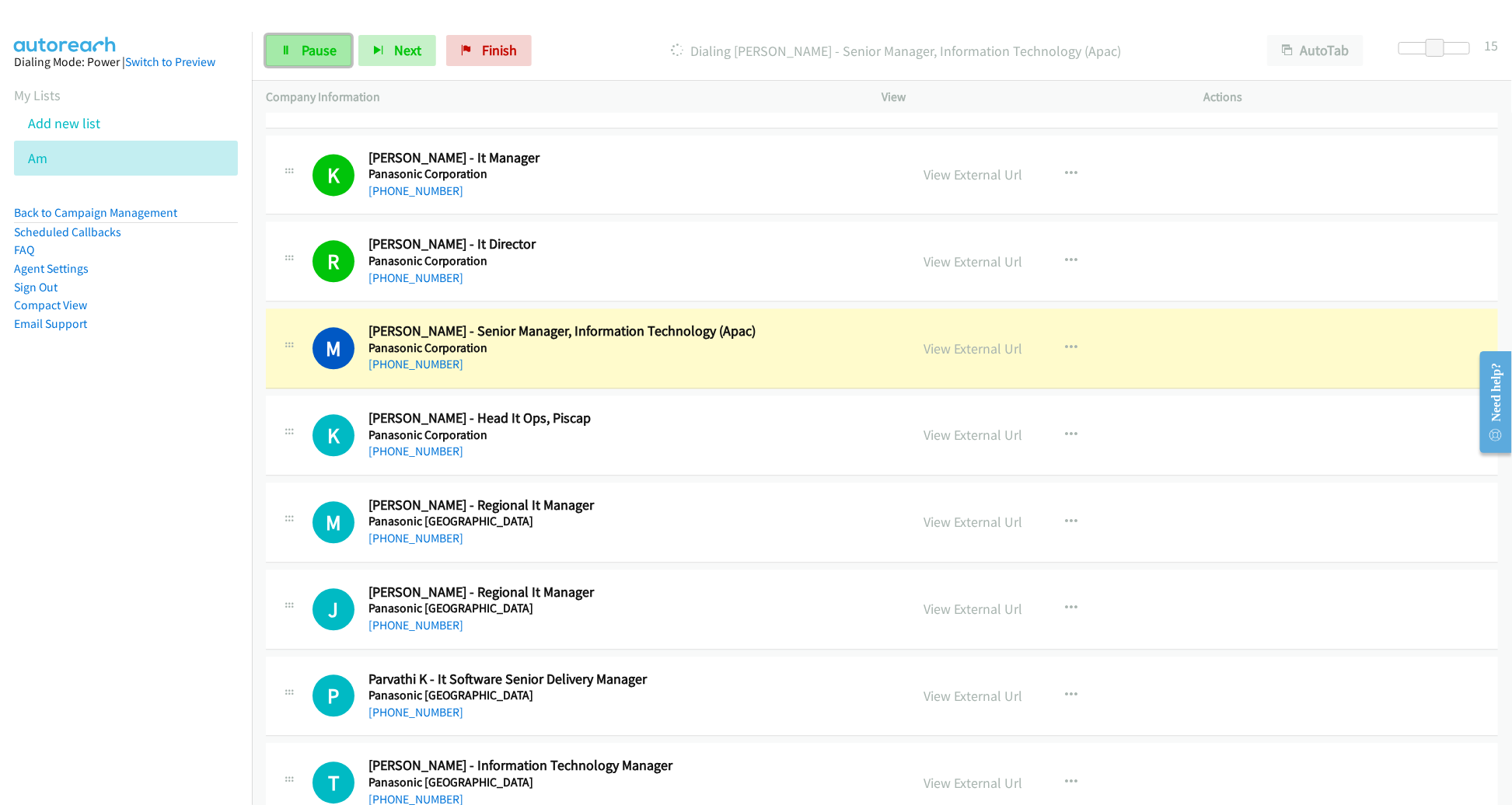
click at [322, 44] on span "Pause" at bounding box center [319, 51] width 35 height 18
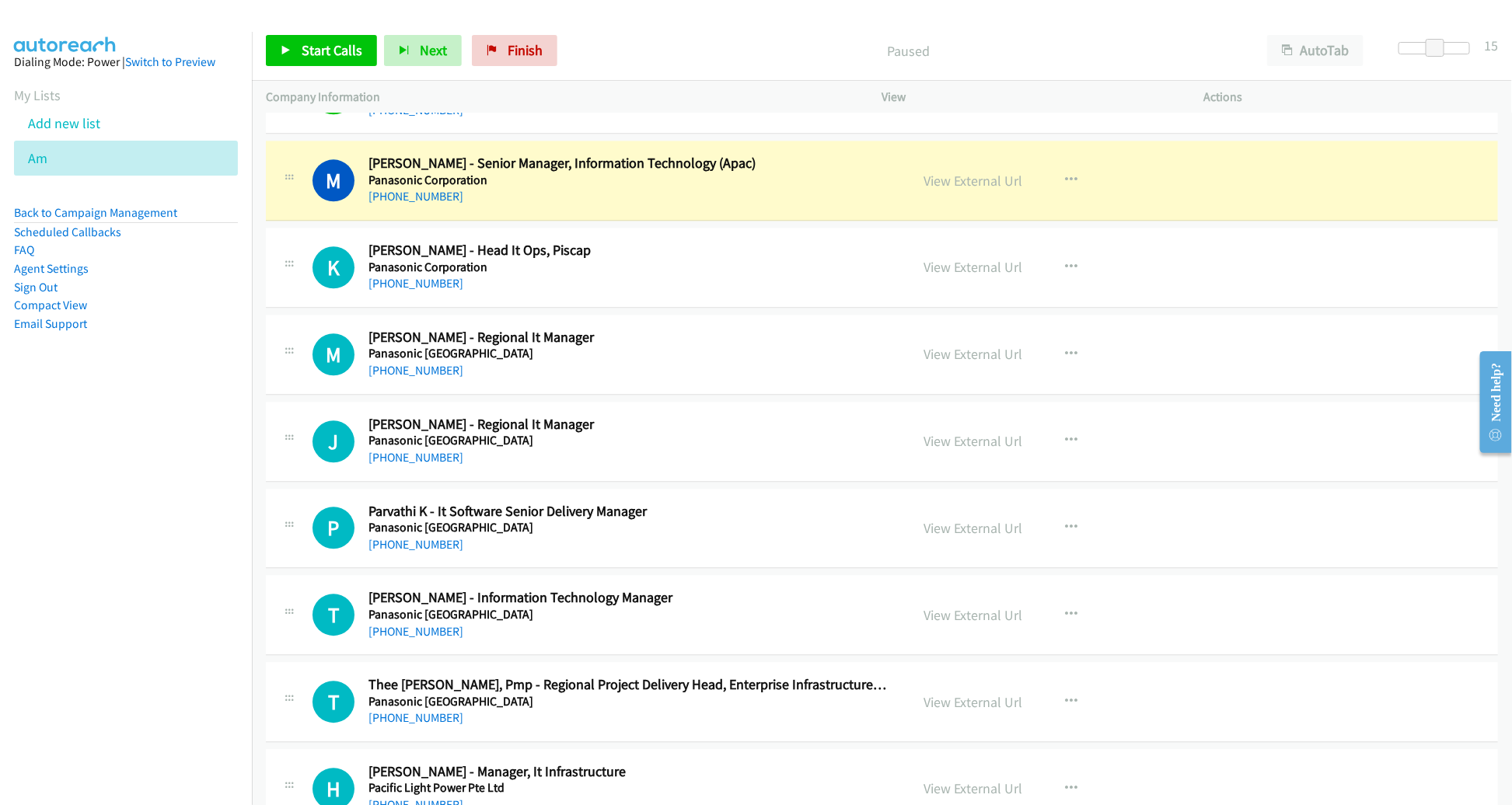
scroll to position [8020, 0]
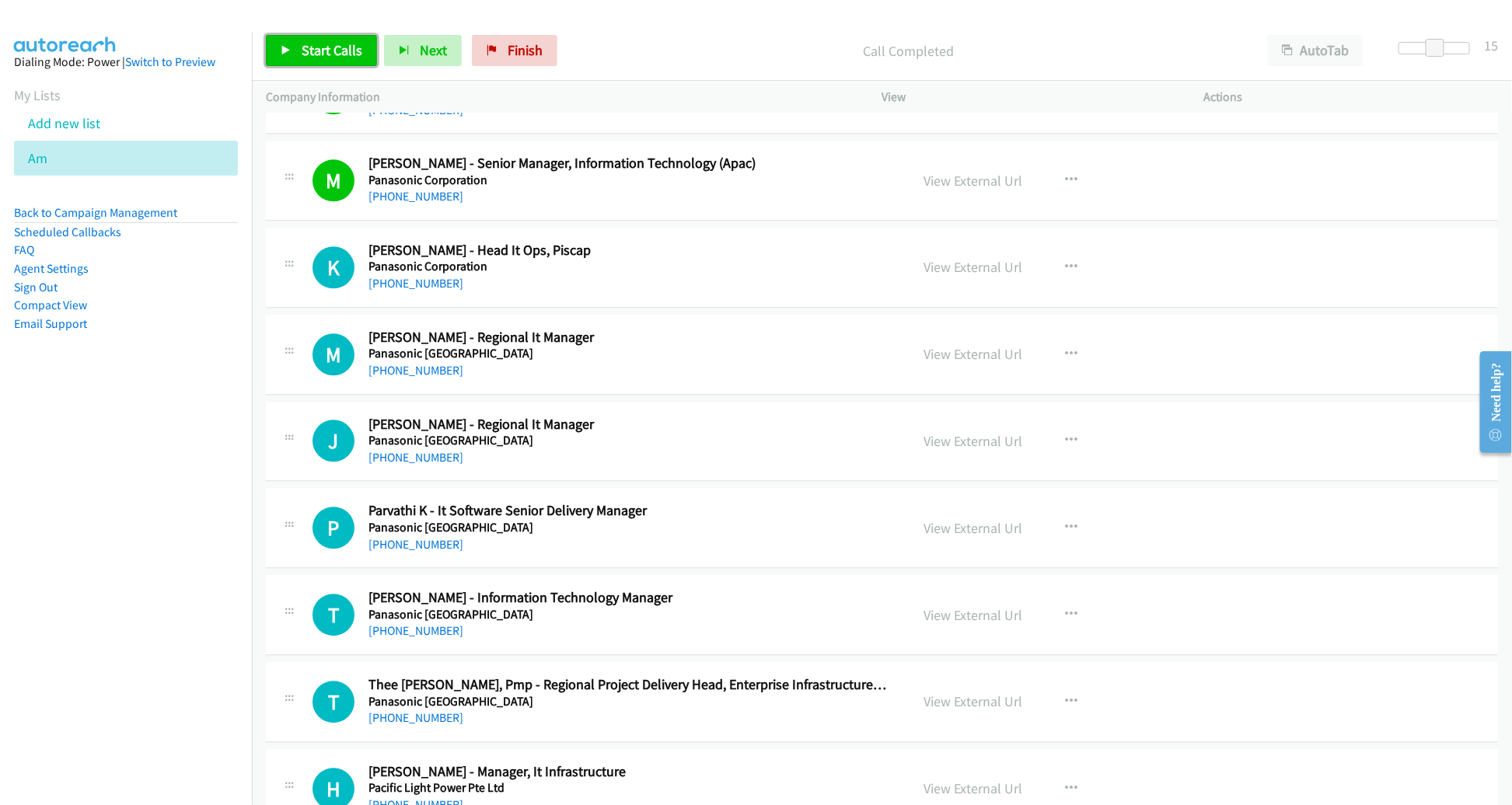
click at [323, 40] on link "Start Calls" at bounding box center [321, 51] width 111 height 31
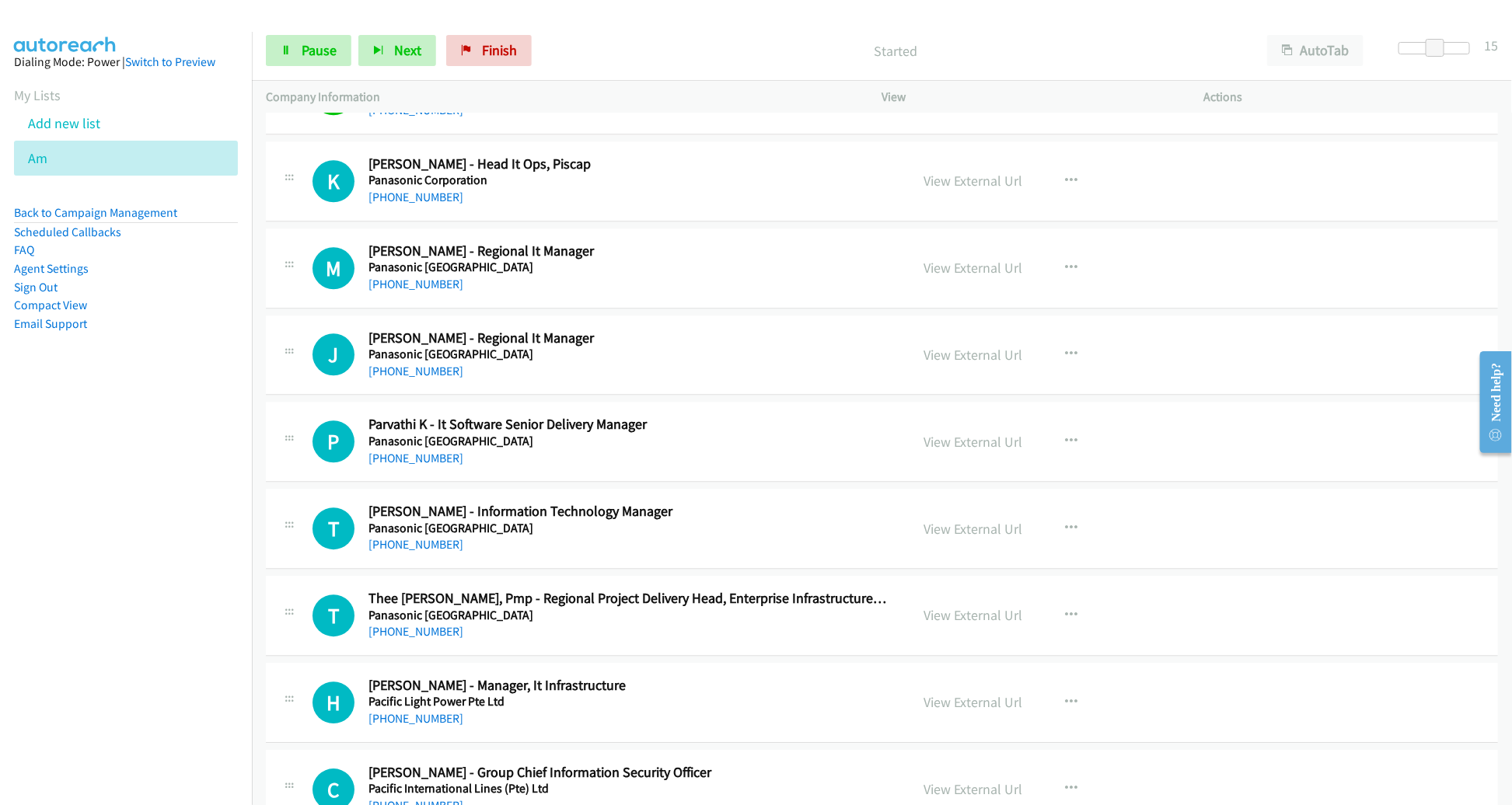
scroll to position [8109, 0]
click at [793, 414] on h2 "Parvathi K - It Software Senior Delivery Manager" at bounding box center [627, 423] width 519 height 18
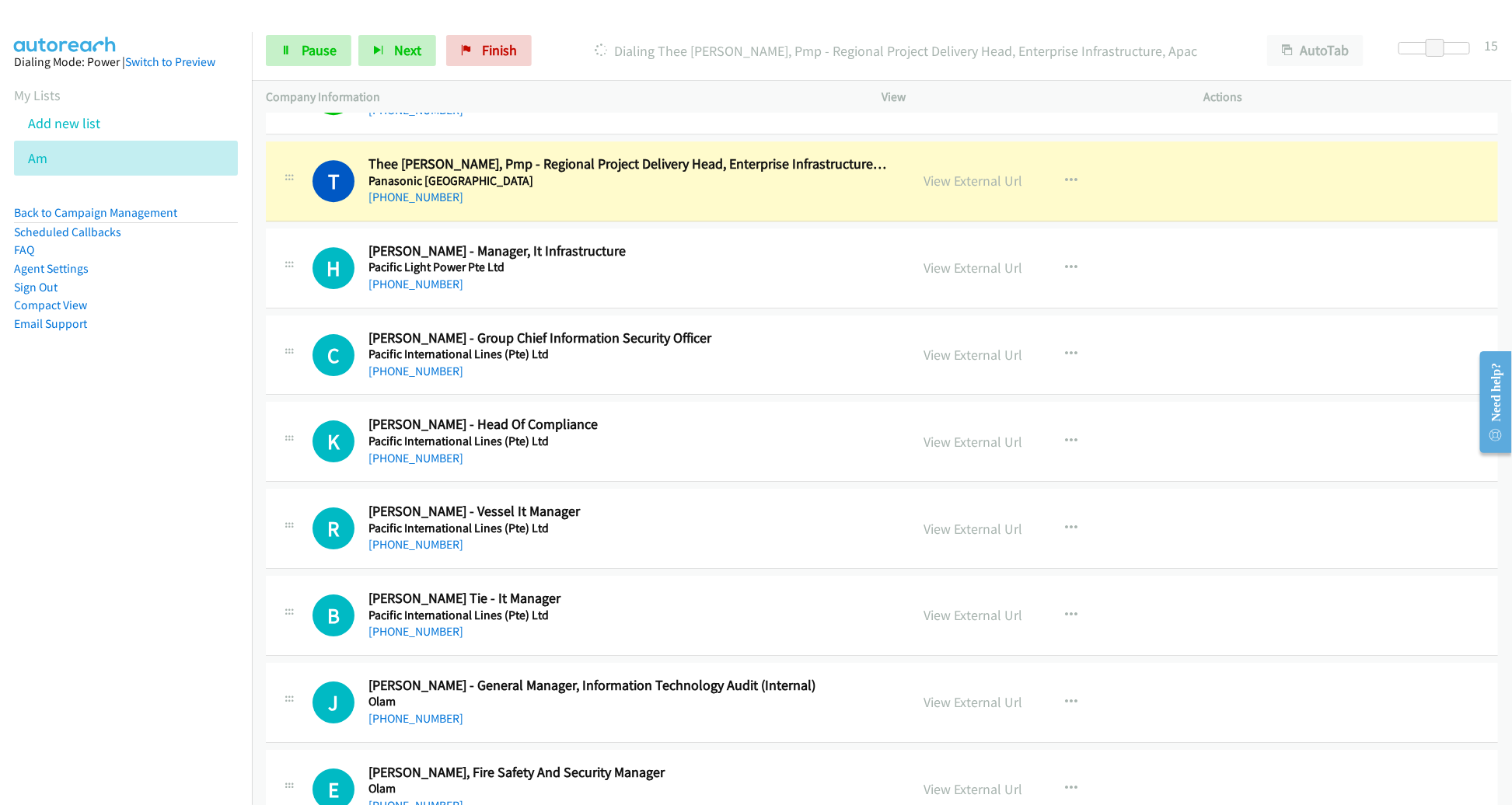
scroll to position [8543, 0]
click at [964, 171] on link "View External Url" at bounding box center [973, 180] width 98 height 18
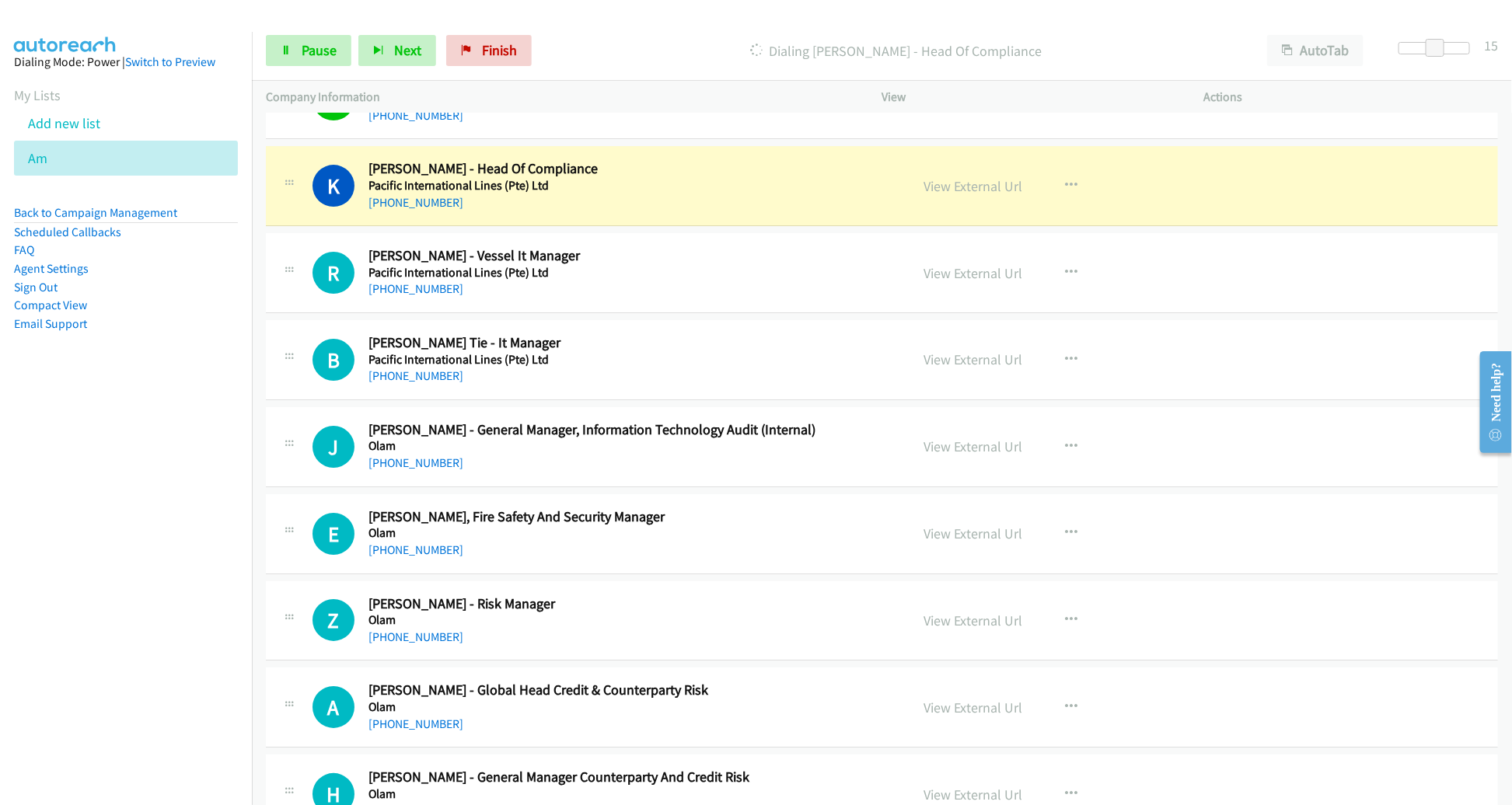
scroll to position [8798, 0]
click at [968, 176] on link "View External Url" at bounding box center [973, 185] width 98 height 18
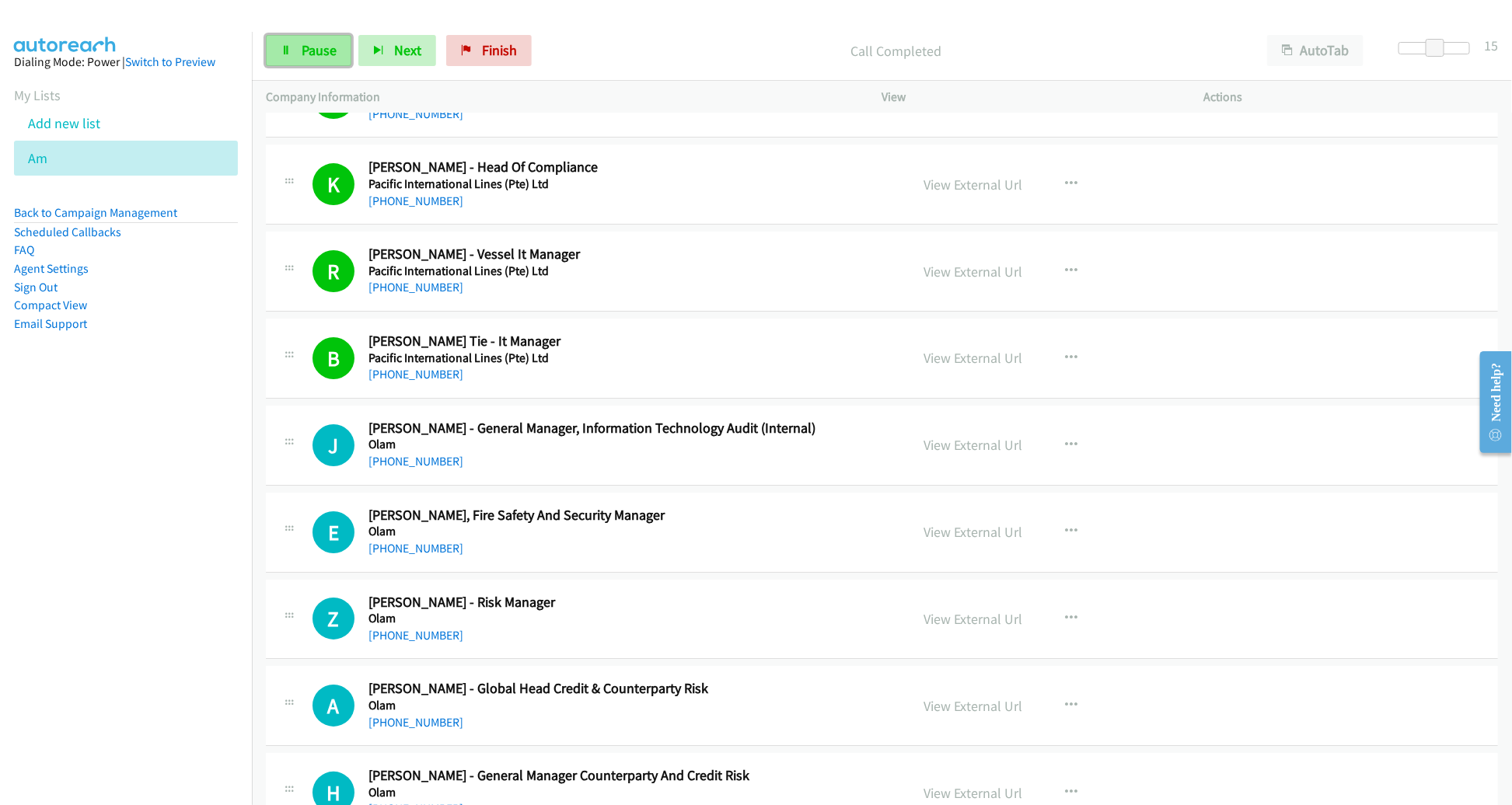
click at [295, 60] on link "Pause" at bounding box center [309, 51] width 86 height 31
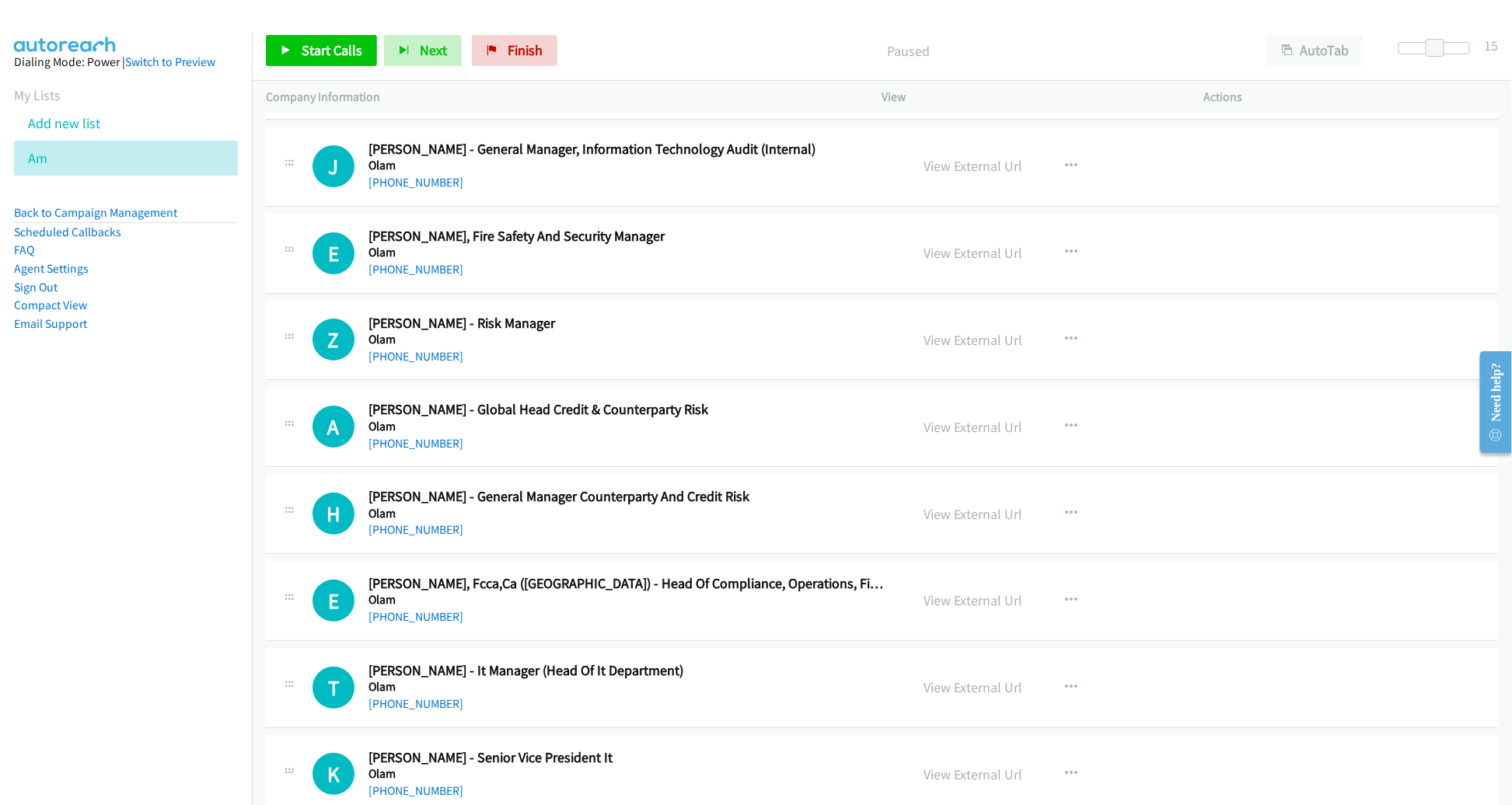
scroll to position [9072, 0]
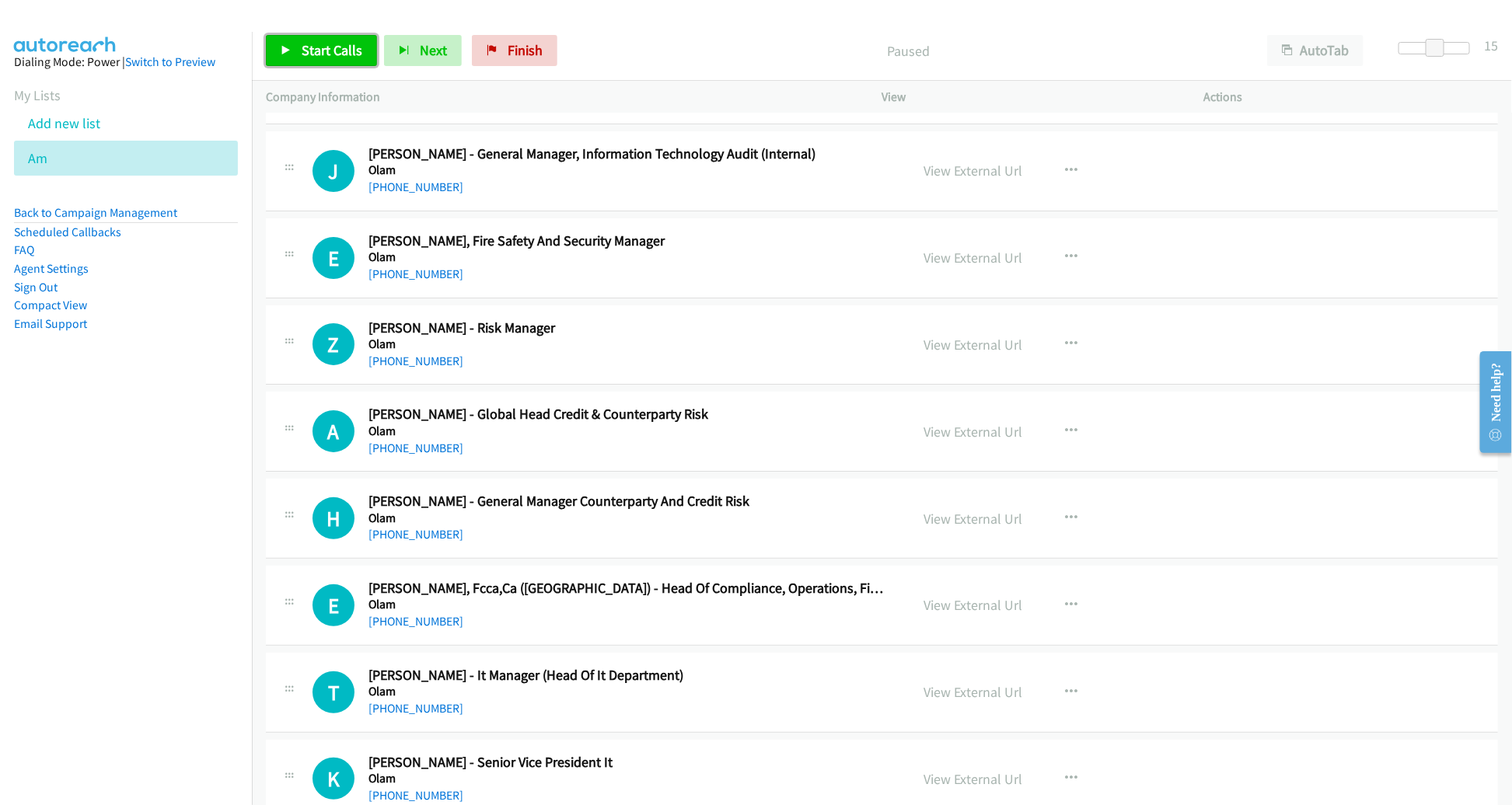
click at [329, 55] on span "Start Calls" at bounding box center [331, 51] width 60 height 18
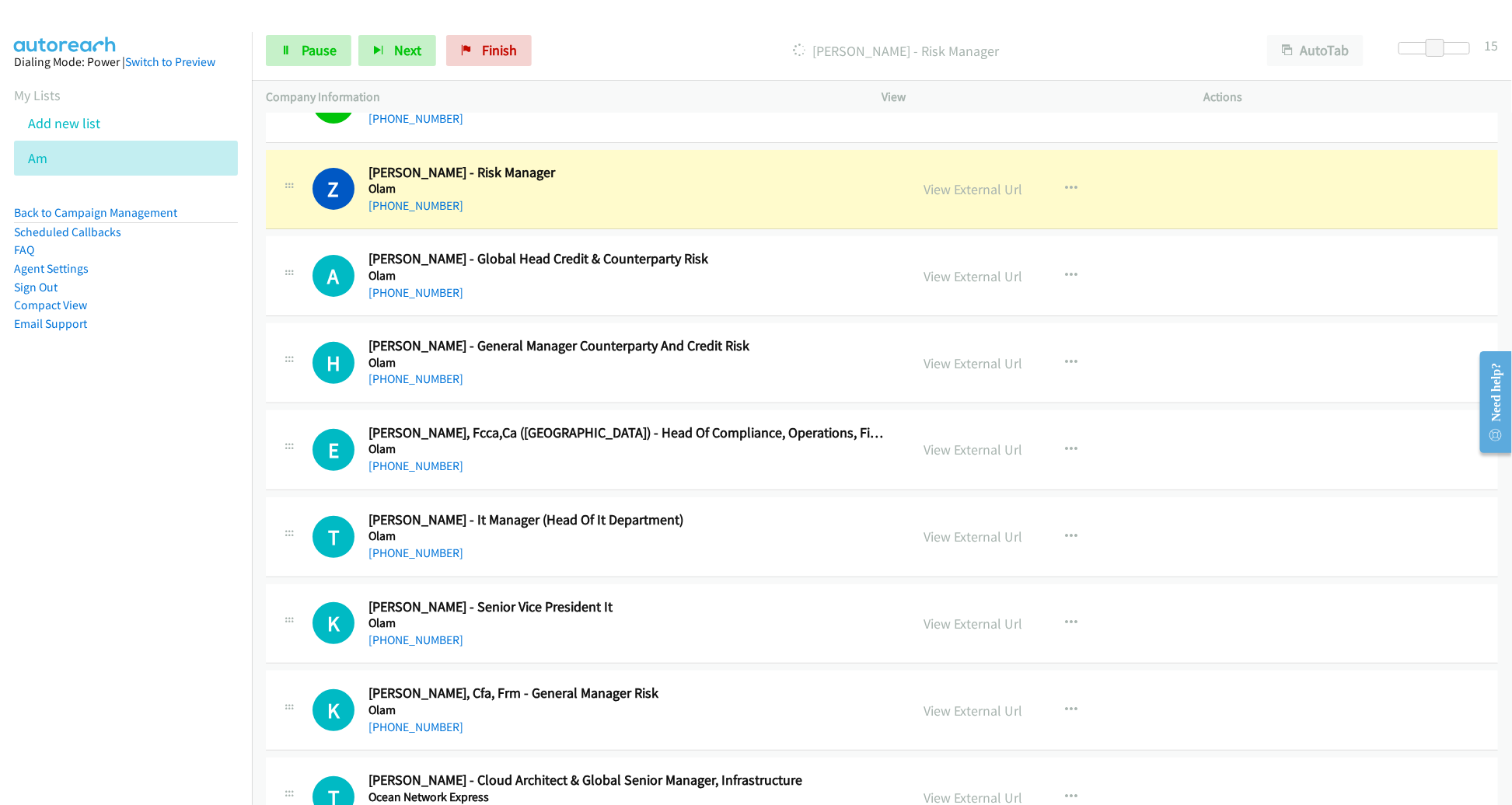
scroll to position [9233, 0]
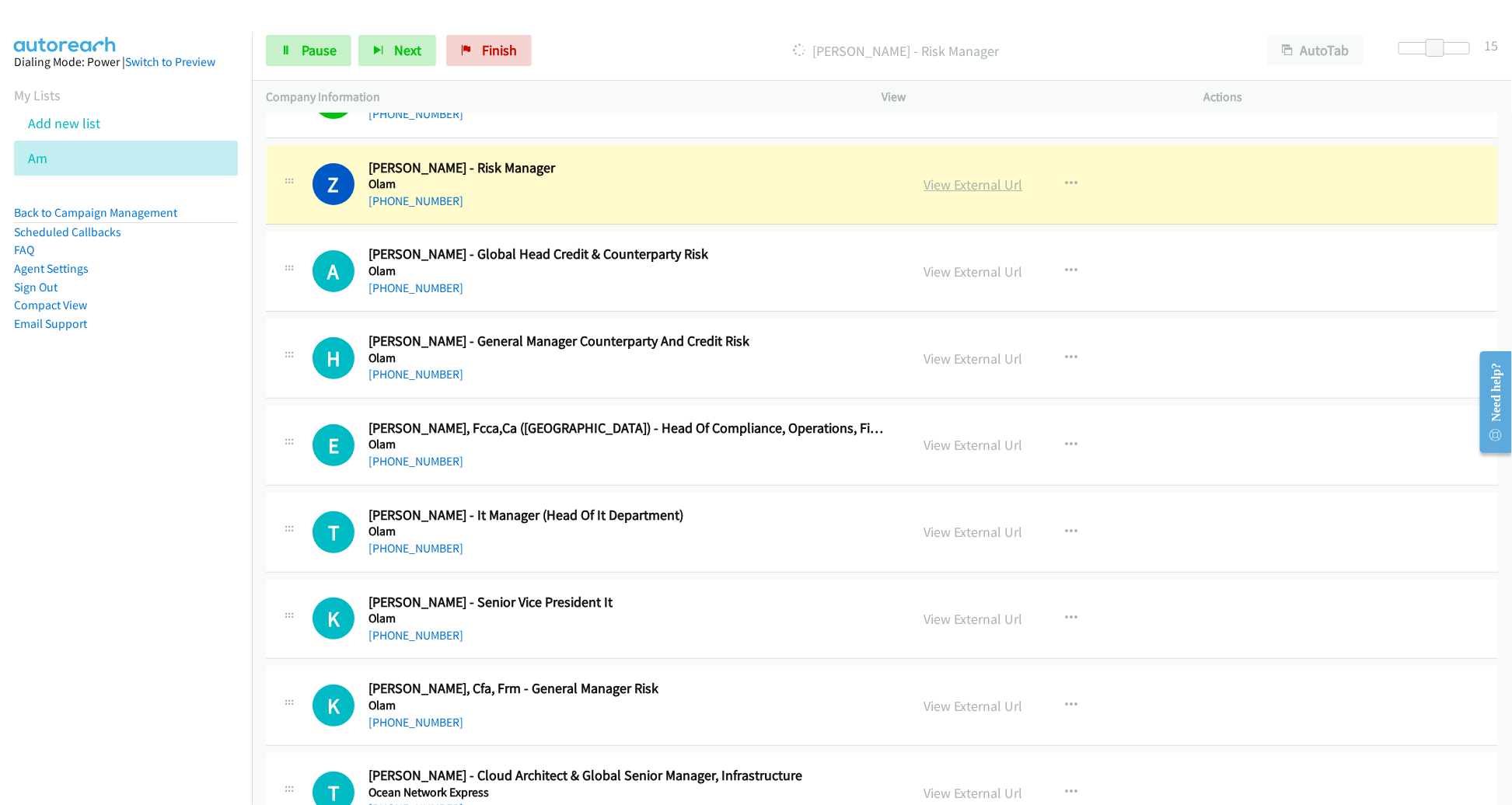
click at [950, 176] on link "View External Url" at bounding box center [973, 185] width 98 height 18
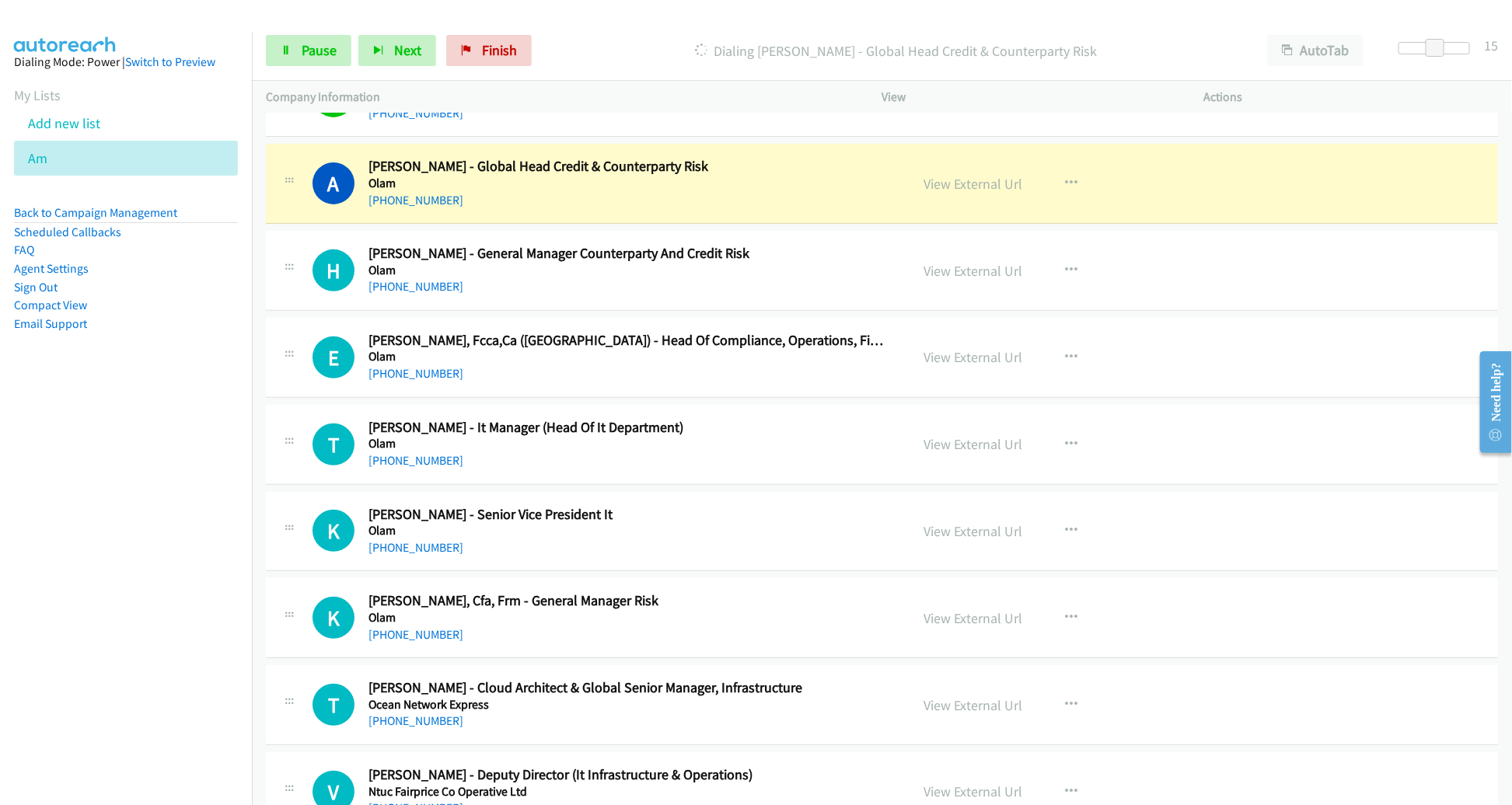
scroll to position [9320, 0]
click at [753, 420] on h2 "[PERSON_NAME] - It Manager (Head Of It Department)" at bounding box center [627, 429] width 519 height 18
click at [849, 278] on div "[PHONE_NUMBER]" at bounding box center [627, 287] width 519 height 19
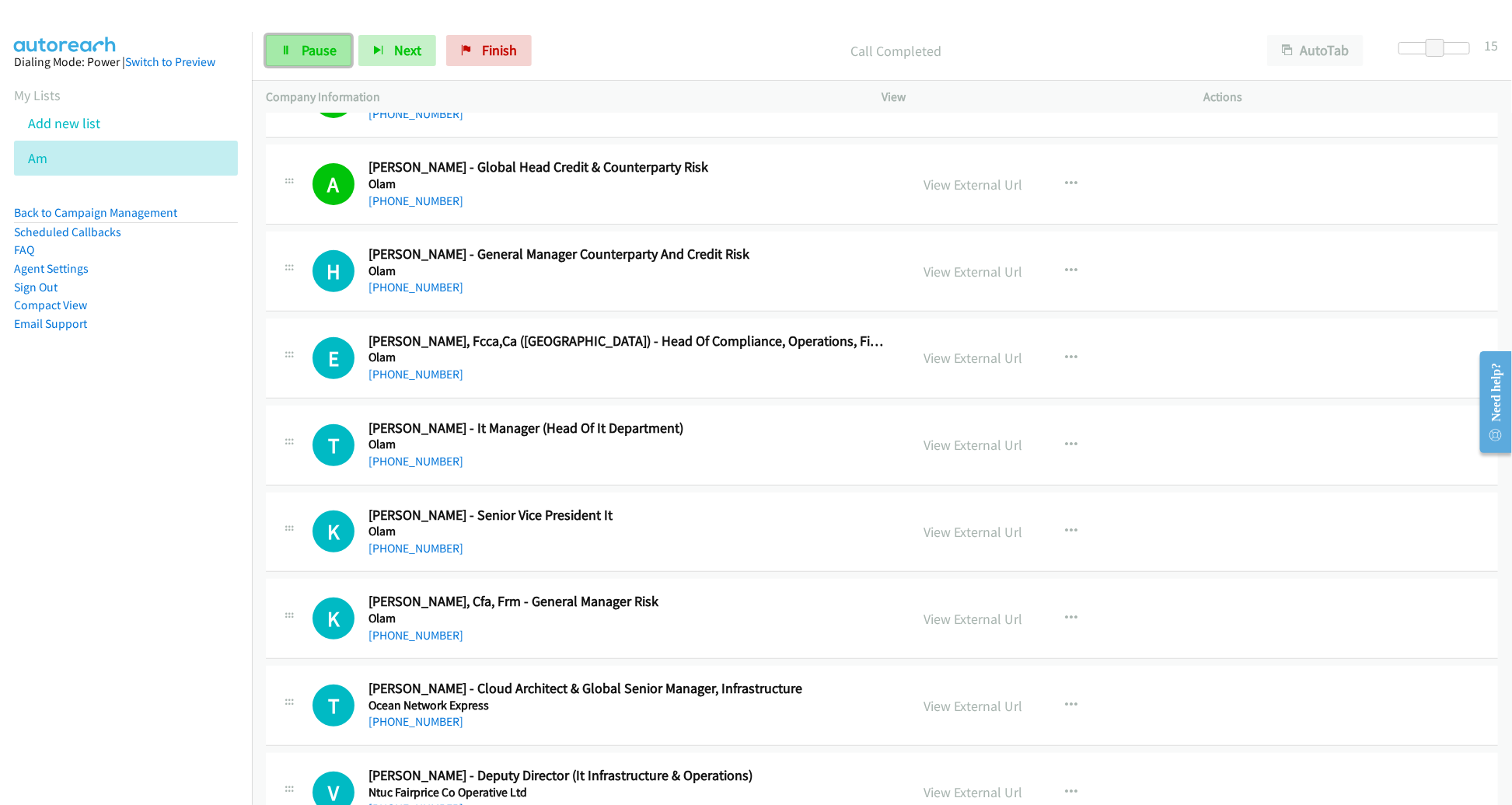
click at [313, 42] on span "Pause" at bounding box center [319, 51] width 35 height 18
click at [1075, 169] on button "button" at bounding box center [1071, 184] width 42 height 31
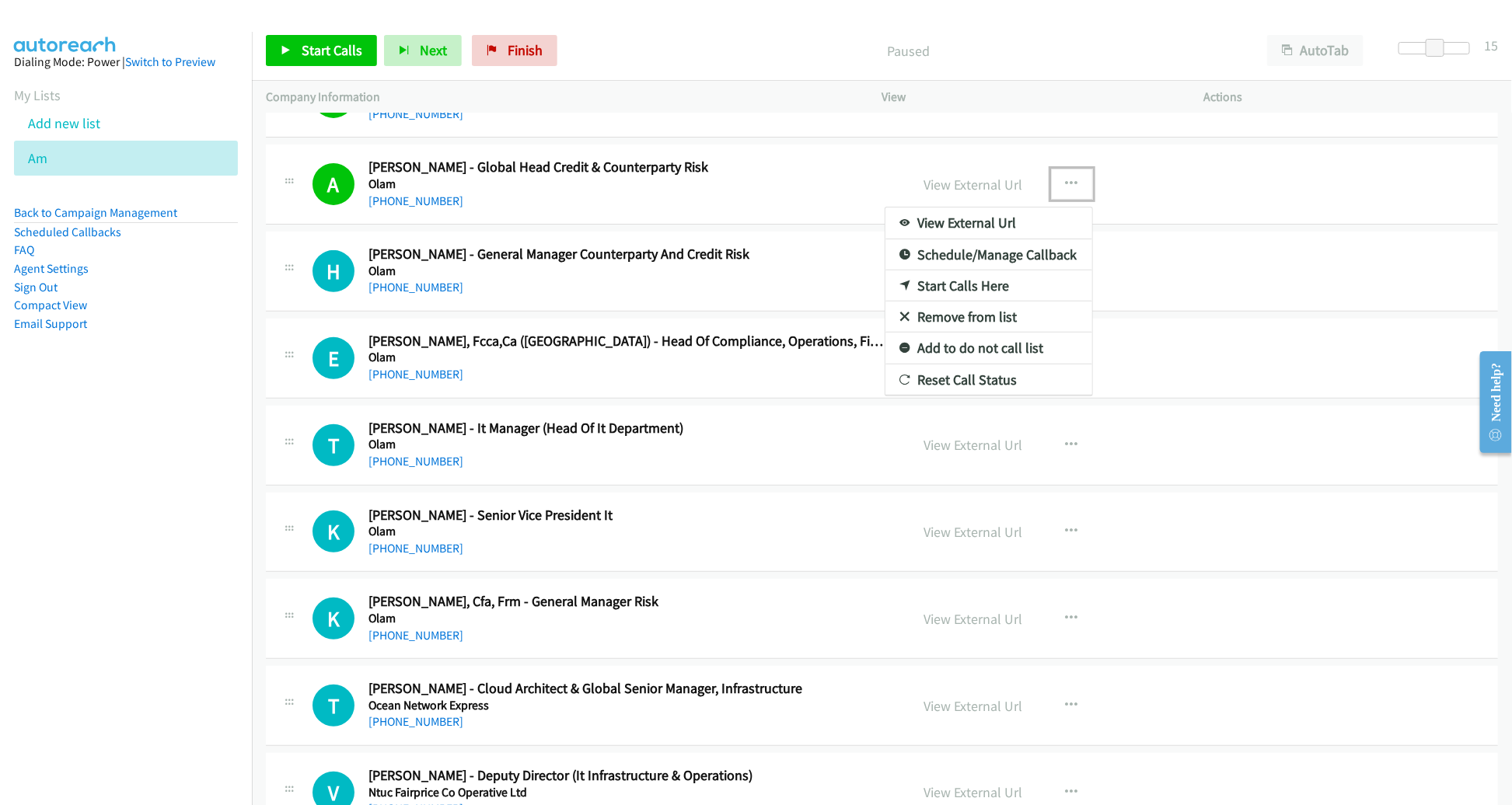
click at [960, 301] on link "Remove from list" at bounding box center [988, 317] width 207 height 31
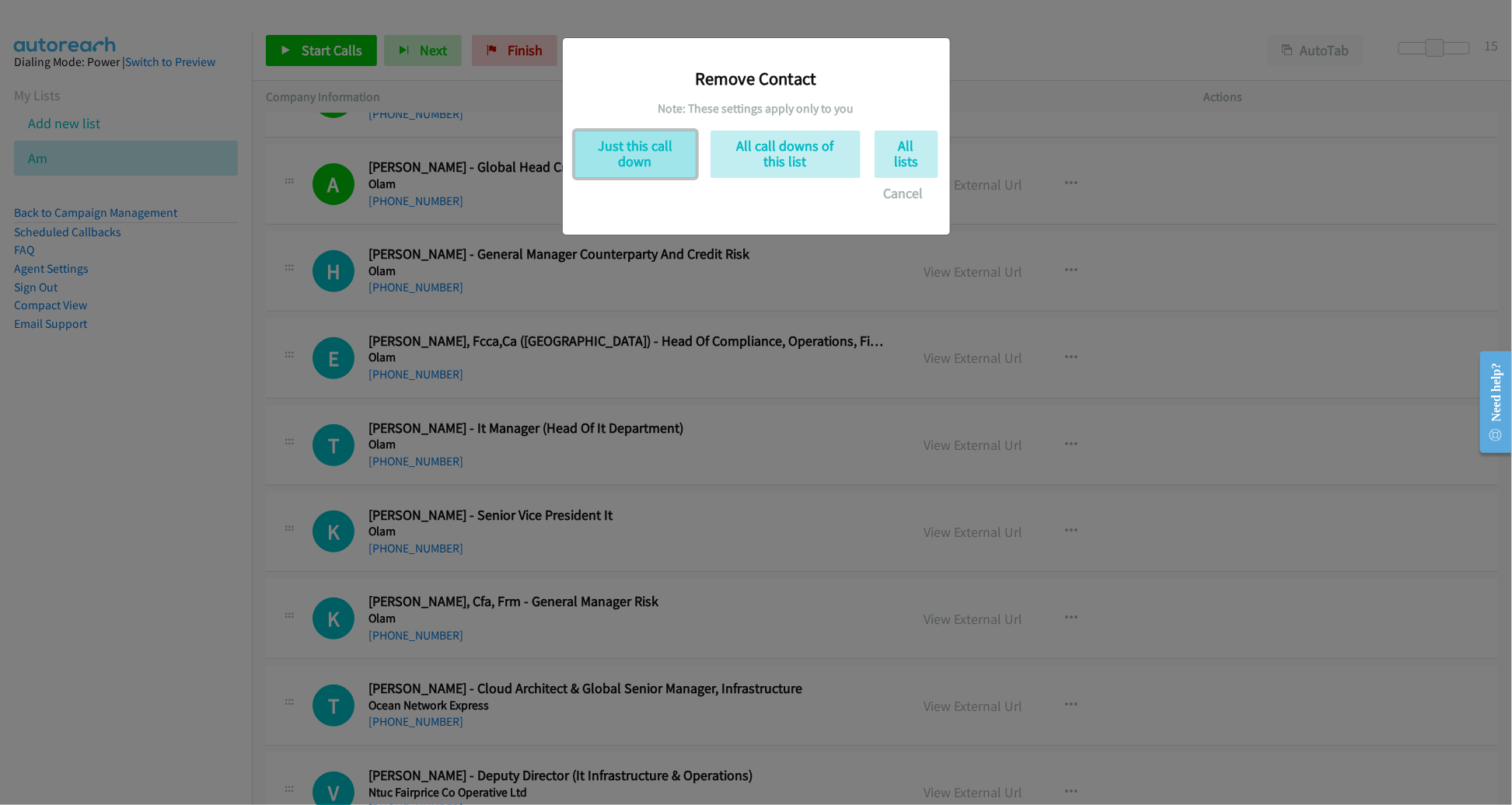
click at [649, 165] on button "Just this call down" at bounding box center [635, 154] width 122 height 48
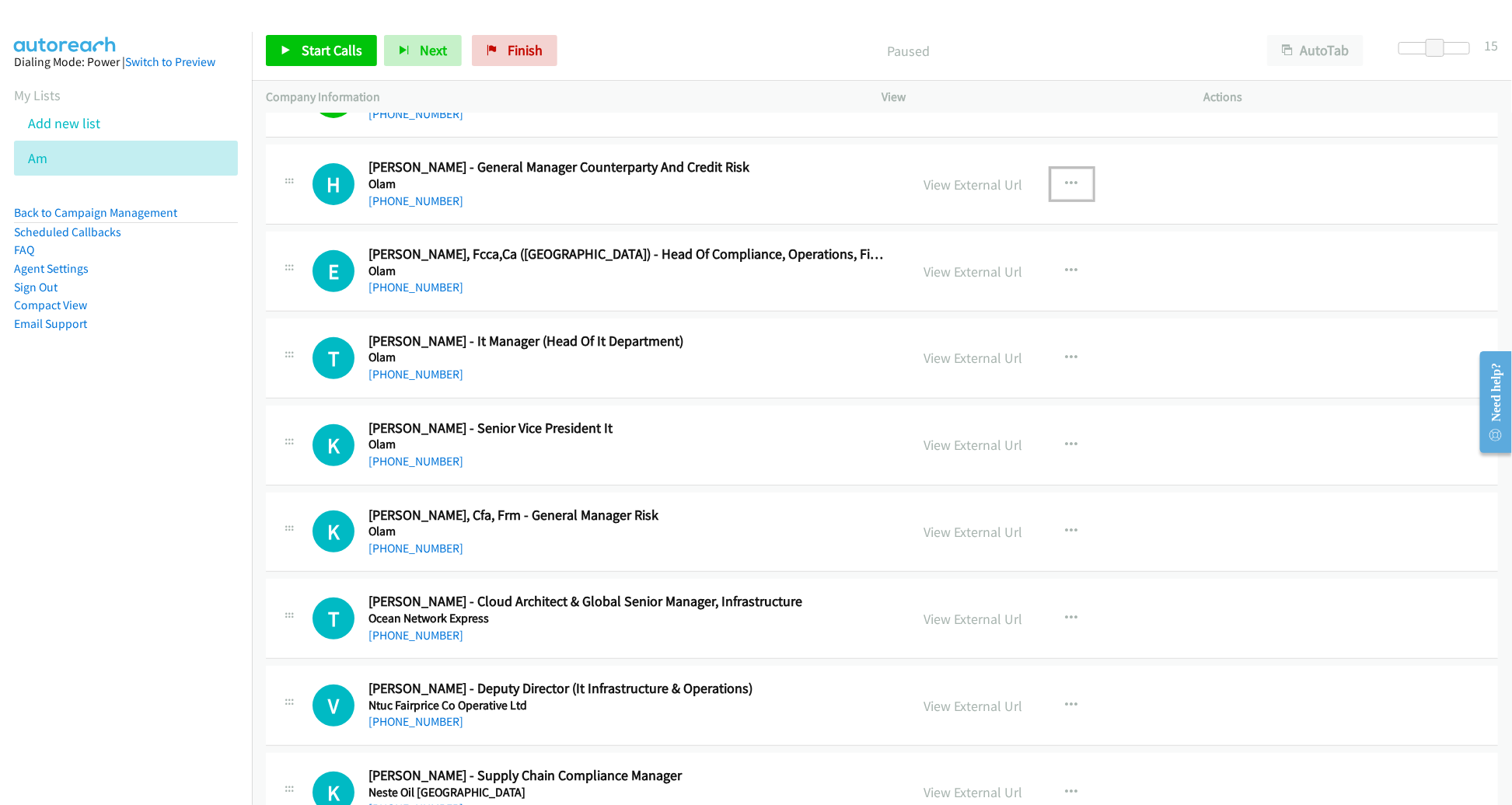
click at [1066, 178] on icon "button" at bounding box center [1072, 184] width 13 height 13
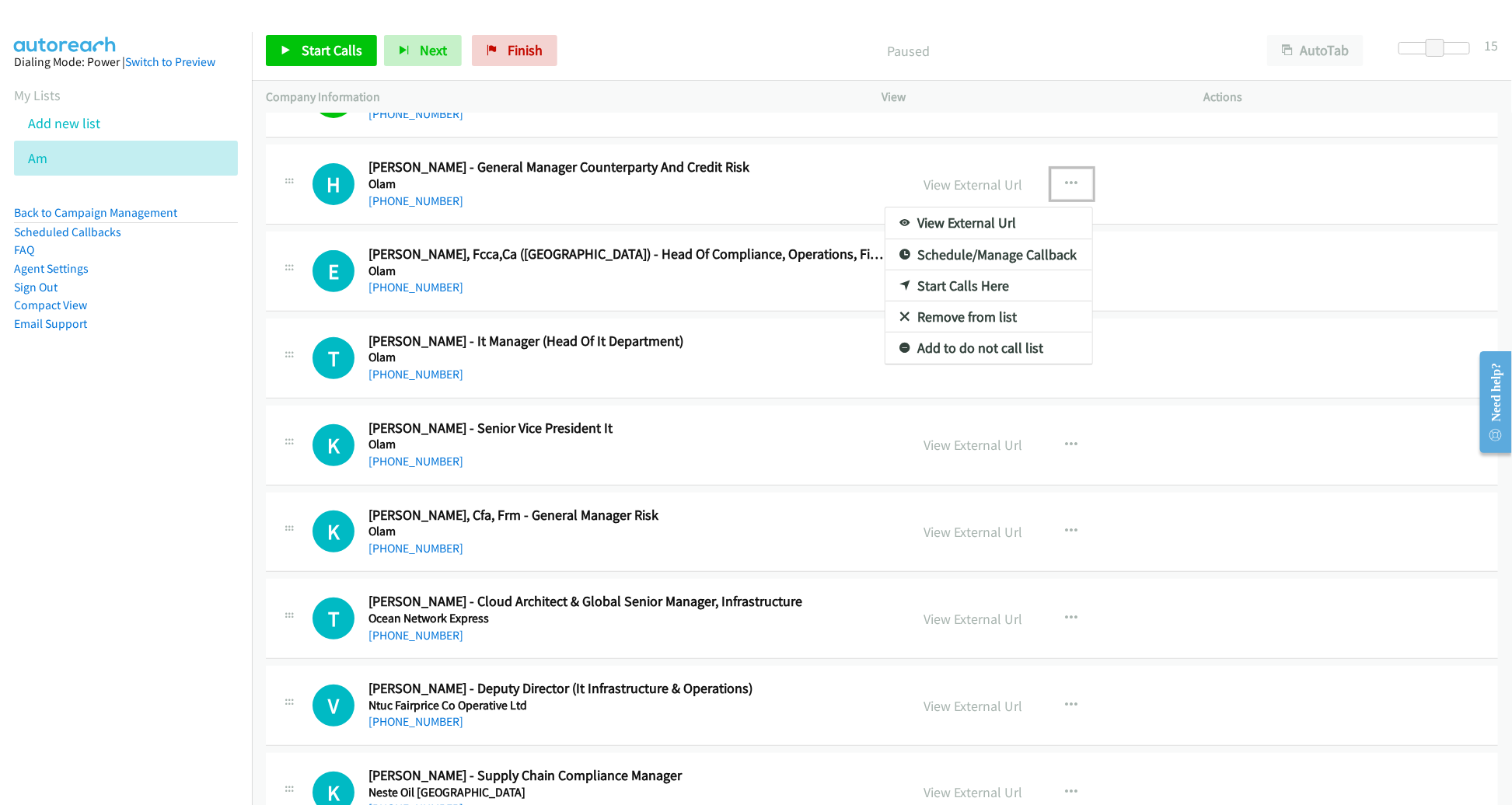
click at [946, 301] on link "Remove from list" at bounding box center [988, 317] width 207 height 31
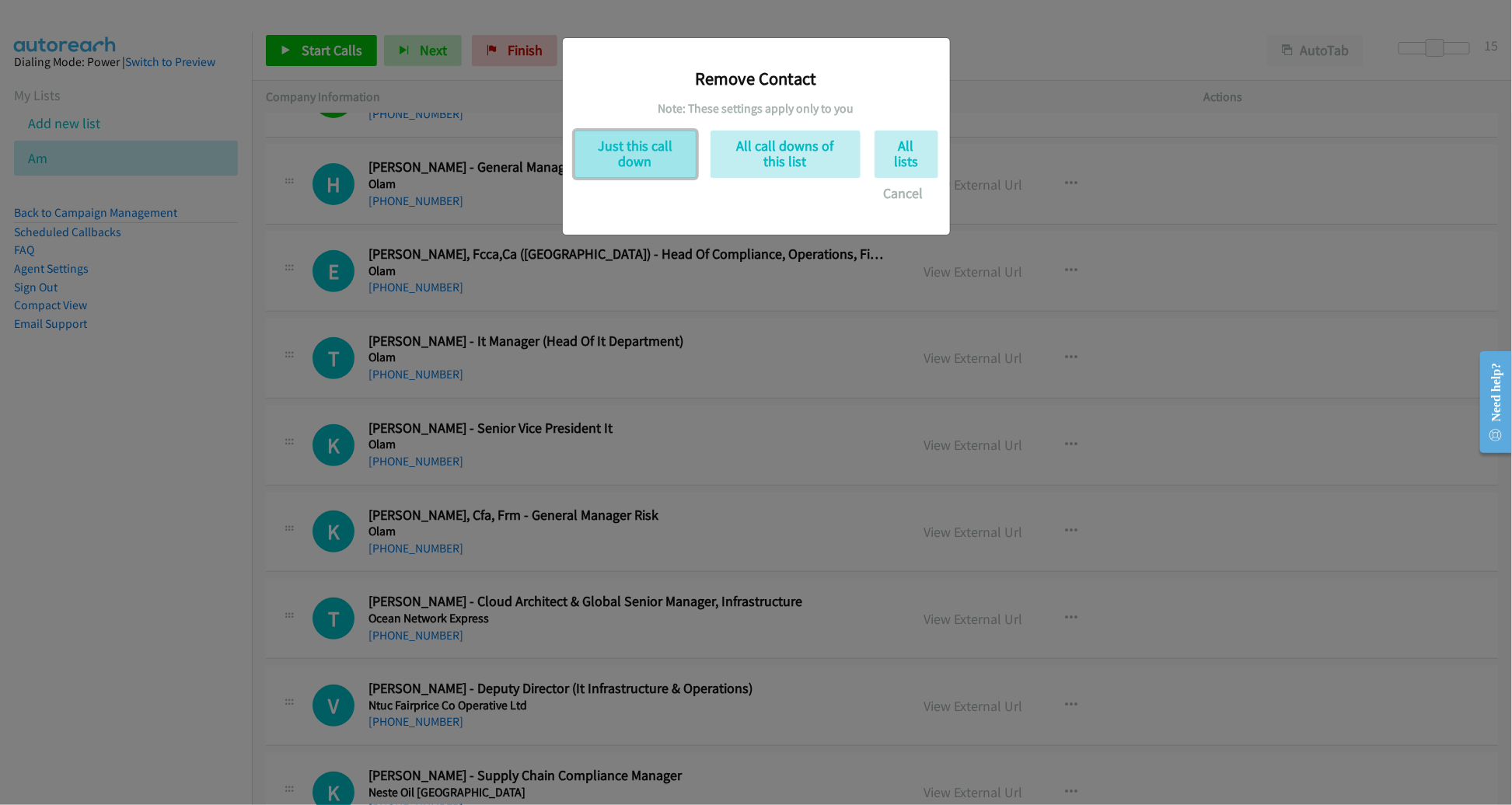
click at [631, 141] on button "Just this call down" at bounding box center [635, 154] width 122 height 48
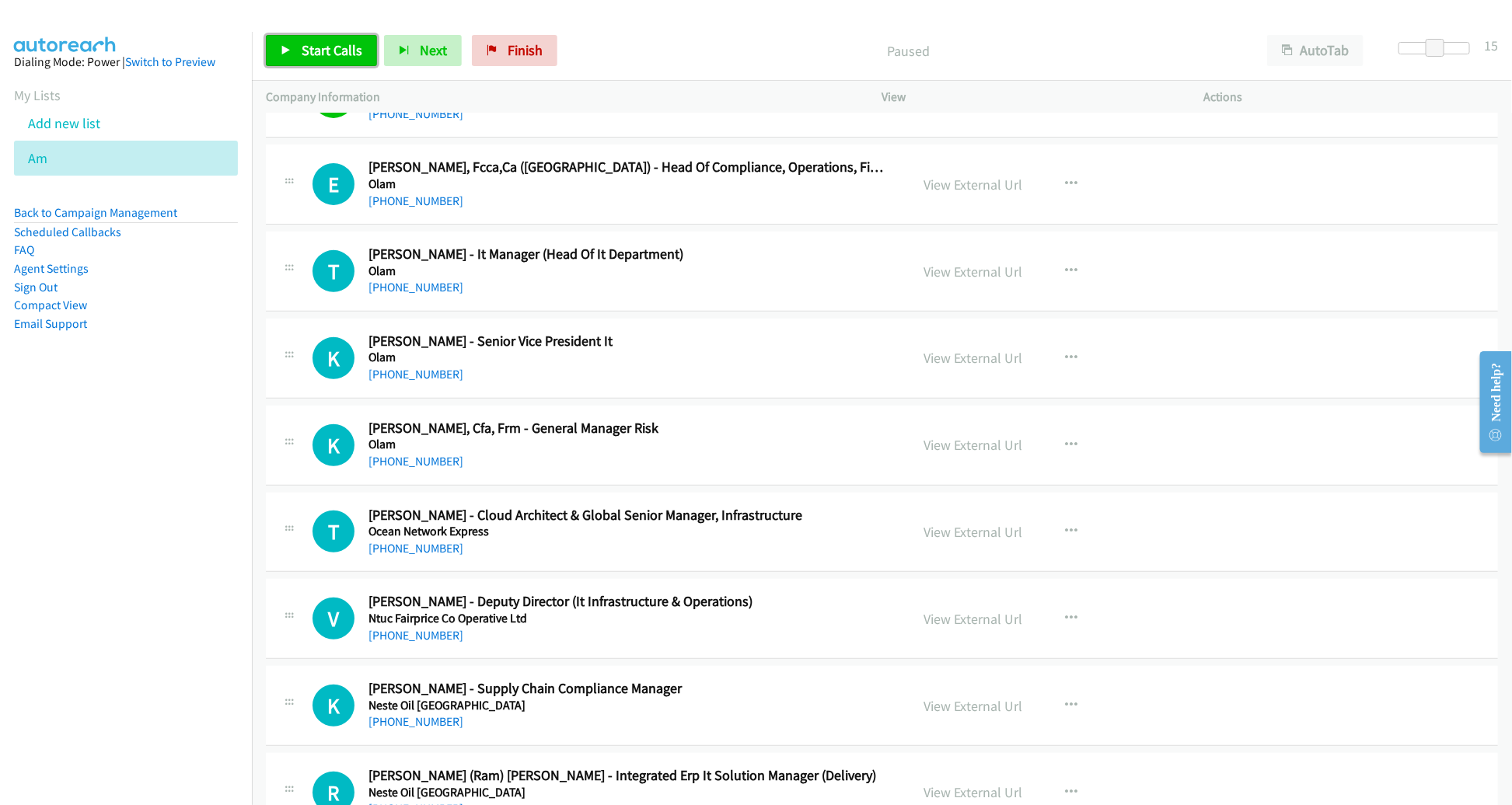
click at [337, 43] on span "Start Calls" at bounding box center [331, 51] width 60 height 18
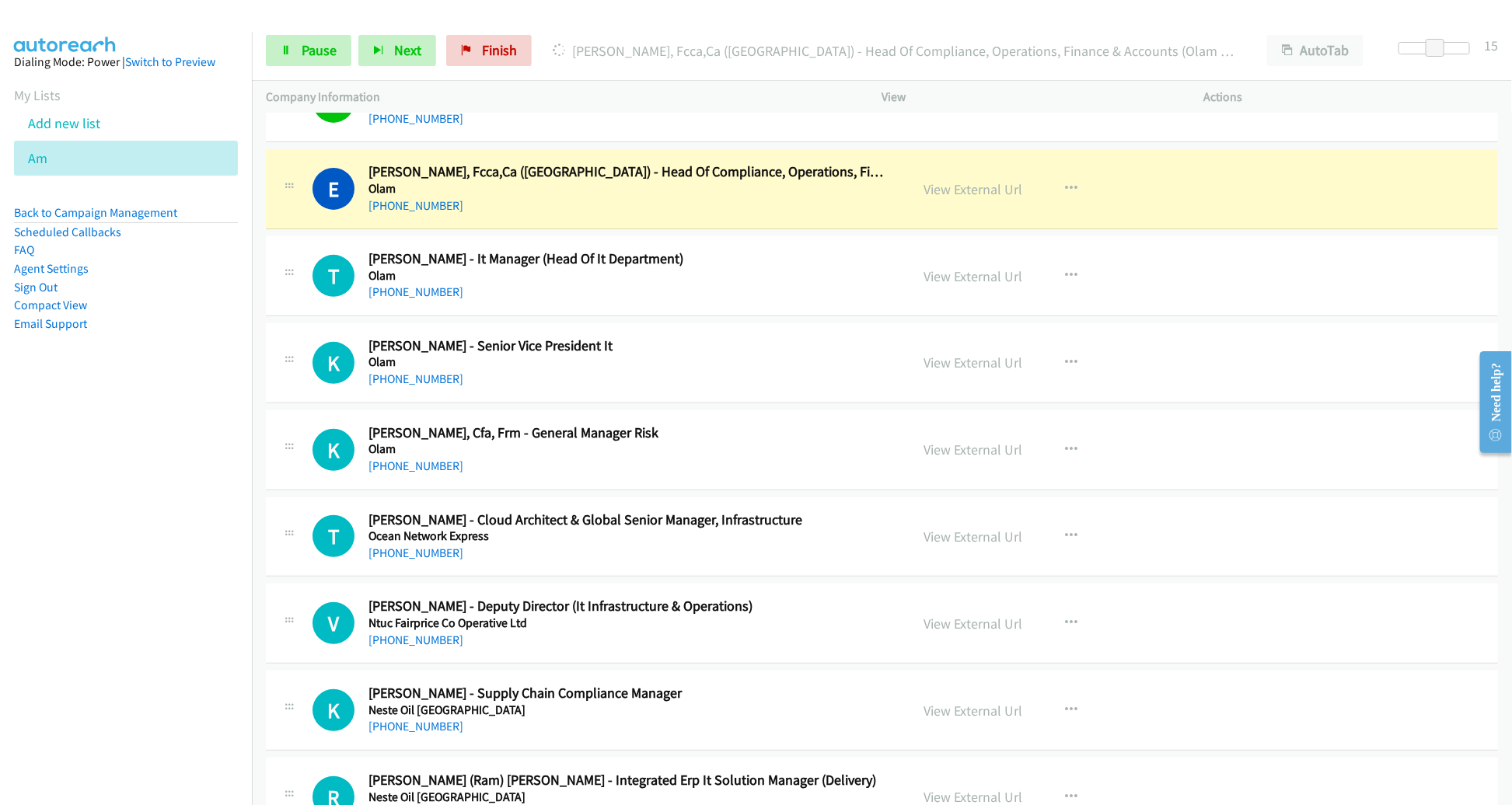
click at [965, 178] on div "View External Url View External Url Schedule/Manage Callback Start Calls Here R…" at bounding box center [1078, 189] width 336 height 51
click at [962, 180] on link "View External Url" at bounding box center [973, 190] width 98 height 18
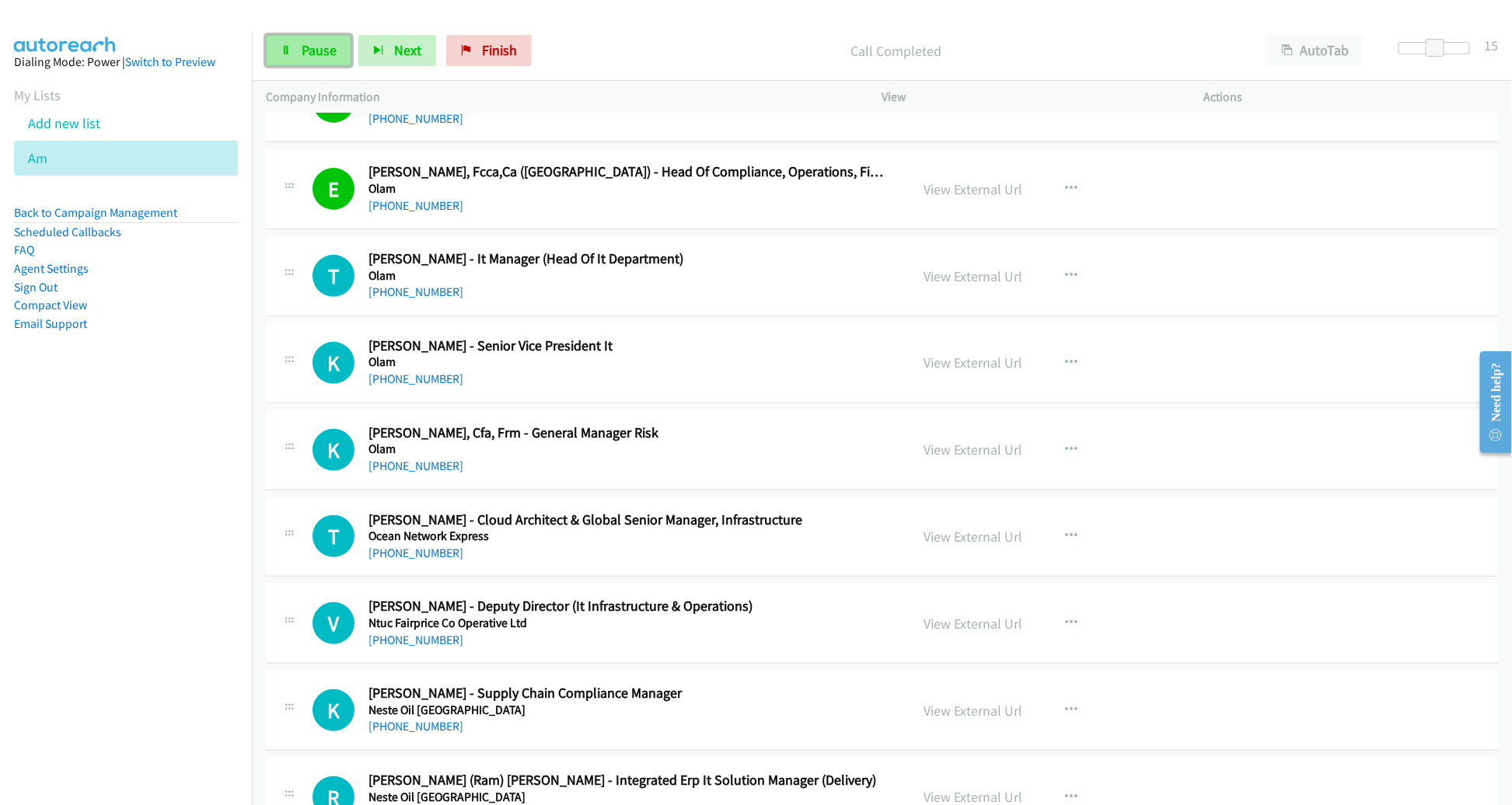
click at [313, 57] on span "Pause" at bounding box center [319, 51] width 35 height 18
click at [314, 57] on span "Start Calls" at bounding box center [331, 51] width 60 height 18
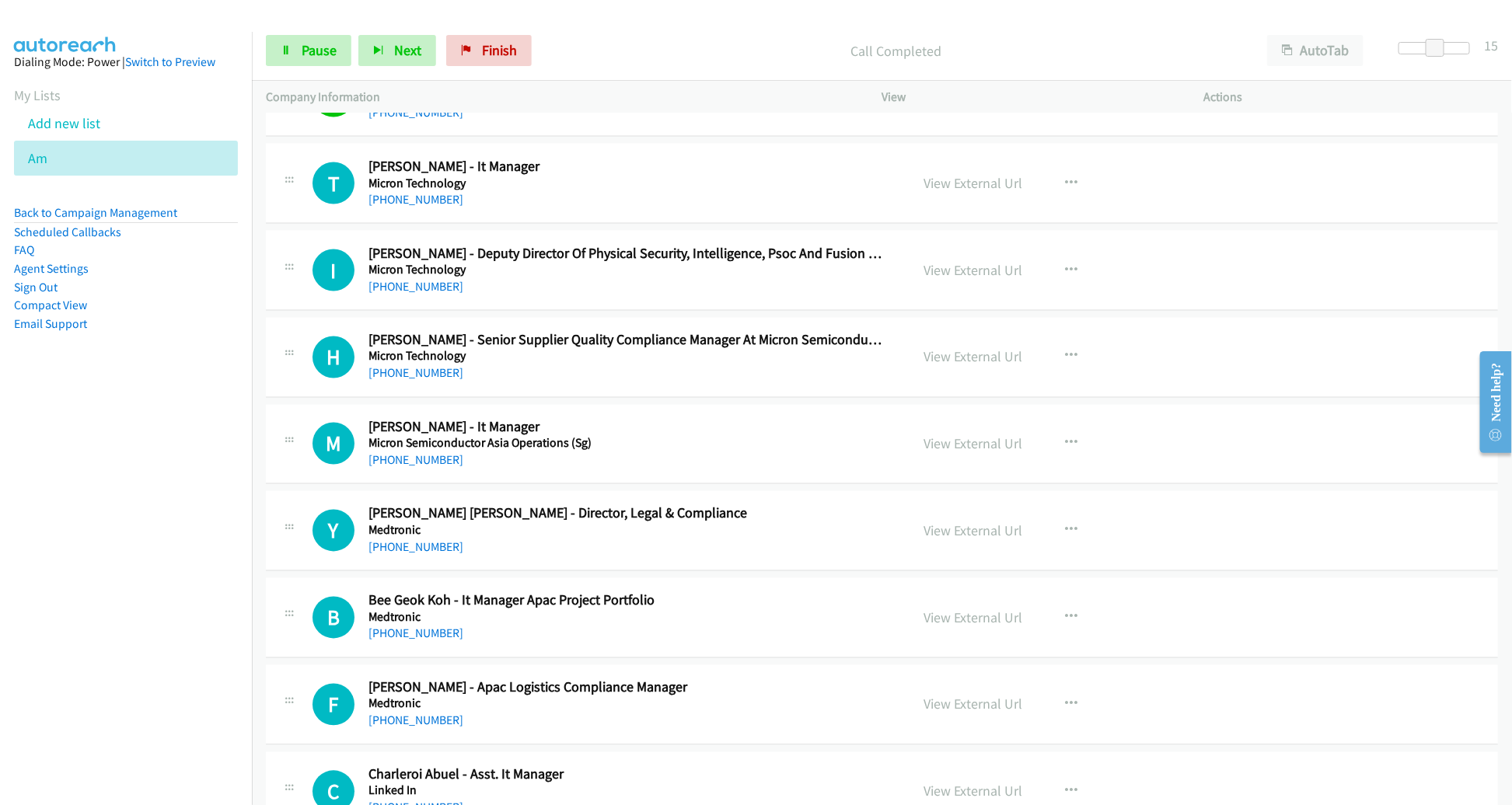
scroll to position [10368, 0]
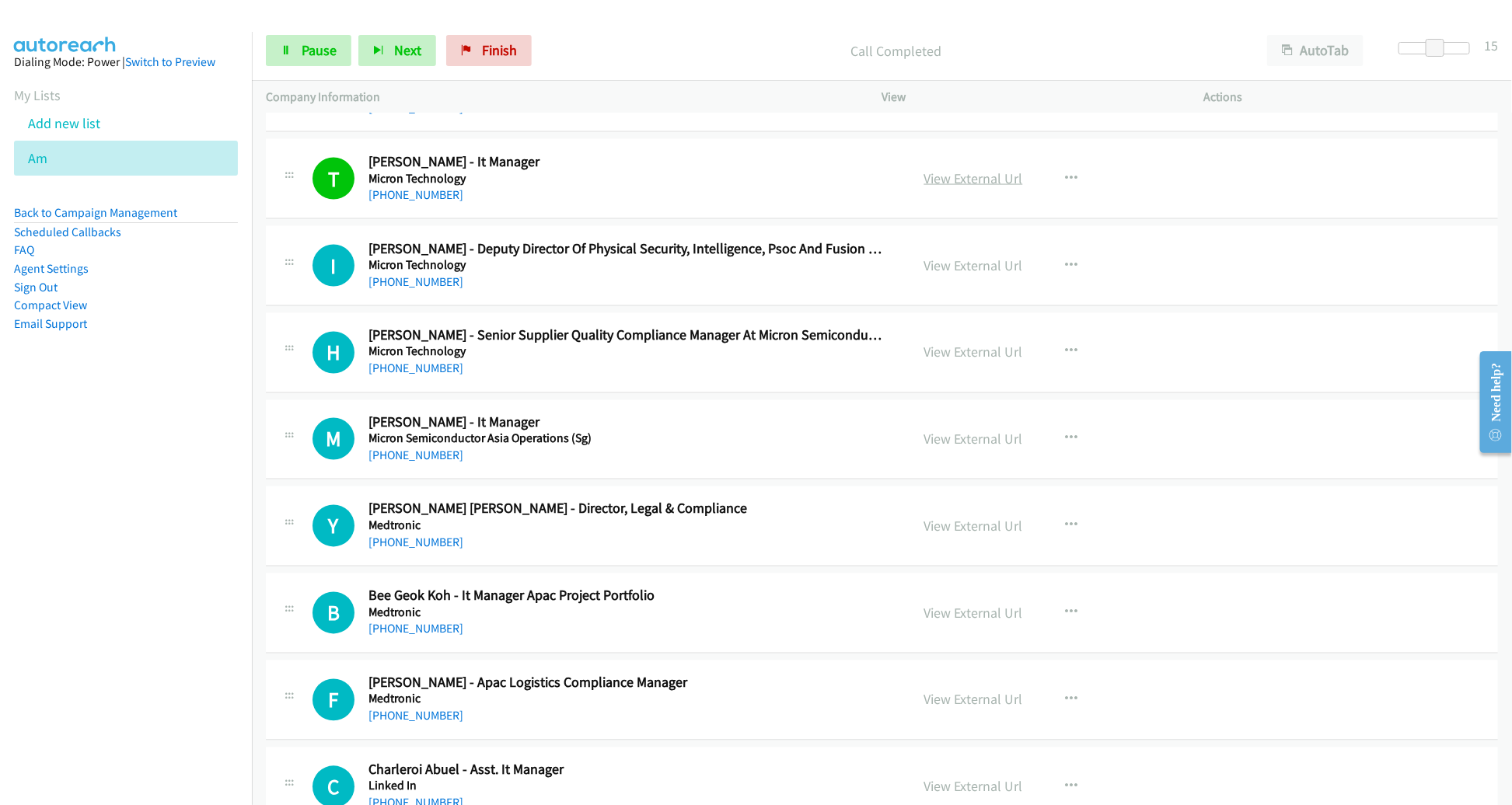
click at [943, 170] on link "View External Url" at bounding box center [973, 179] width 98 height 18
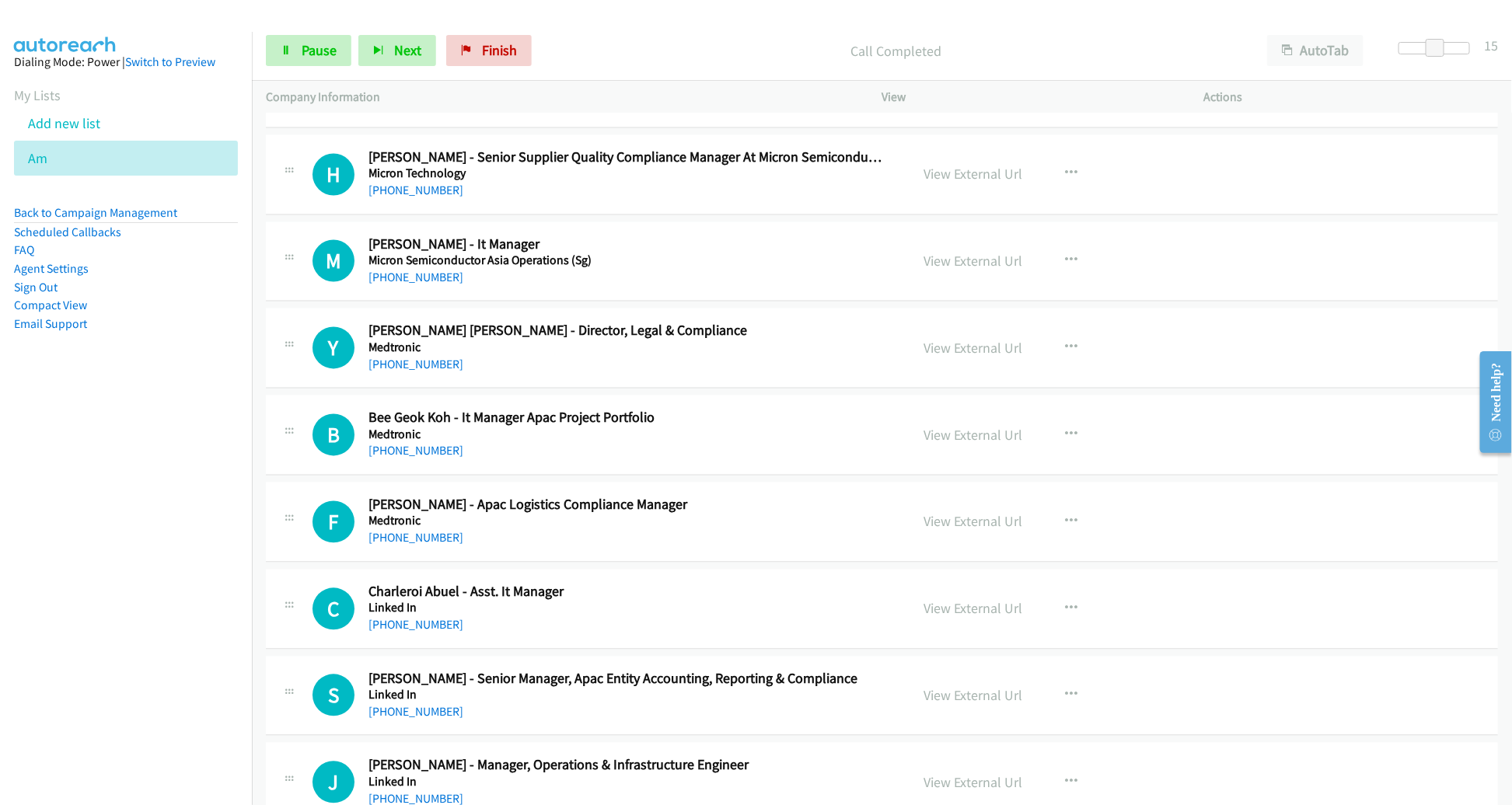
scroll to position [10544, 0]
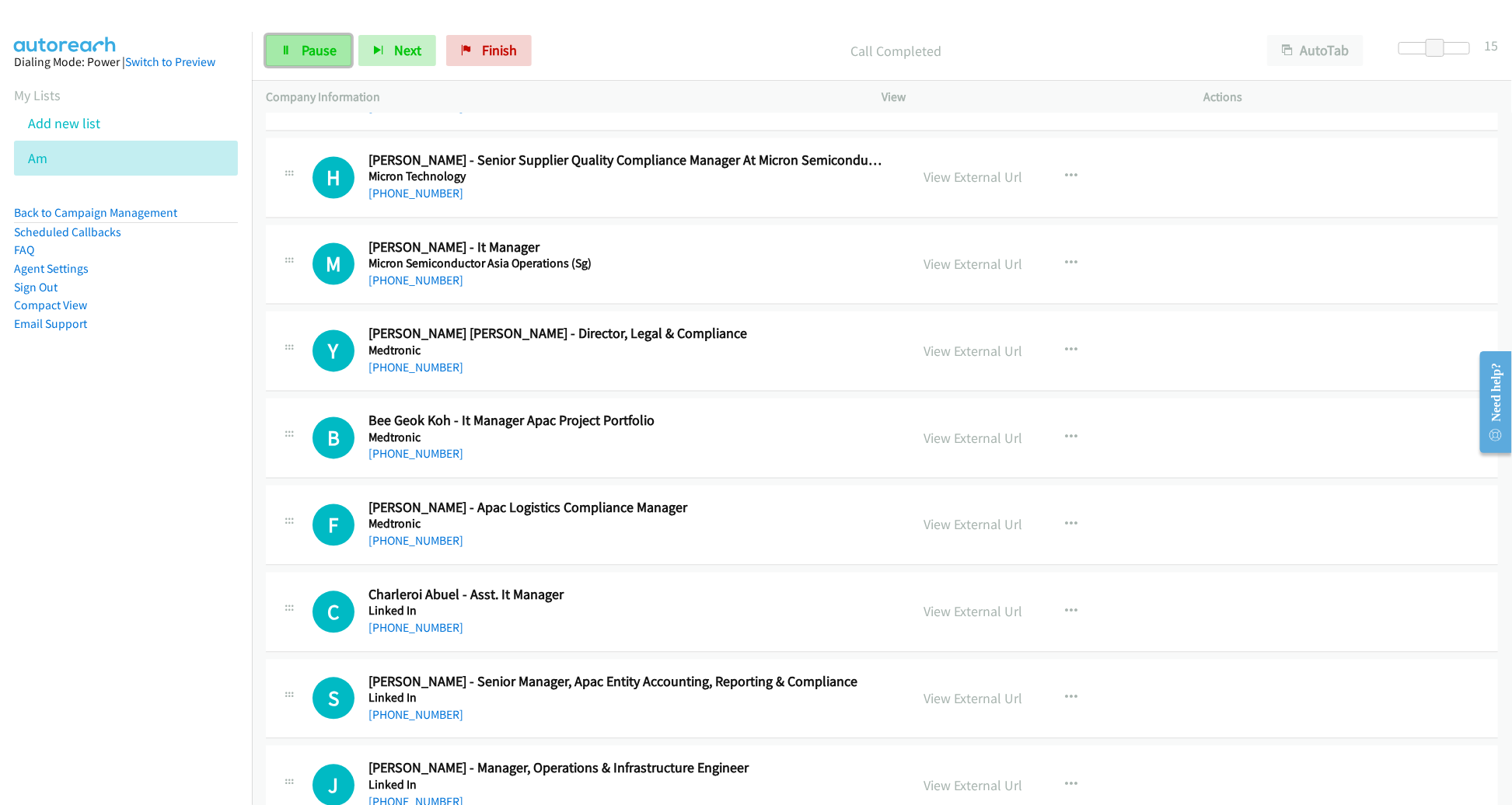
click at [314, 54] on span "Pause" at bounding box center [319, 51] width 35 height 18
click at [331, 42] on span "Start Calls" at bounding box center [331, 51] width 60 height 18
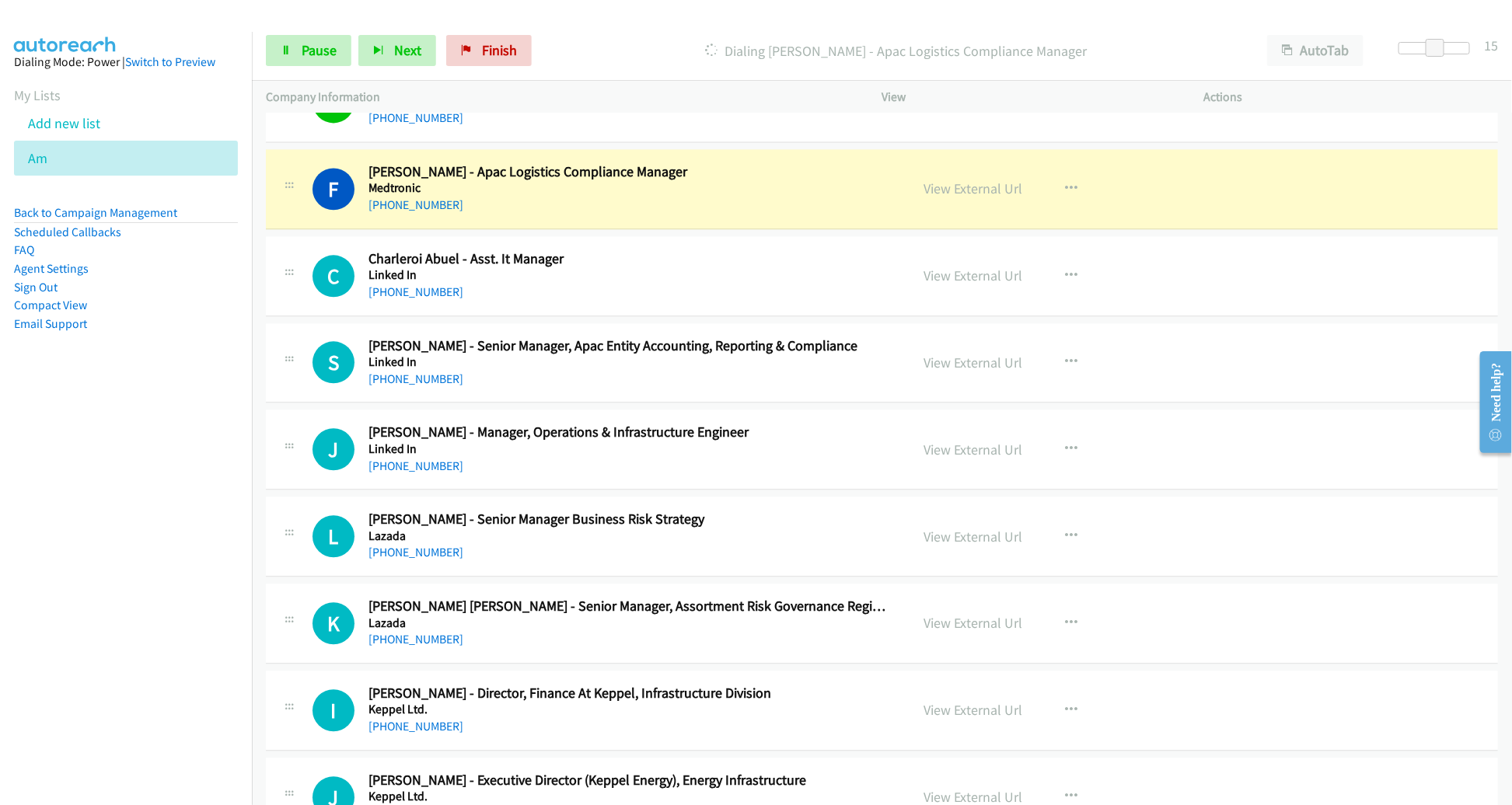
scroll to position [10879, 0]
click at [889, 281] on div "C Callback Scheduled Charleroi Abuel - Asst. It Manager Linked In [GEOGRAPHIC_D…" at bounding box center [882, 277] width 1232 height 80
click at [960, 179] on div "View External Url" at bounding box center [973, 189] width 98 height 21
click at [957, 180] on link "View External Url" at bounding box center [973, 190] width 98 height 18
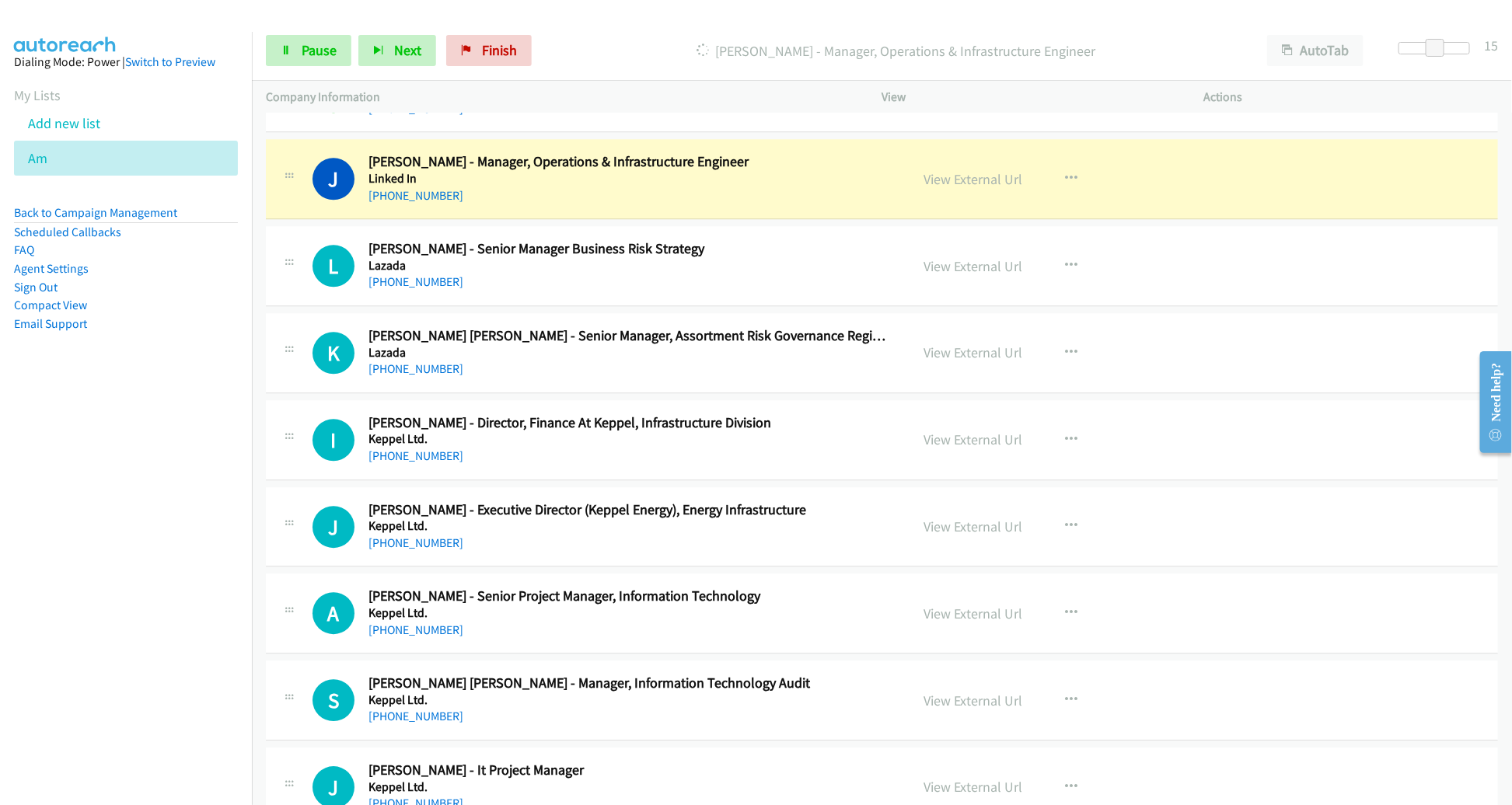
scroll to position [11145, 0]
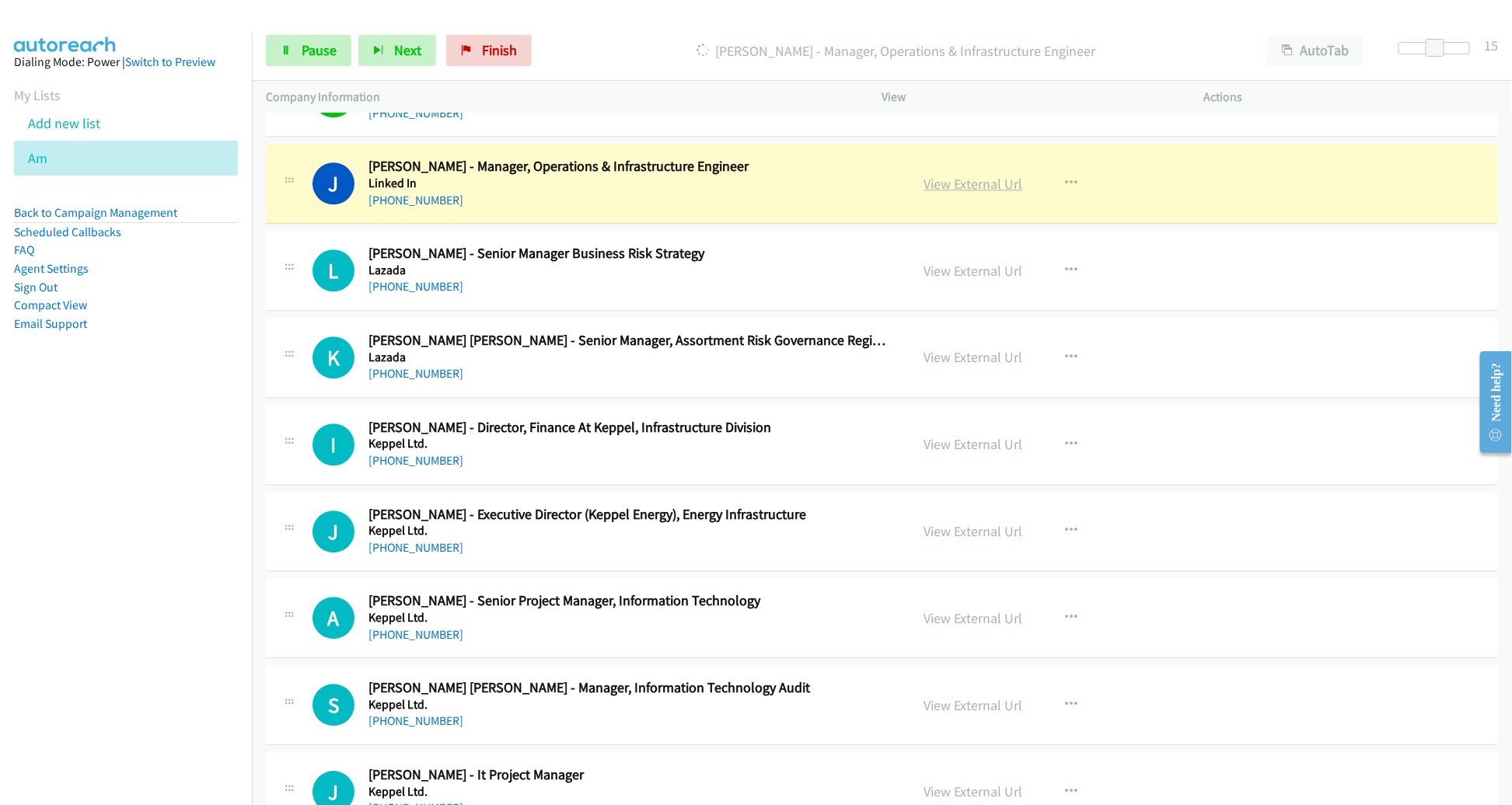
click at [932, 175] on link "View External Url" at bounding box center [973, 184] width 98 height 18
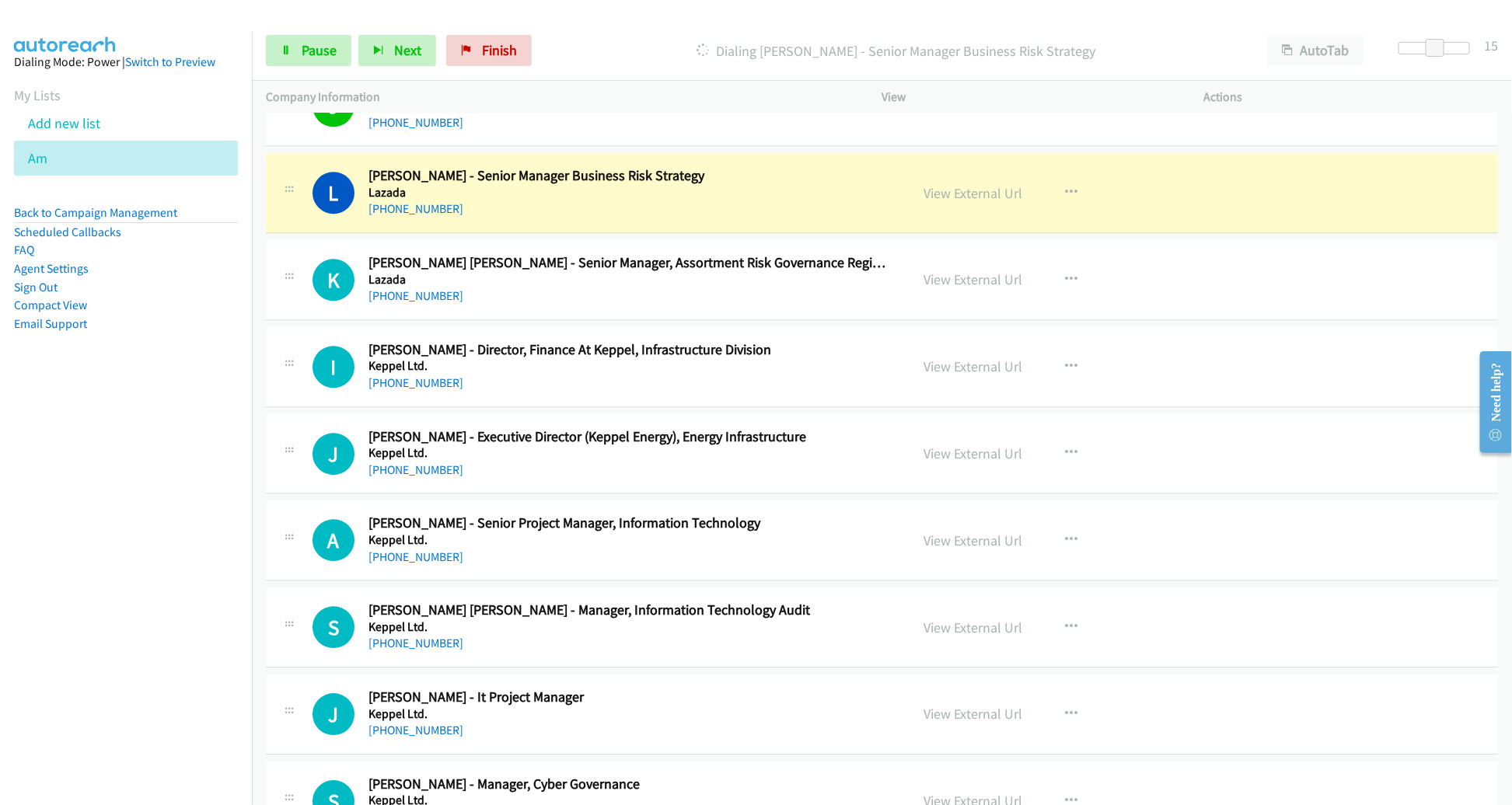
scroll to position [11223, 0]
click at [939, 185] on link "View External Url" at bounding box center [973, 194] width 98 height 18
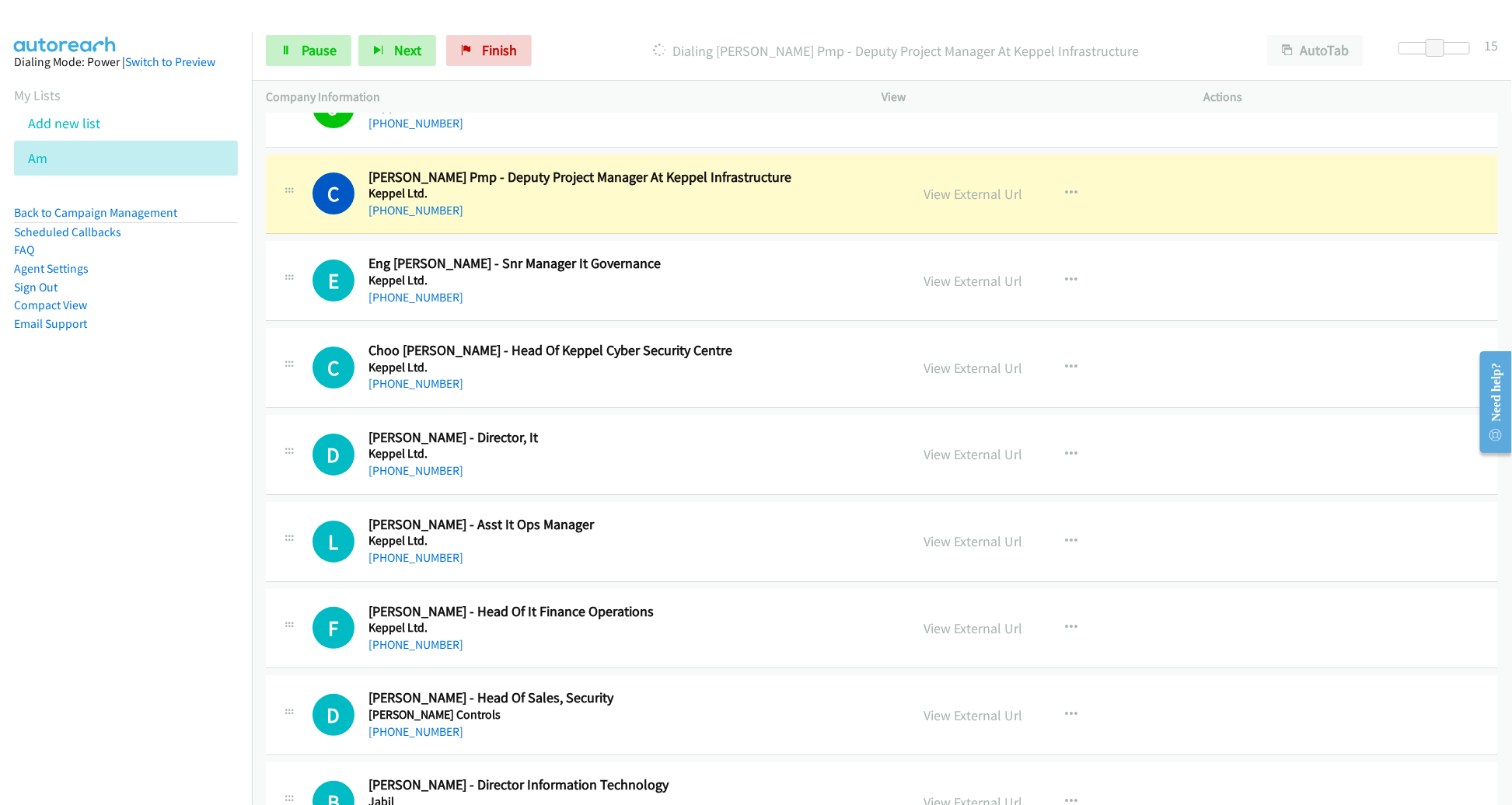
scroll to position [12009, 0]
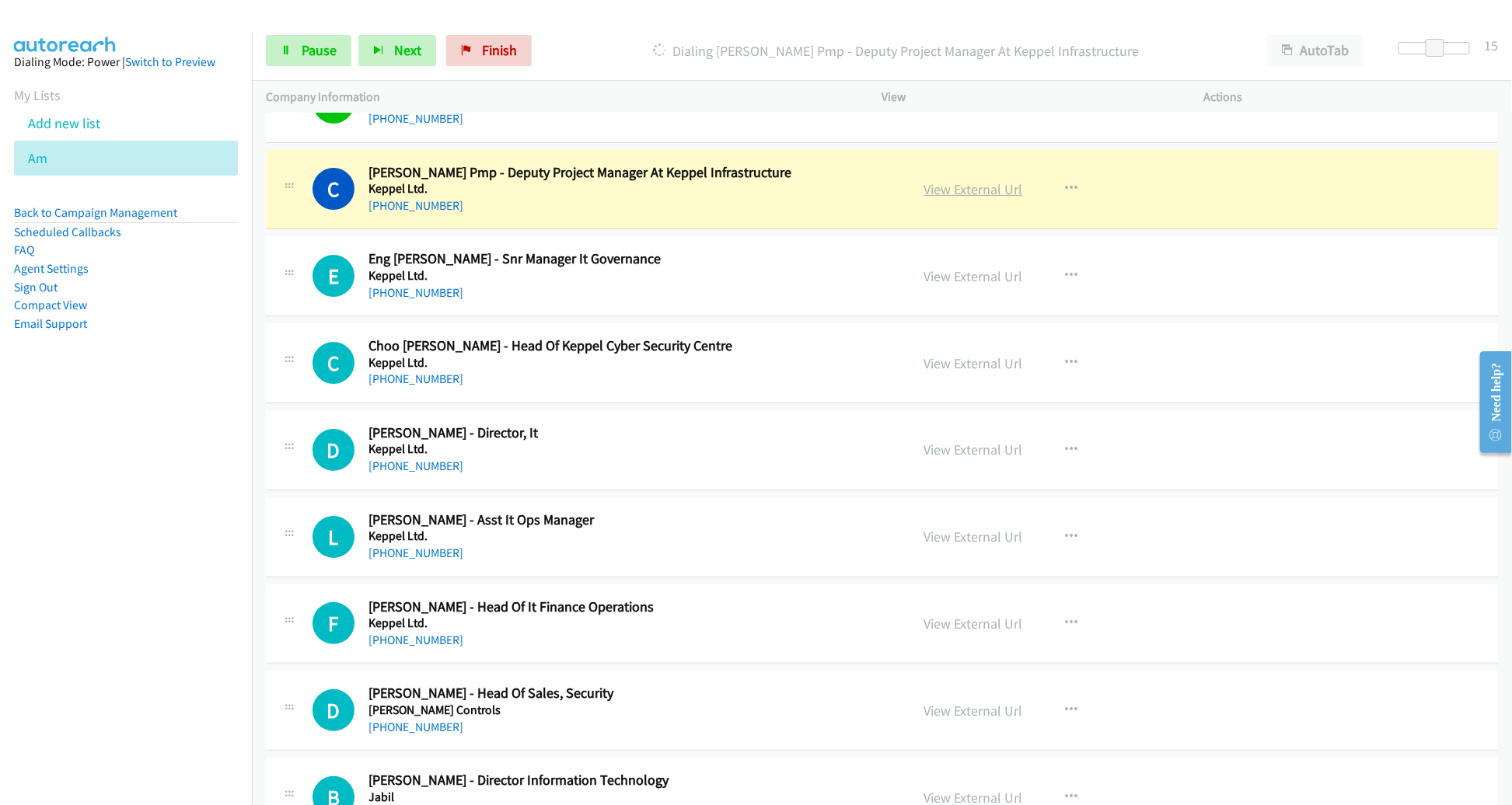
click at [989, 180] on link "View External Url" at bounding box center [973, 190] width 98 height 18
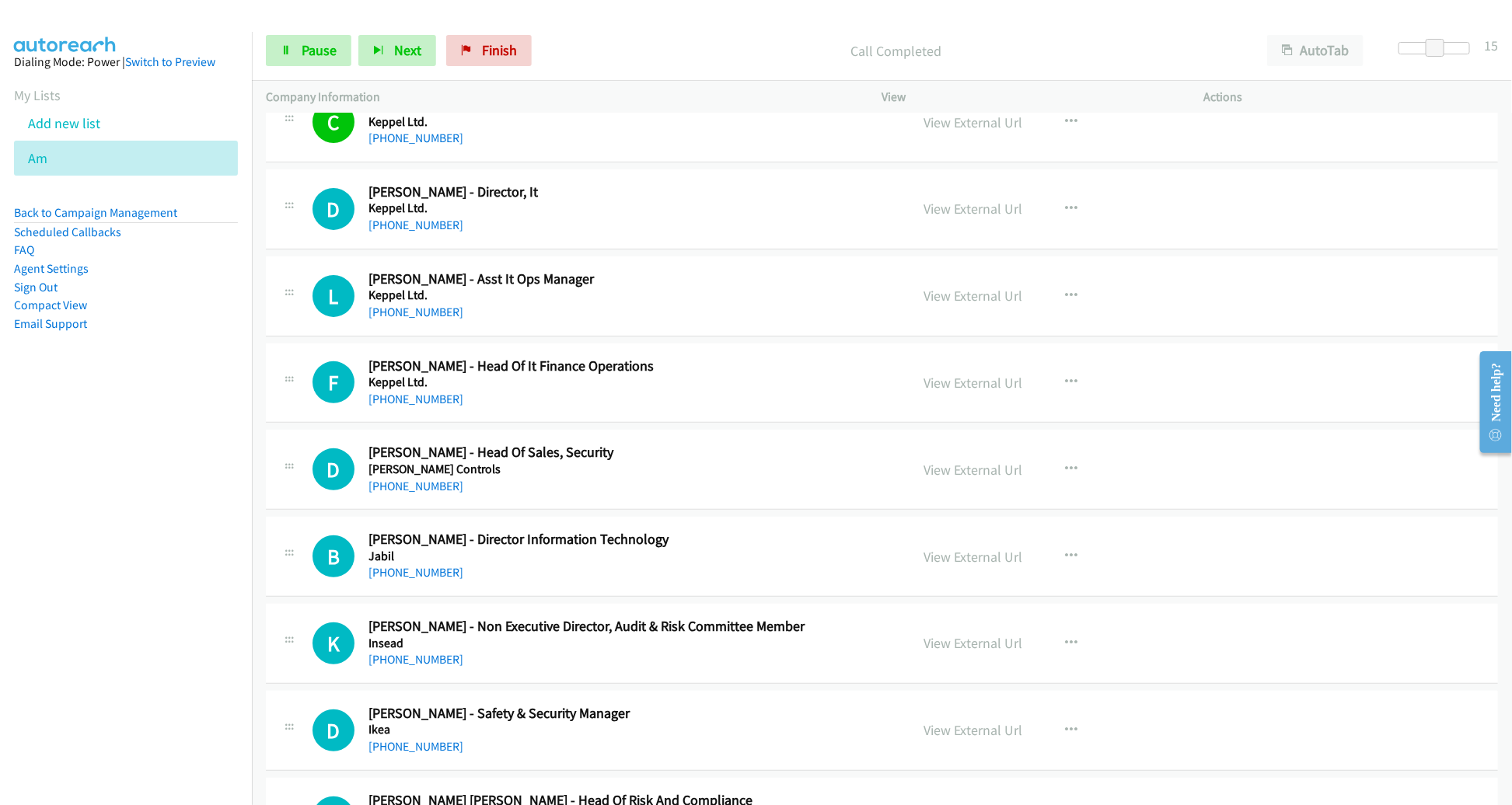
scroll to position [12287, 0]
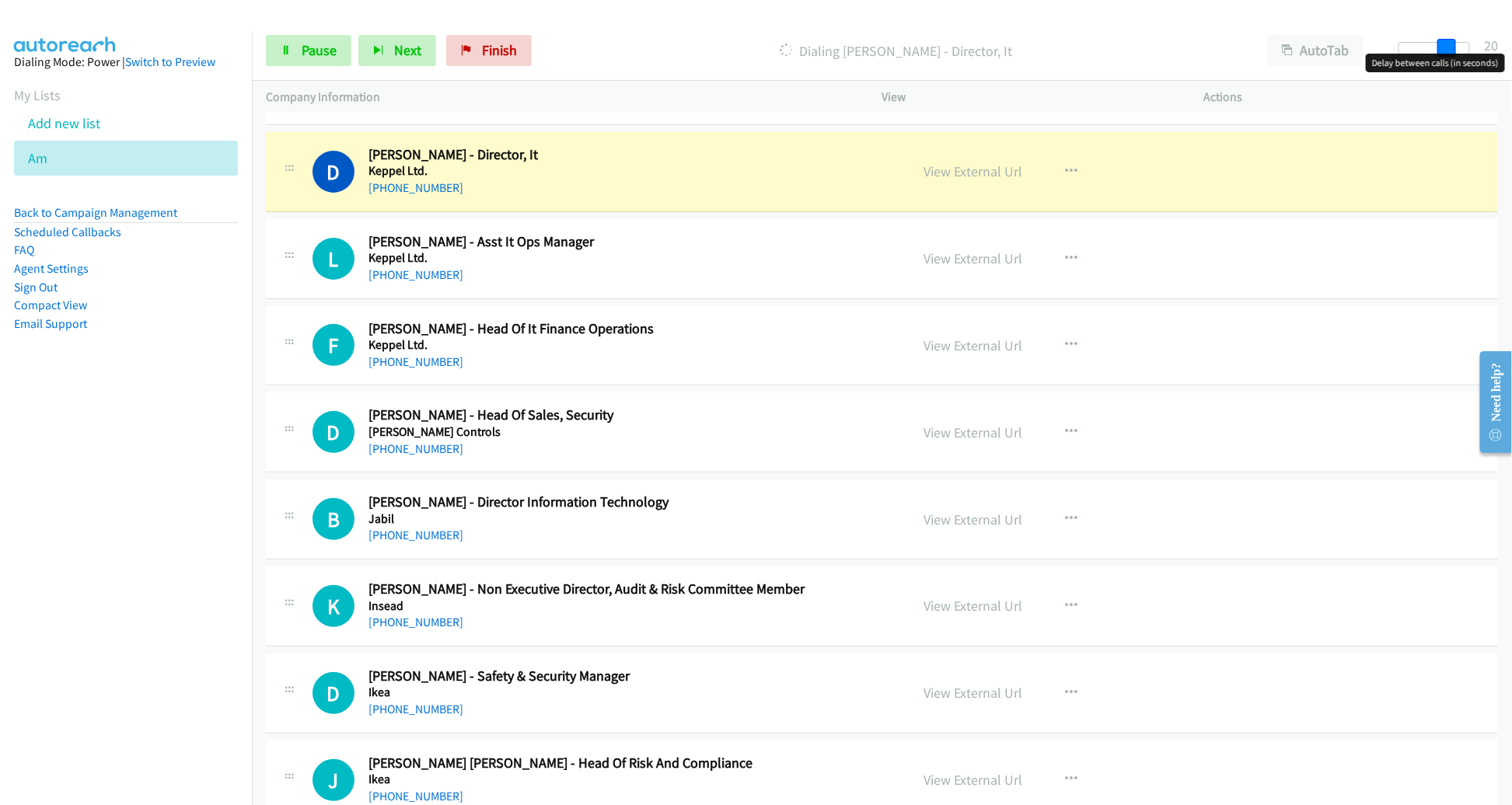
drag, startPoint x: 1434, startPoint y: 52, endPoint x: 1447, endPoint y: 52, distance: 13.0
click at [1447, 52] on span at bounding box center [1446, 48] width 19 height 19
click at [999, 162] on link "View External Url" at bounding box center [973, 171] width 98 height 18
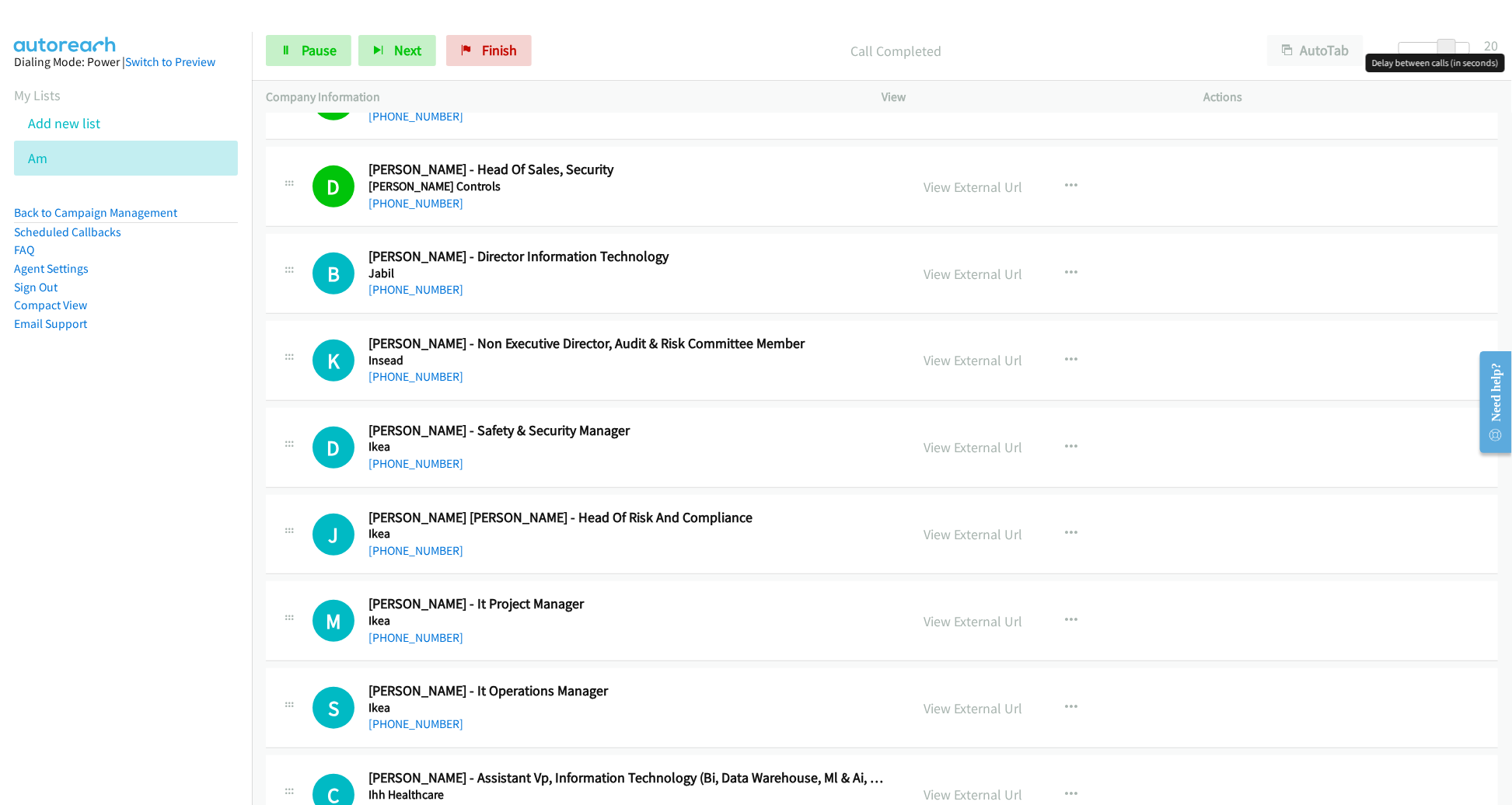
scroll to position [12533, 0]
click at [1066, 180] on icon "button" at bounding box center [1072, 186] width 13 height 13
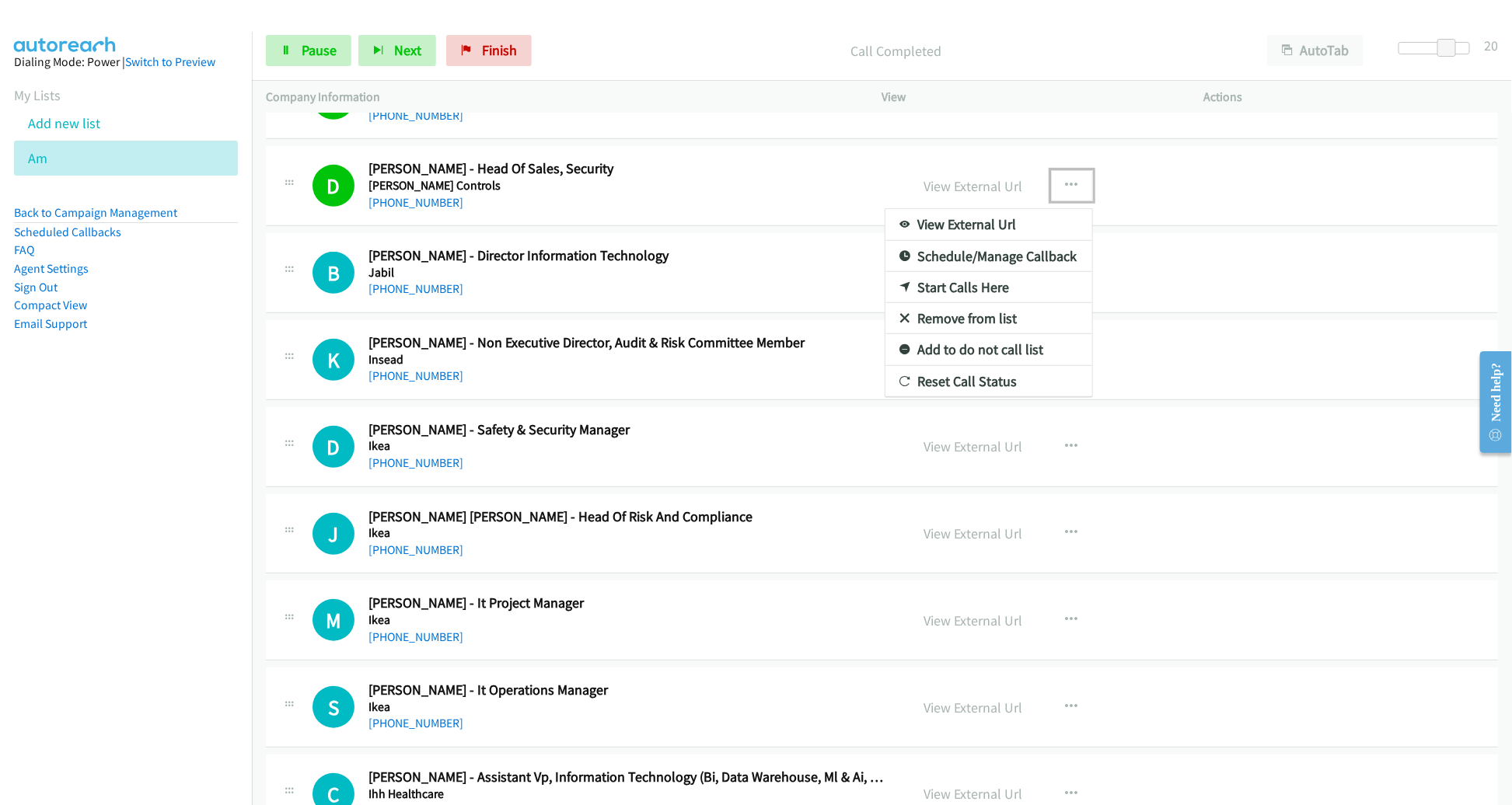
click at [975, 303] on link "Remove from list" at bounding box center [988, 319] width 207 height 31
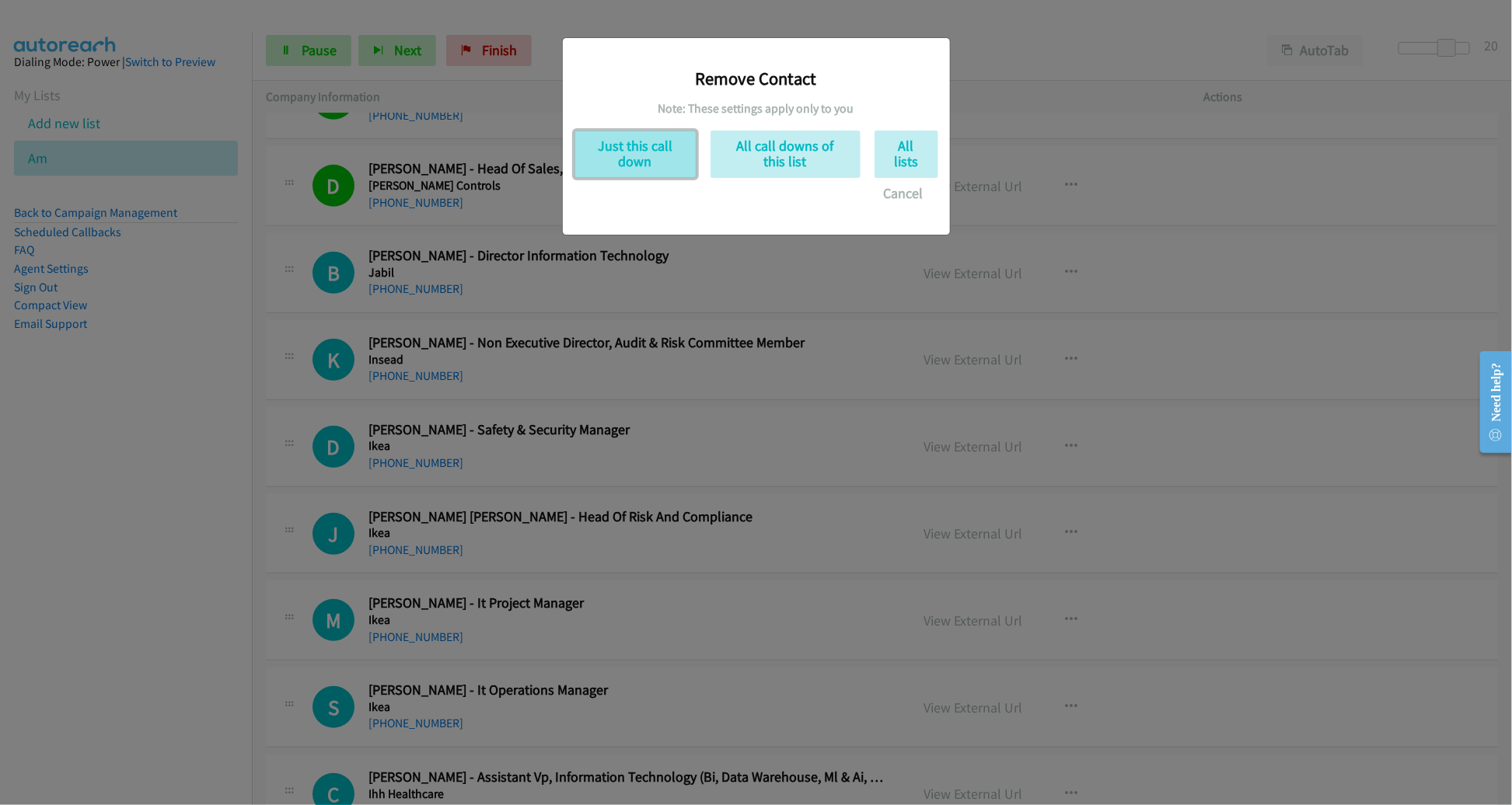
click at [656, 165] on button "Just this call down" at bounding box center [635, 154] width 122 height 48
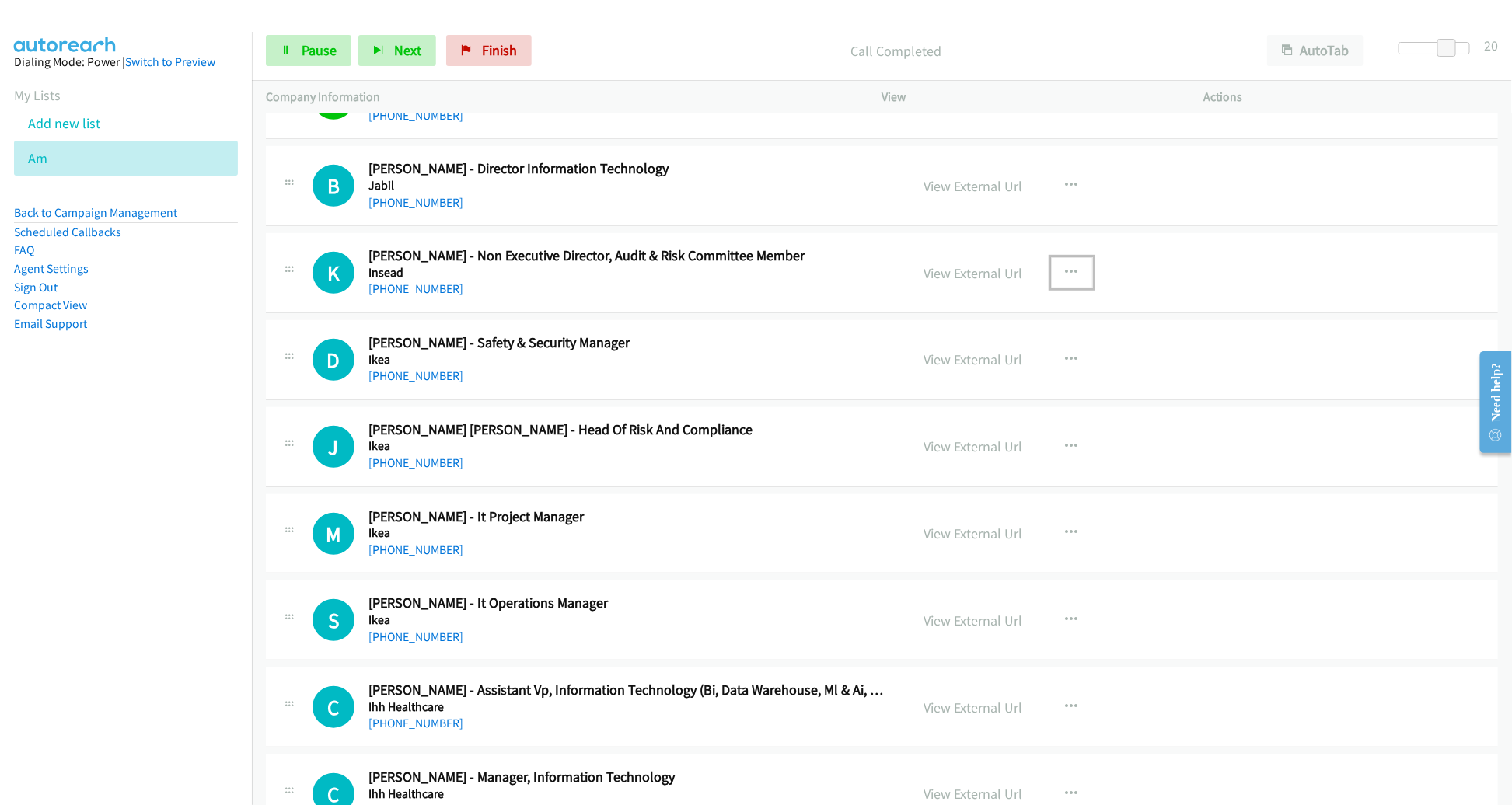
click at [1055, 257] on button "button" at bounding box center [1071, 273] width 42 height 31
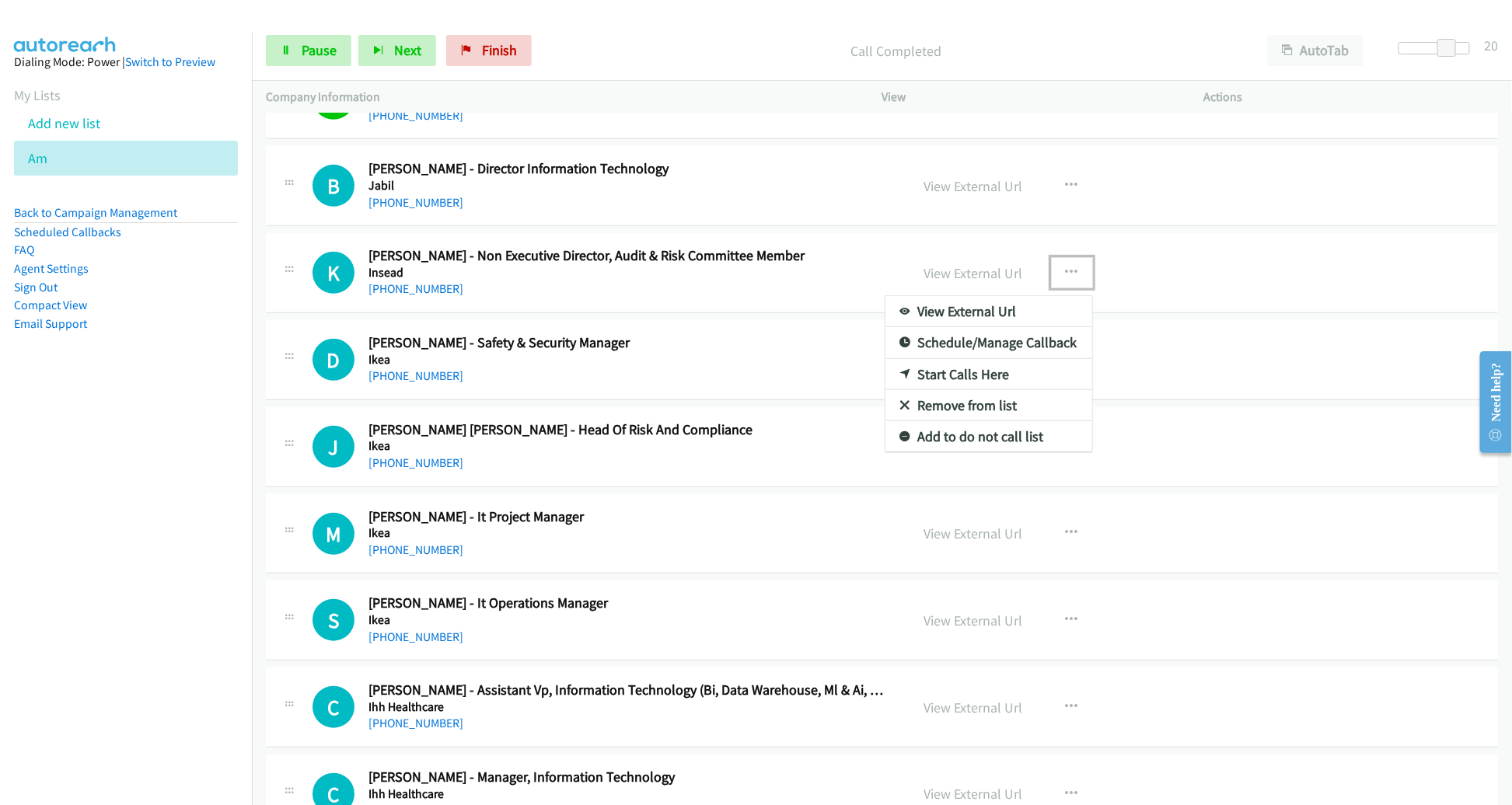
click at [960, 390] on link "Remove from list" at bounding box center [988, 405] width 207 height 31
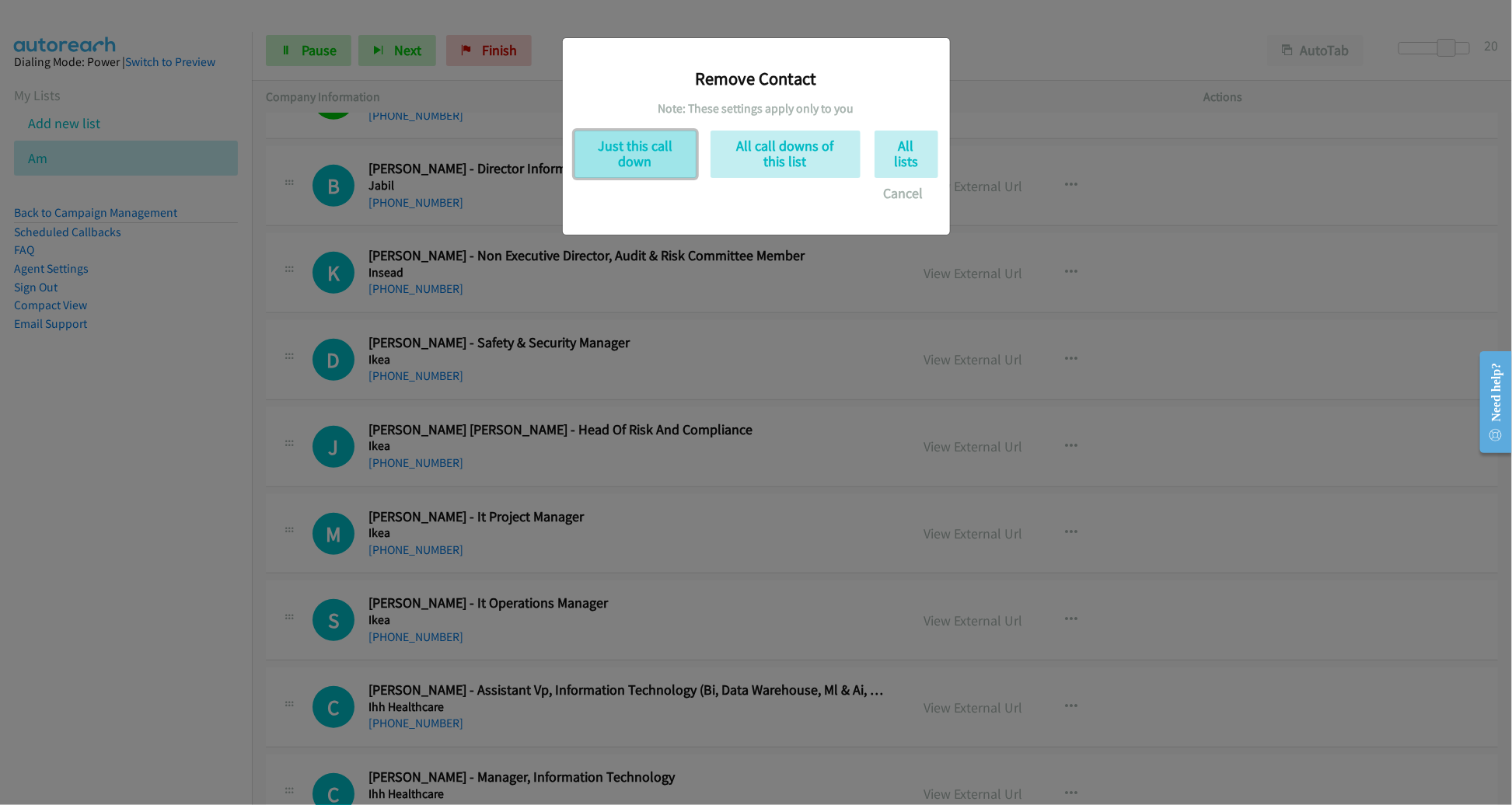
click at [645, 160] on button "Just this call down" at bounding box center [635, 154] width 122 height 48
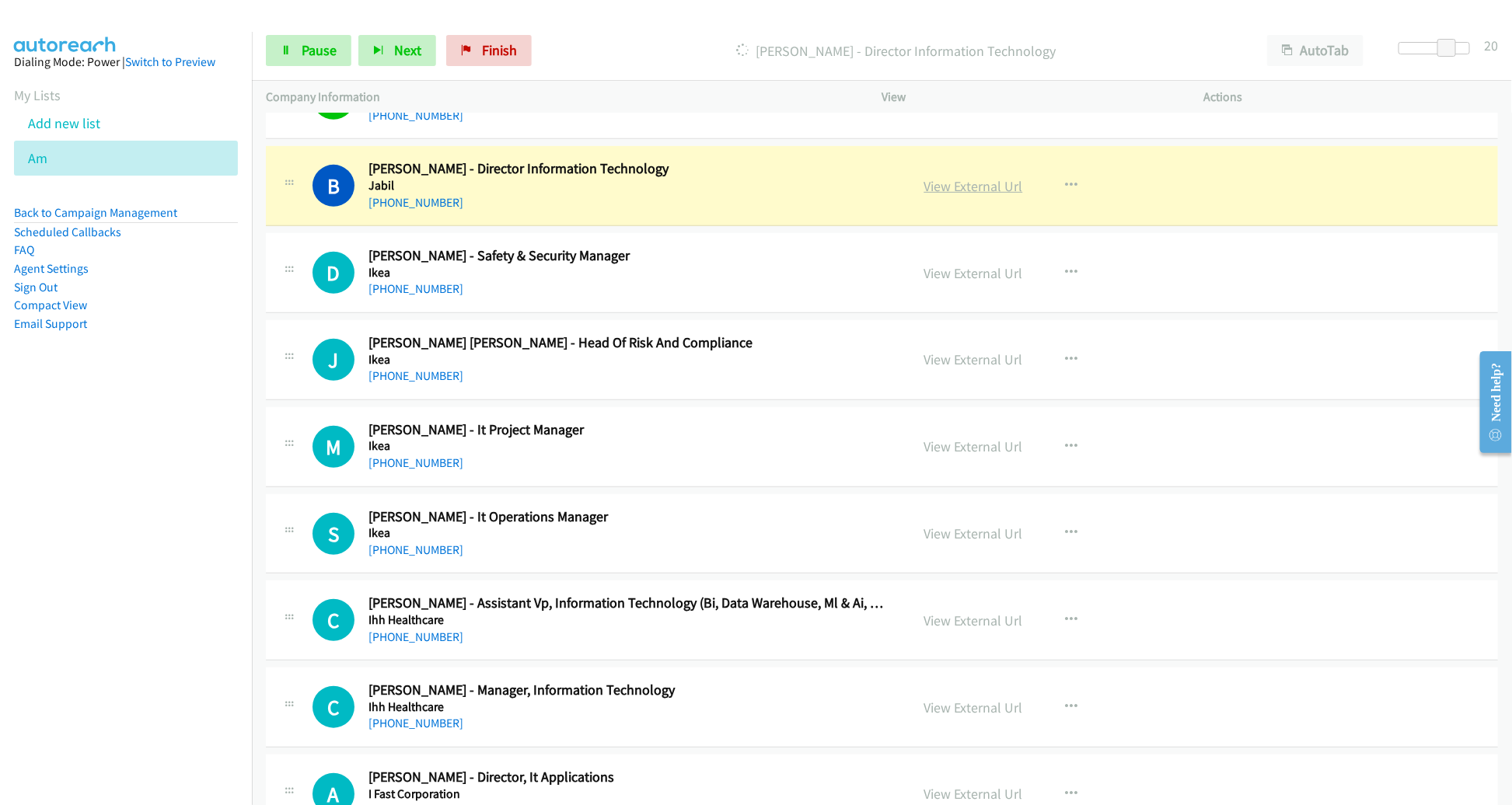
click at [971, 177] on link "View External Url" at bounding box center [973, 186] width 98 height 18
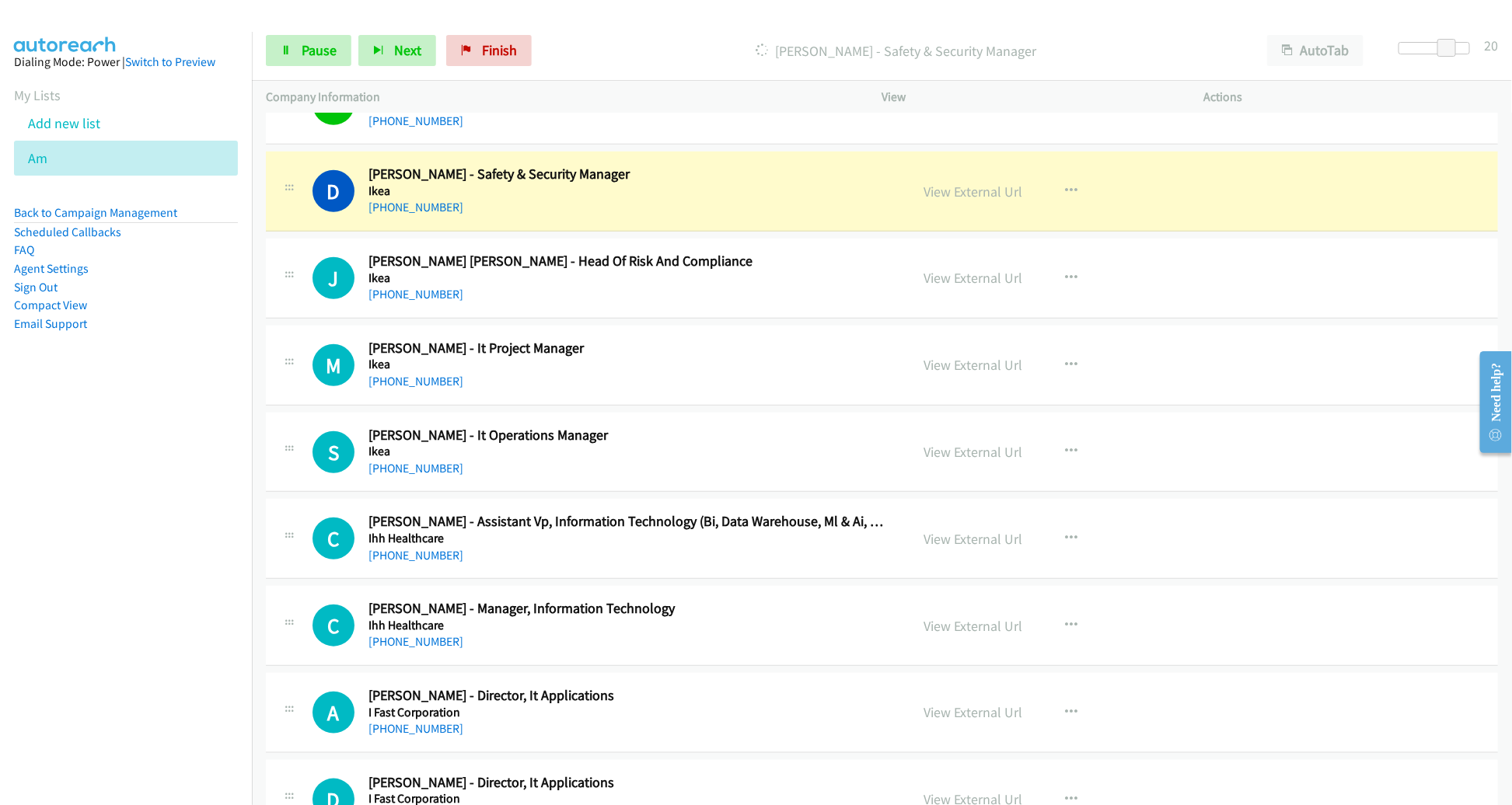
scroll to position [12620, 0]
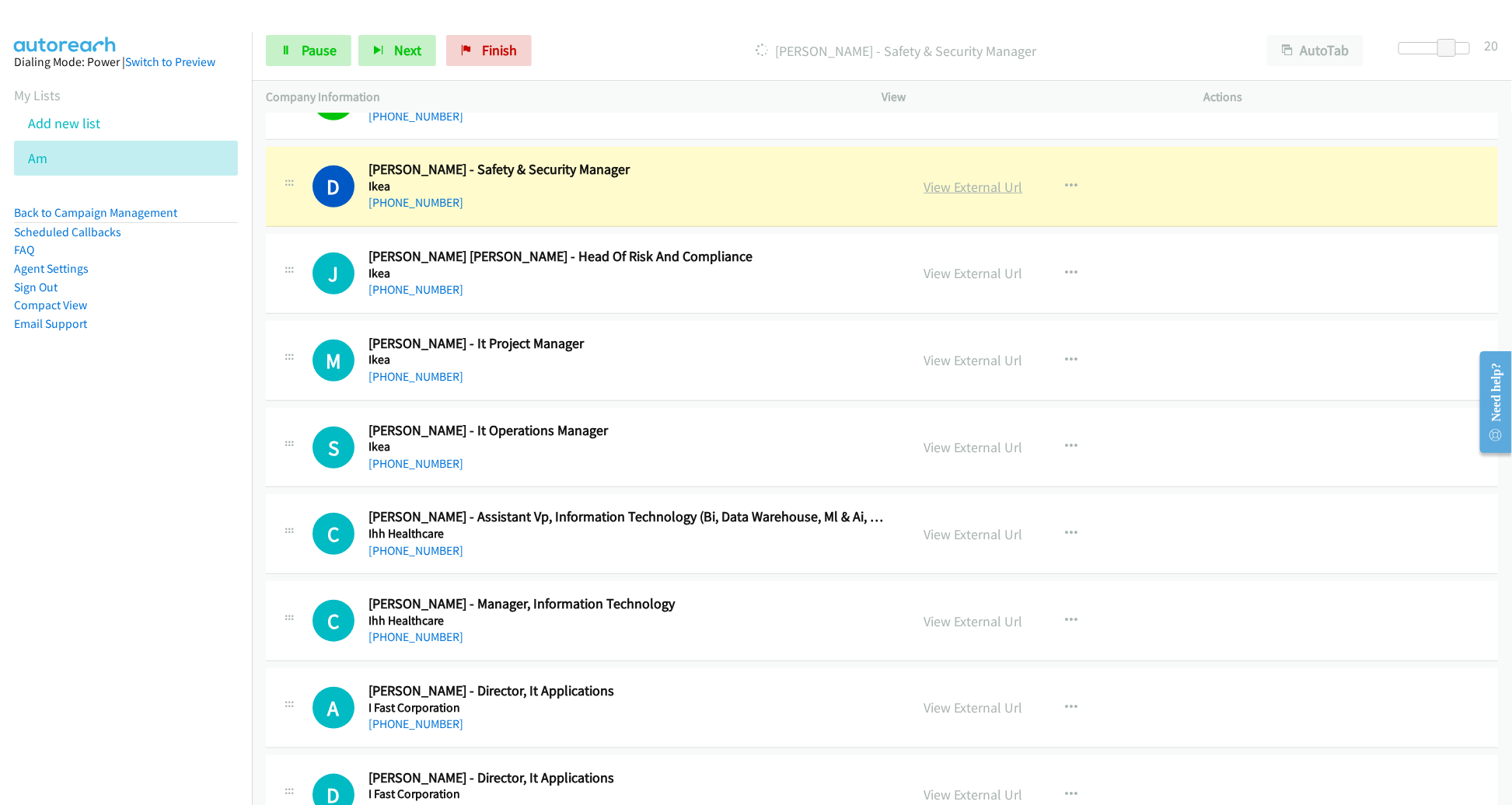
click at [938, 178] on link "View External Url" at bounding box center [973, 187] width 98 height 18
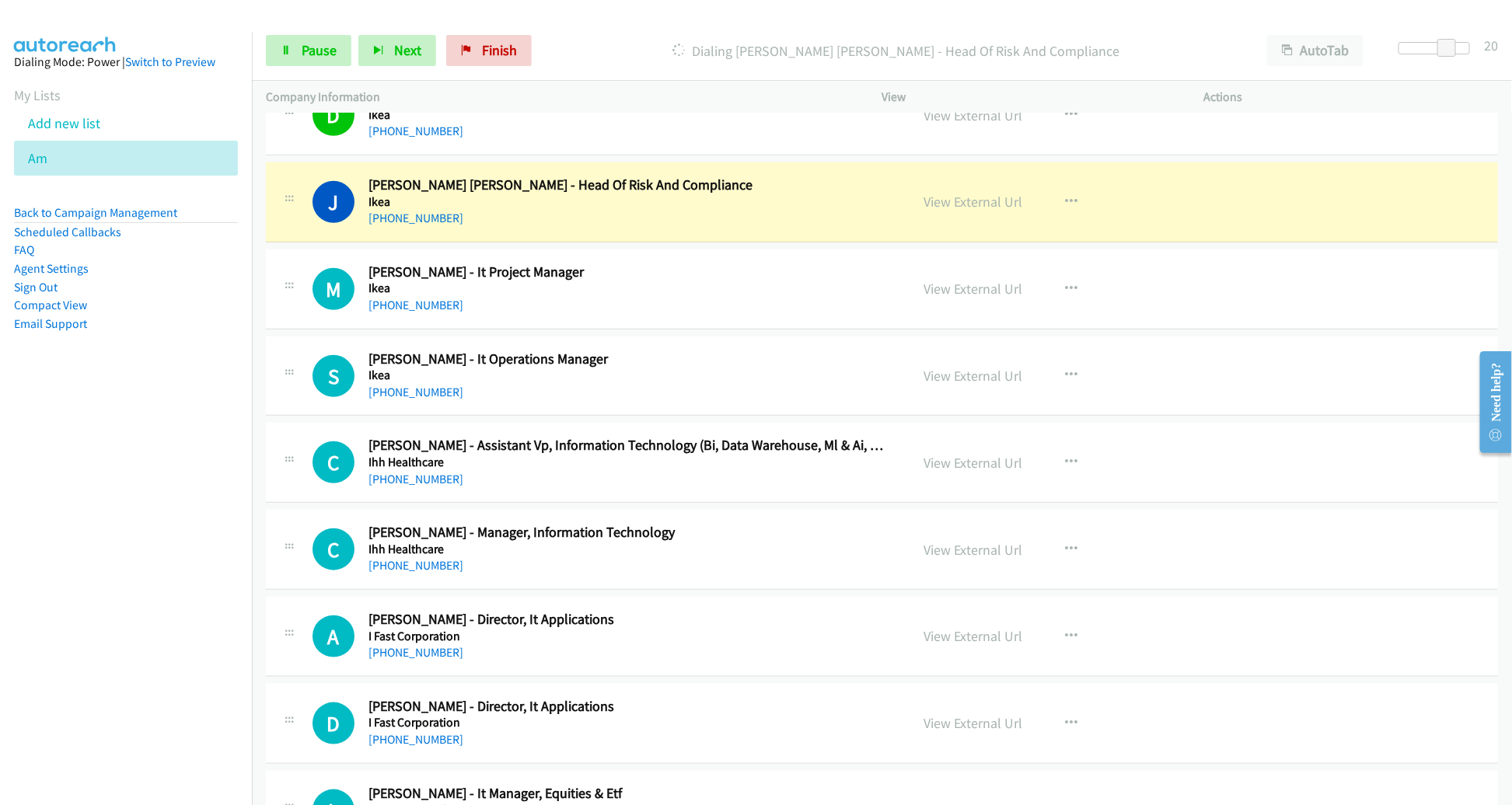
scroll to position [12693, 0]
click at [983, 191] on link "View External Url" at bounding box center [973, 200] width 98 height 18
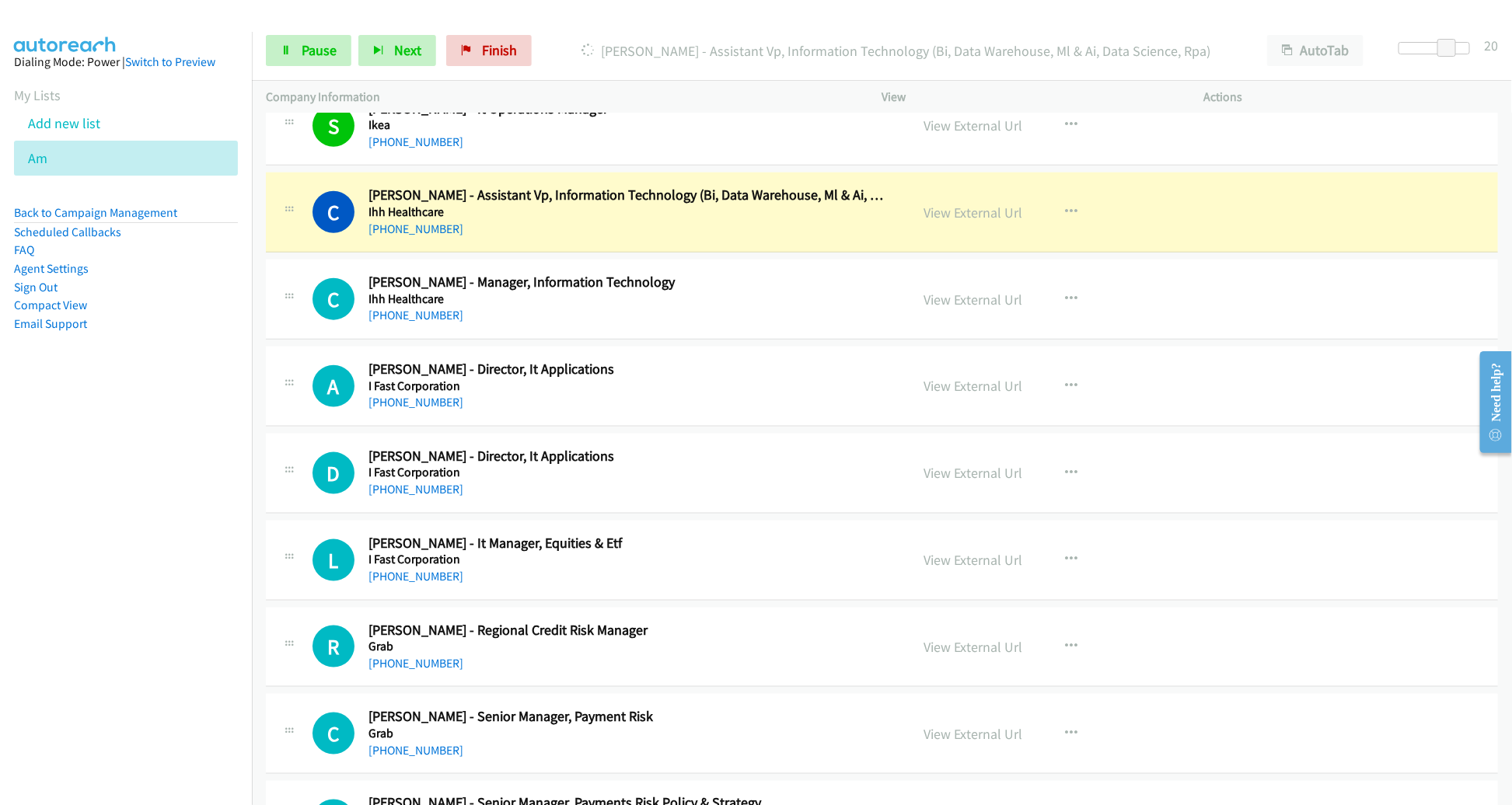
scroll to position [12961, 0]
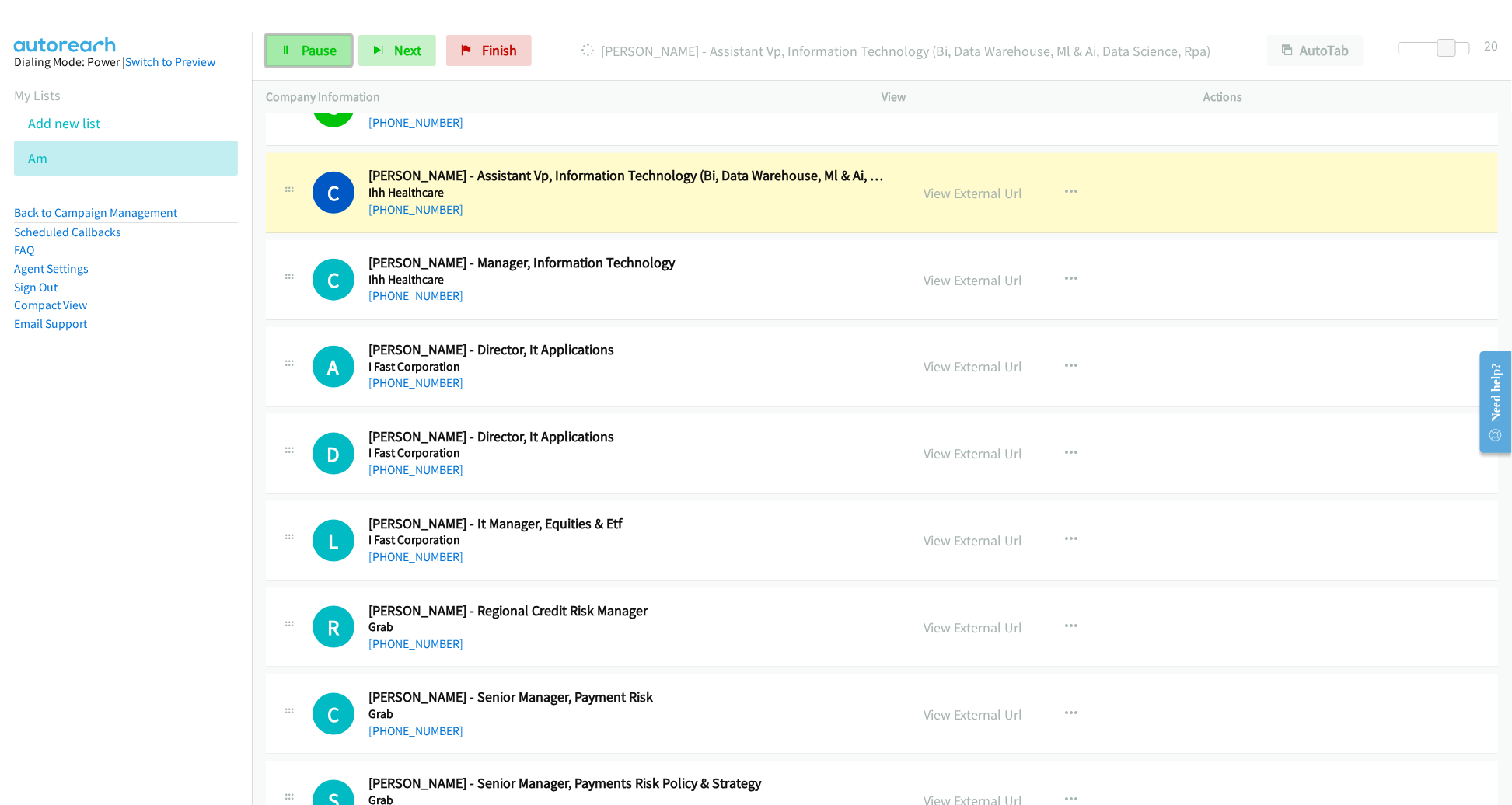
click at [318, 53] on span "Pause" at bounding box center [319, 51] width 35 height 18
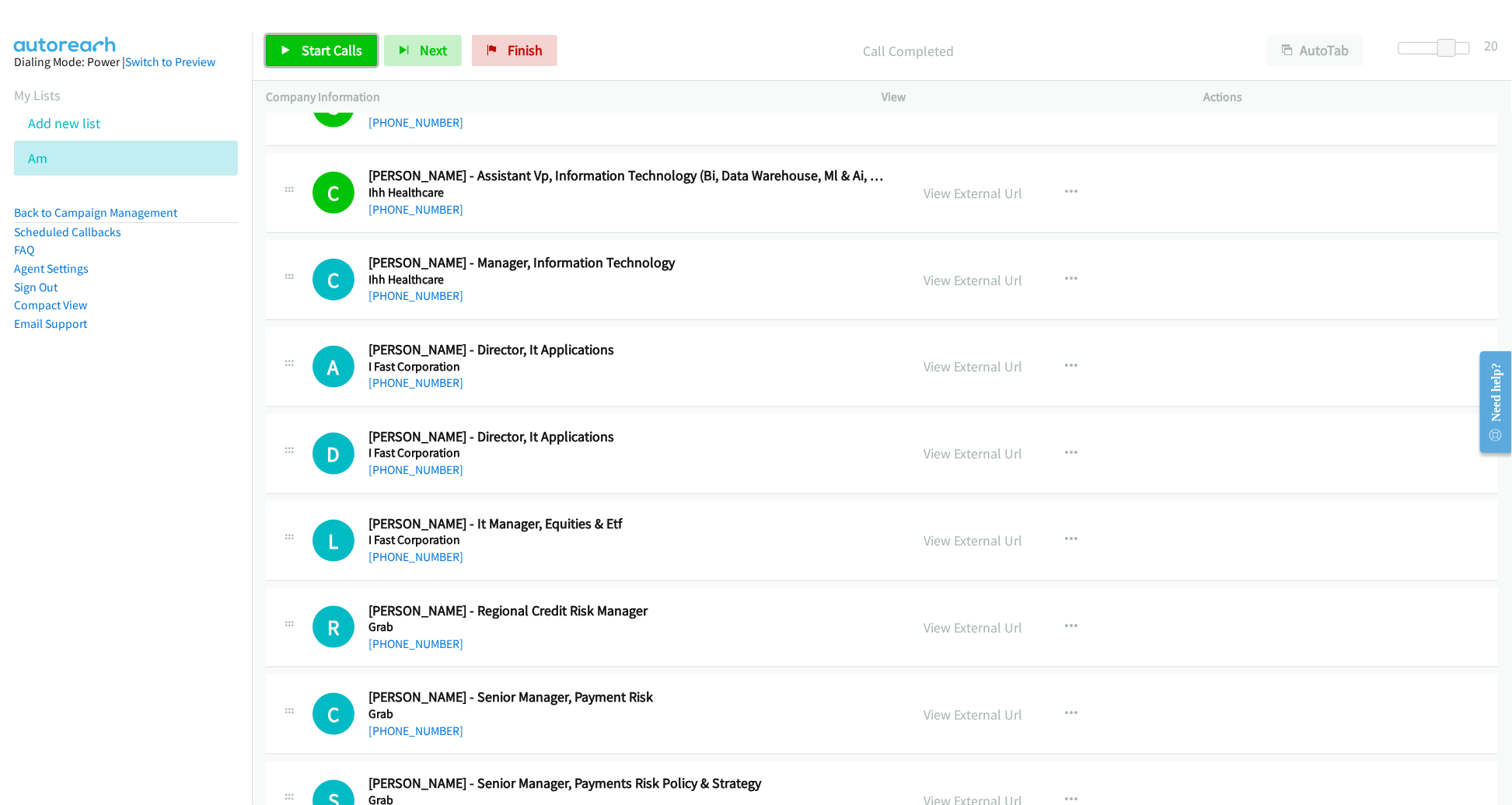
click at [323, 48] on span "Start Calls" at bounding box center [331, 51] width 60 height 18
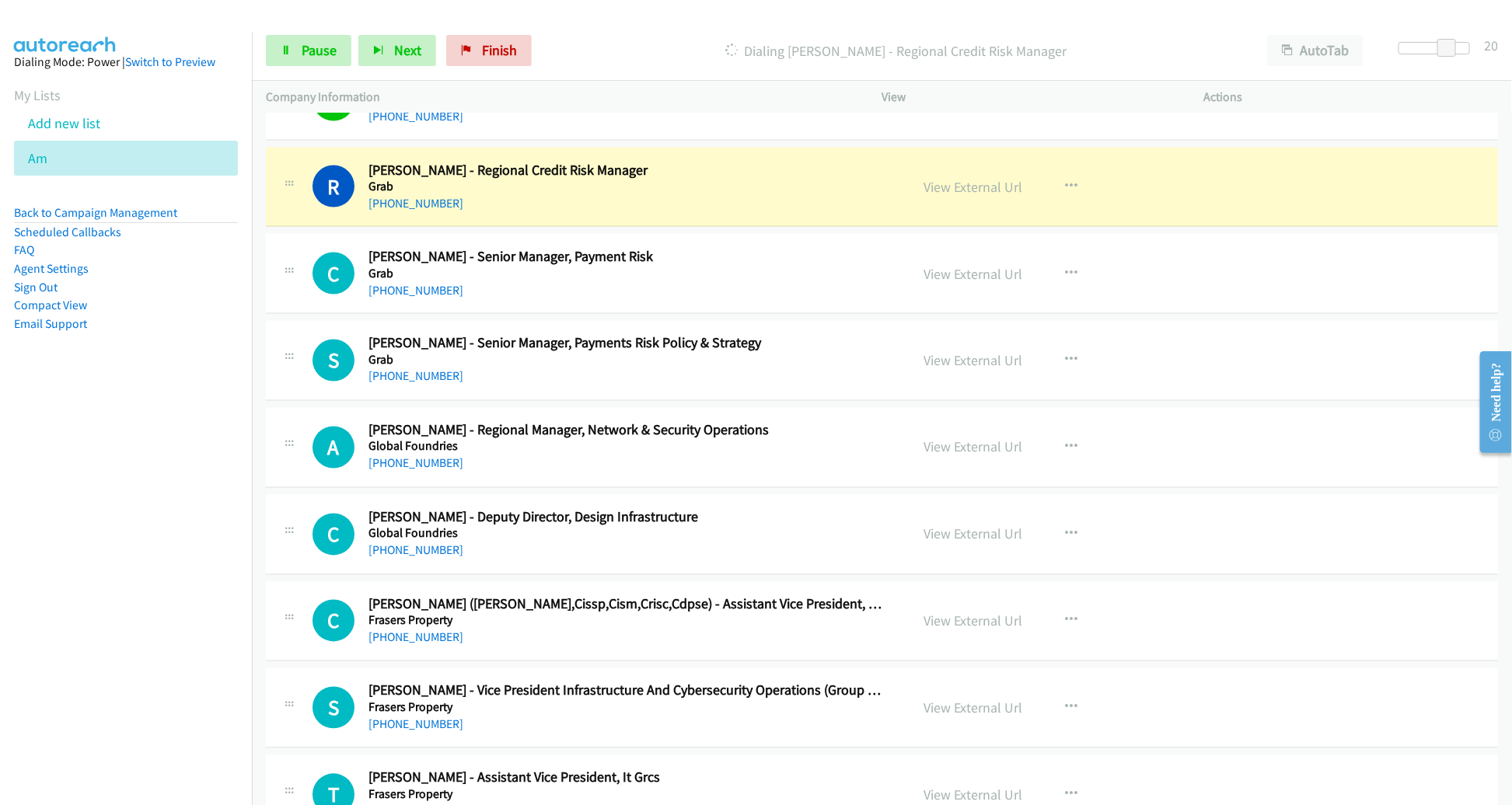
scroll to position [13401, 0]
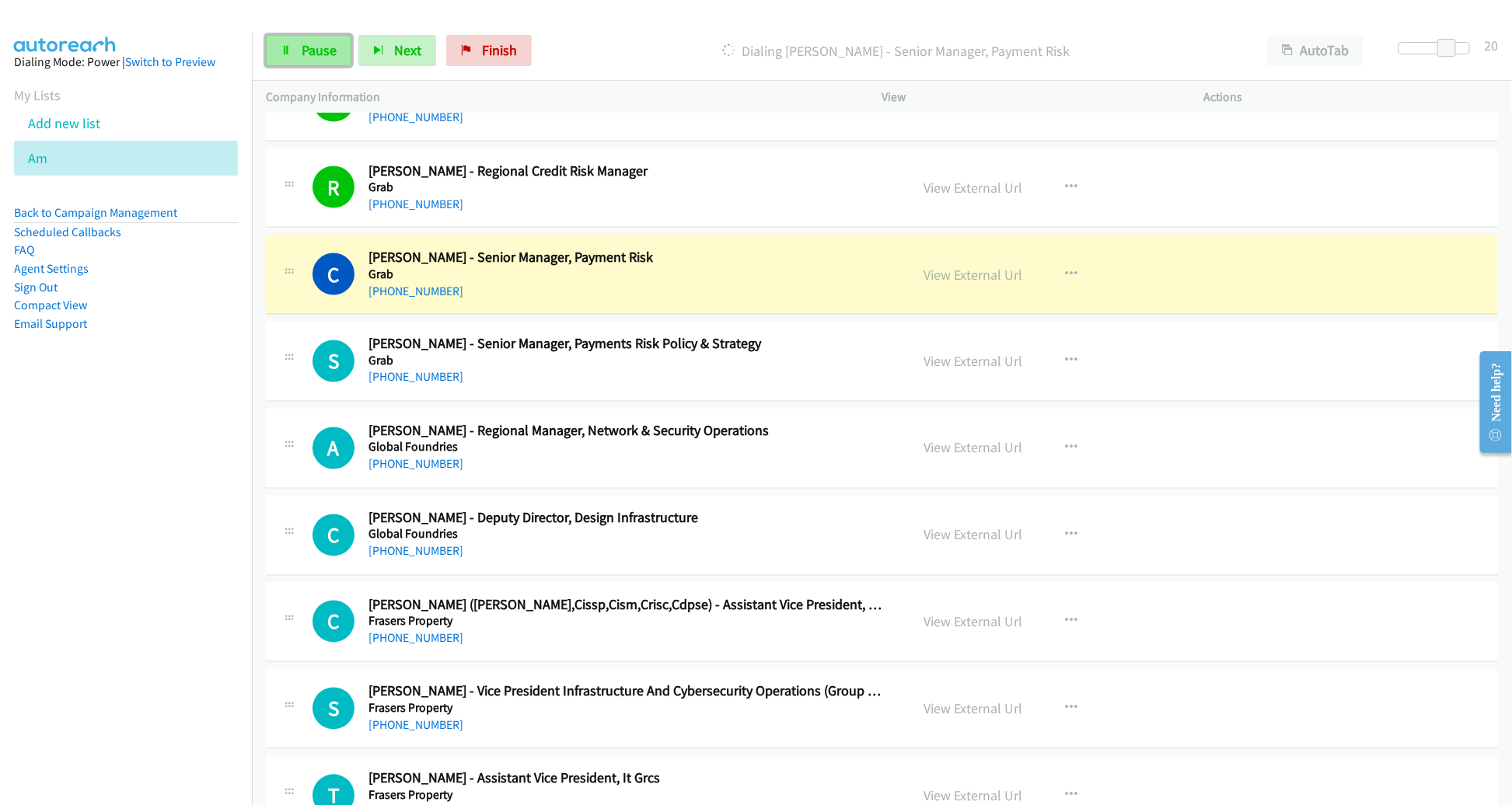
click at [320, 52] on span "Pause" at bounding box center [319, 51] width 35 height 18
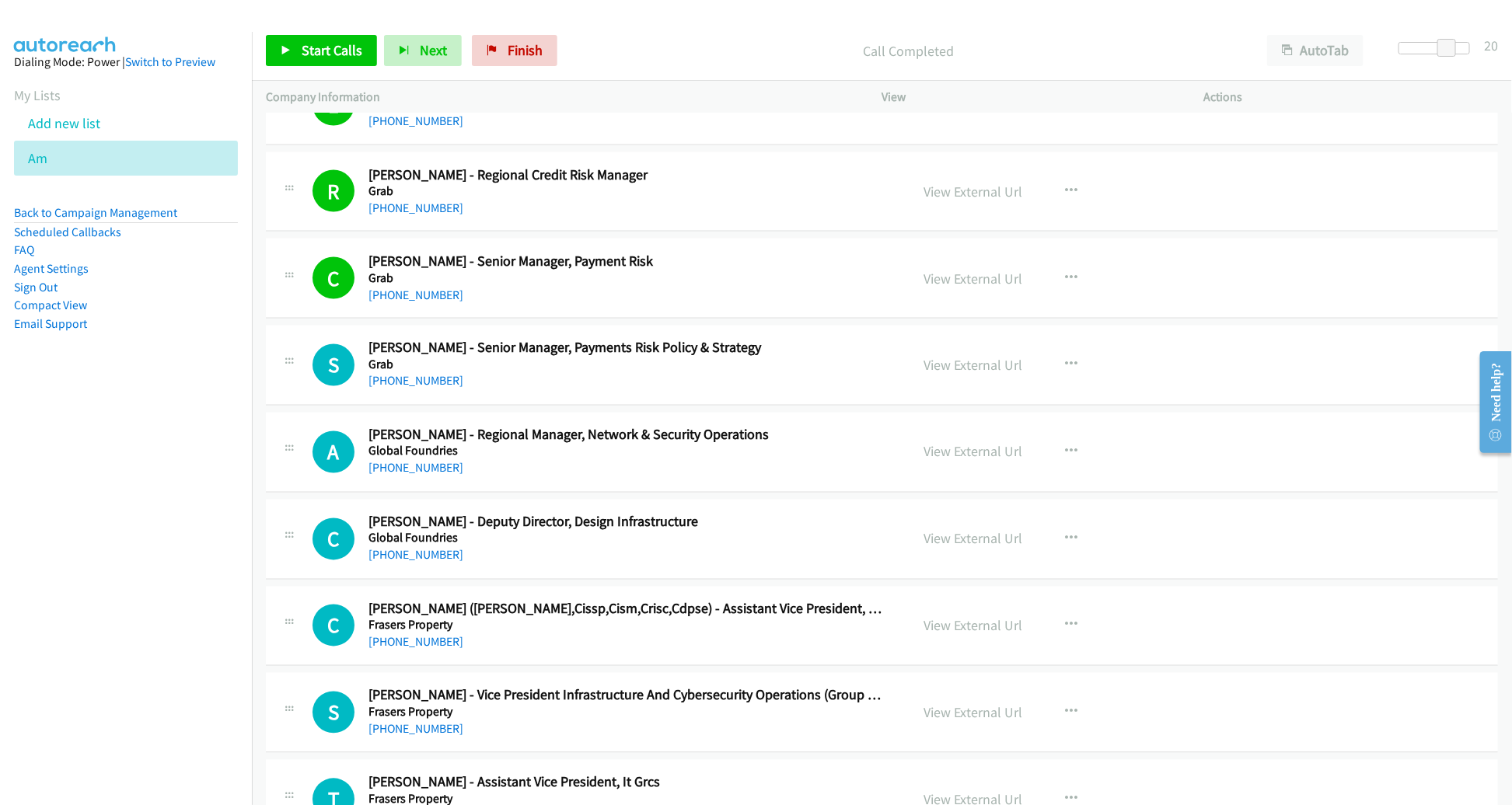
scroll to position [13396, 0]
click at [346, 64] on link "Start Calls" at bounding box center [321, 51] width 111 height 31
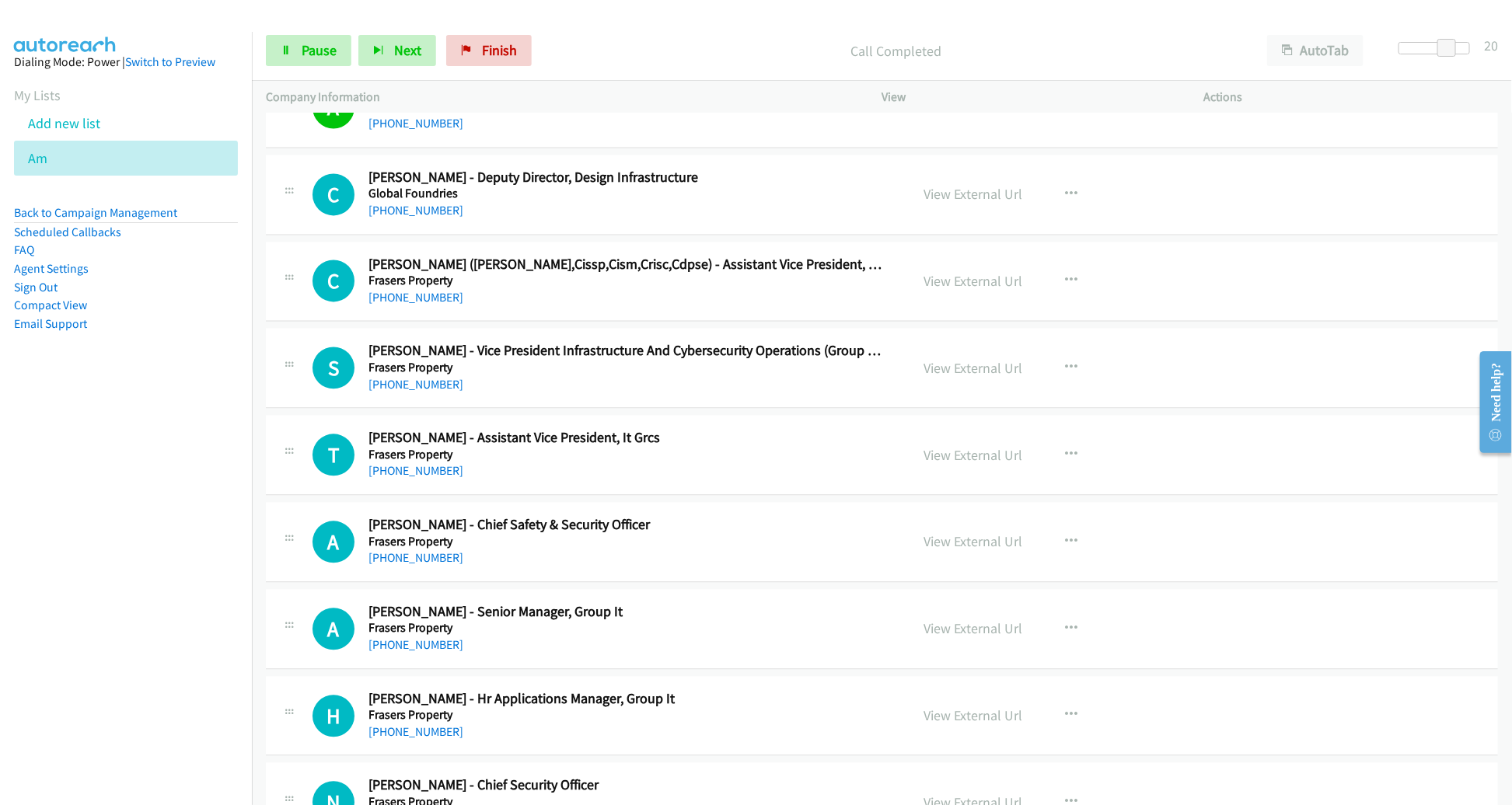
scroll to position [13743, 0]
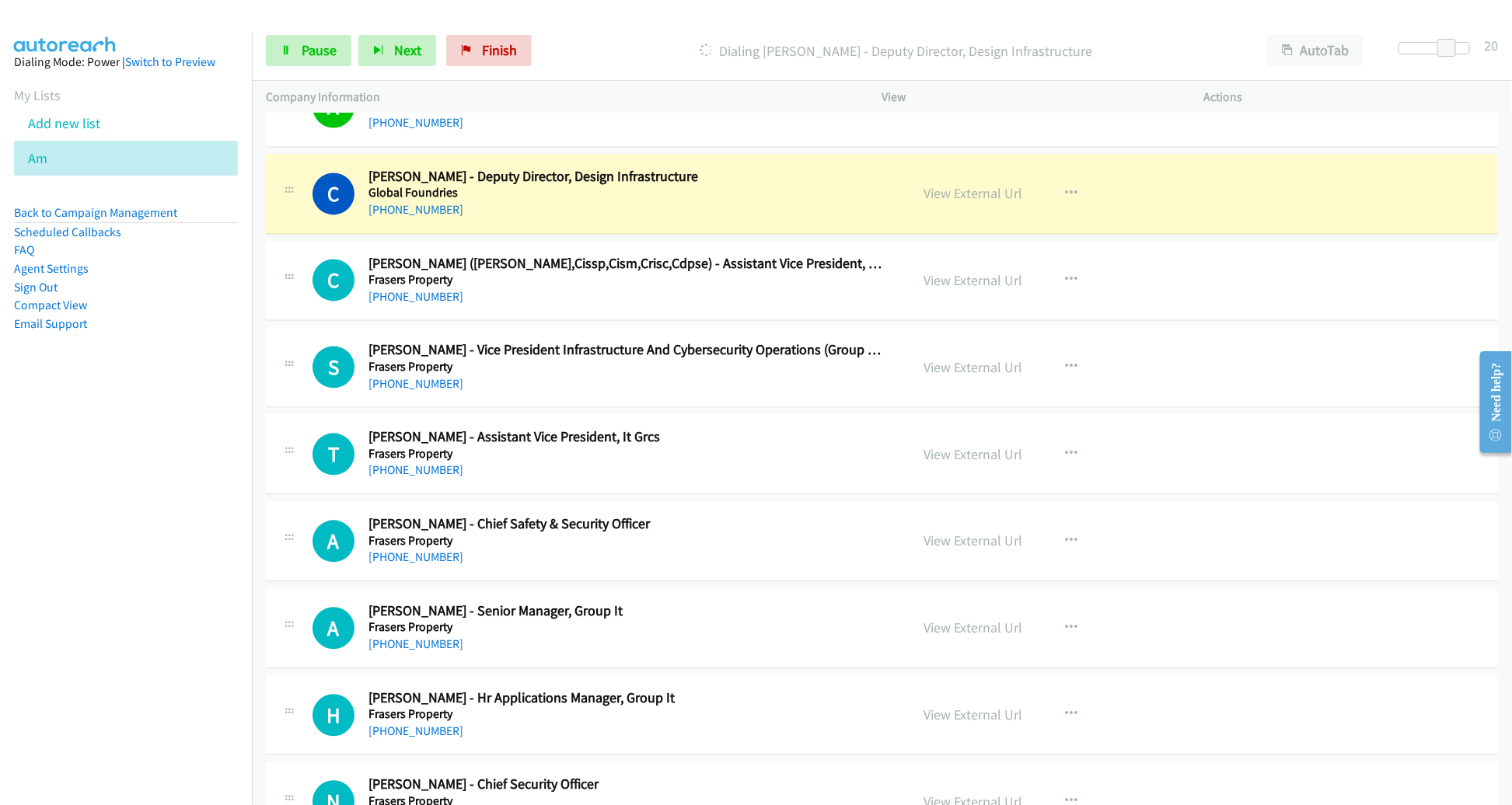
click at [856, 168] on h2 "[PERSON_NAME] - Deputy Director, Design Infrastructure" at bounding box center [627, 177] width 519 height 18
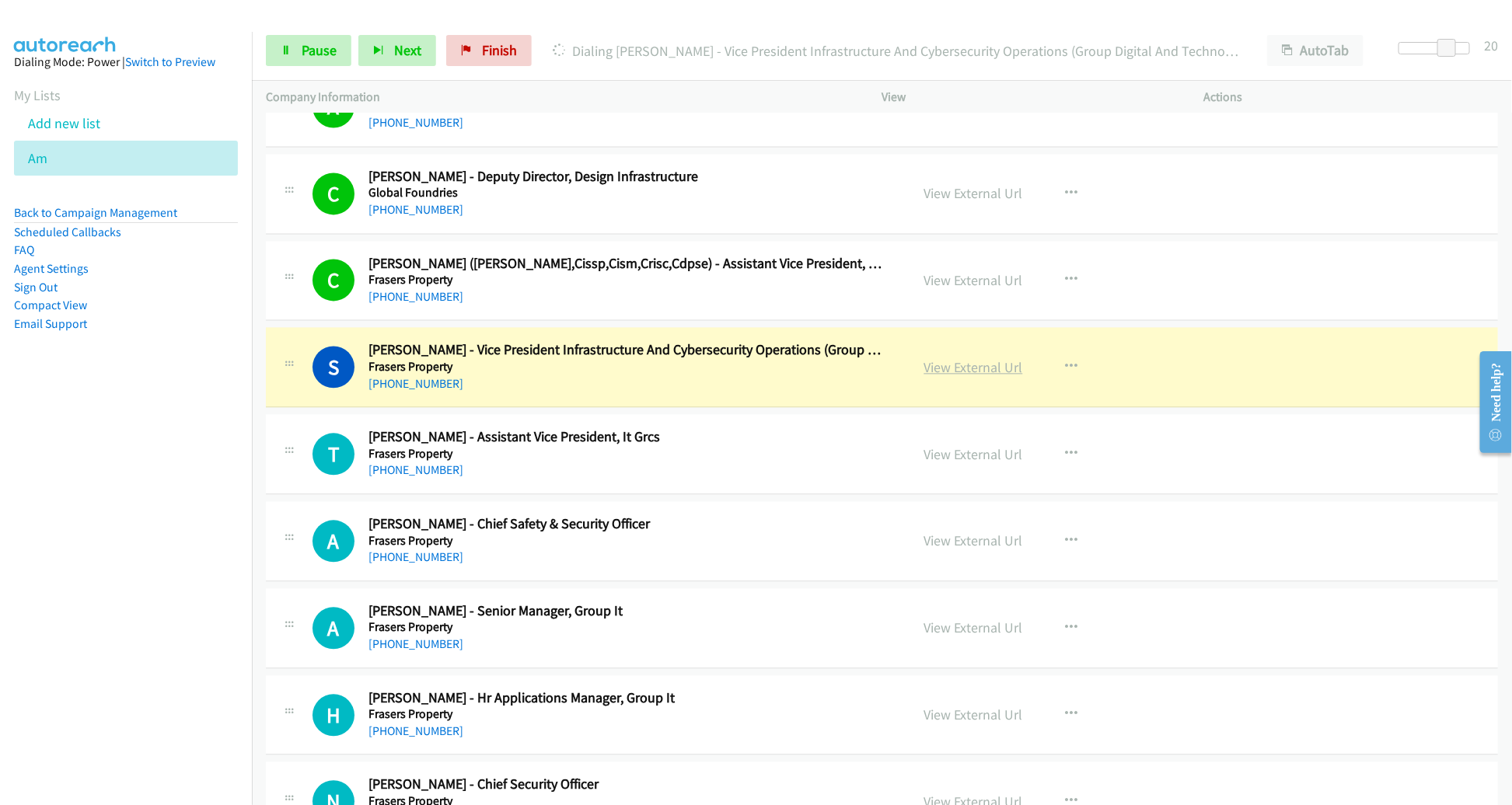
click at [950, 358] on link "View External Url" at bounding box center [973, 367] width 98 height 18
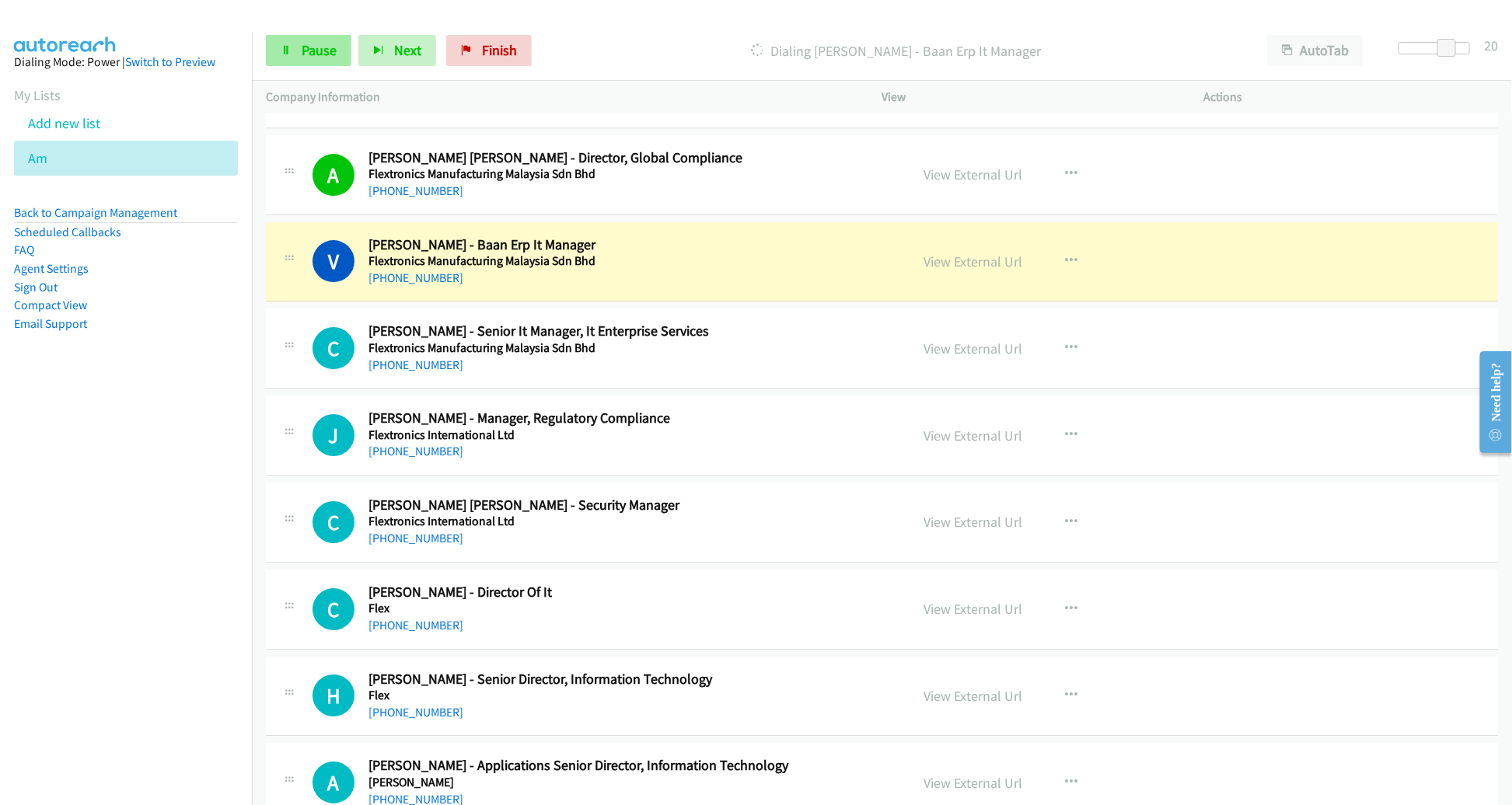
scroll to position [14719, 0]
click at [305, 51] on span "Pause" at bounding box center [319, 51] width 35 height 18
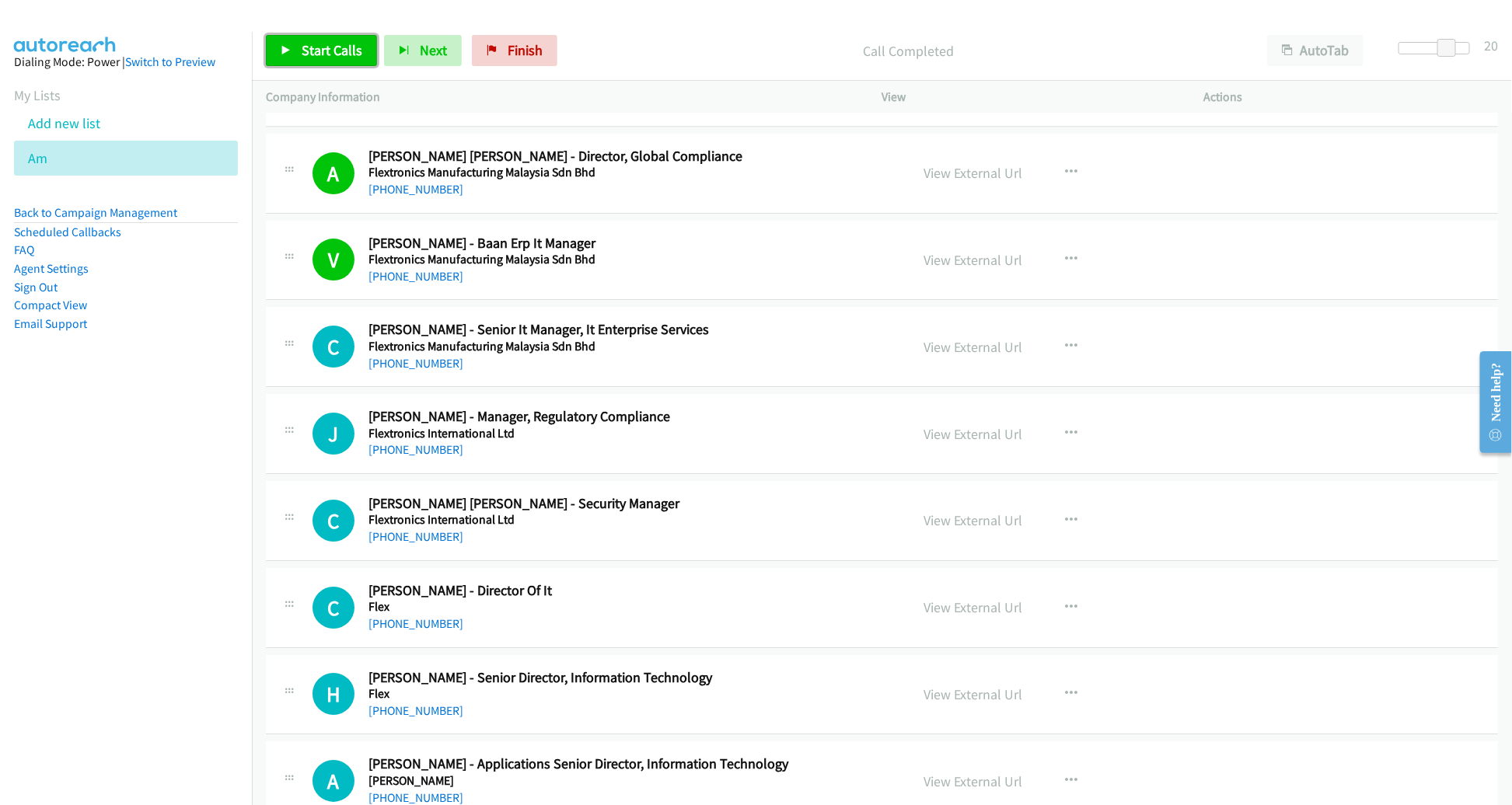
click at [319, 60] on link "Start Calls" at bounding box center [321, 51] width 111 height 31
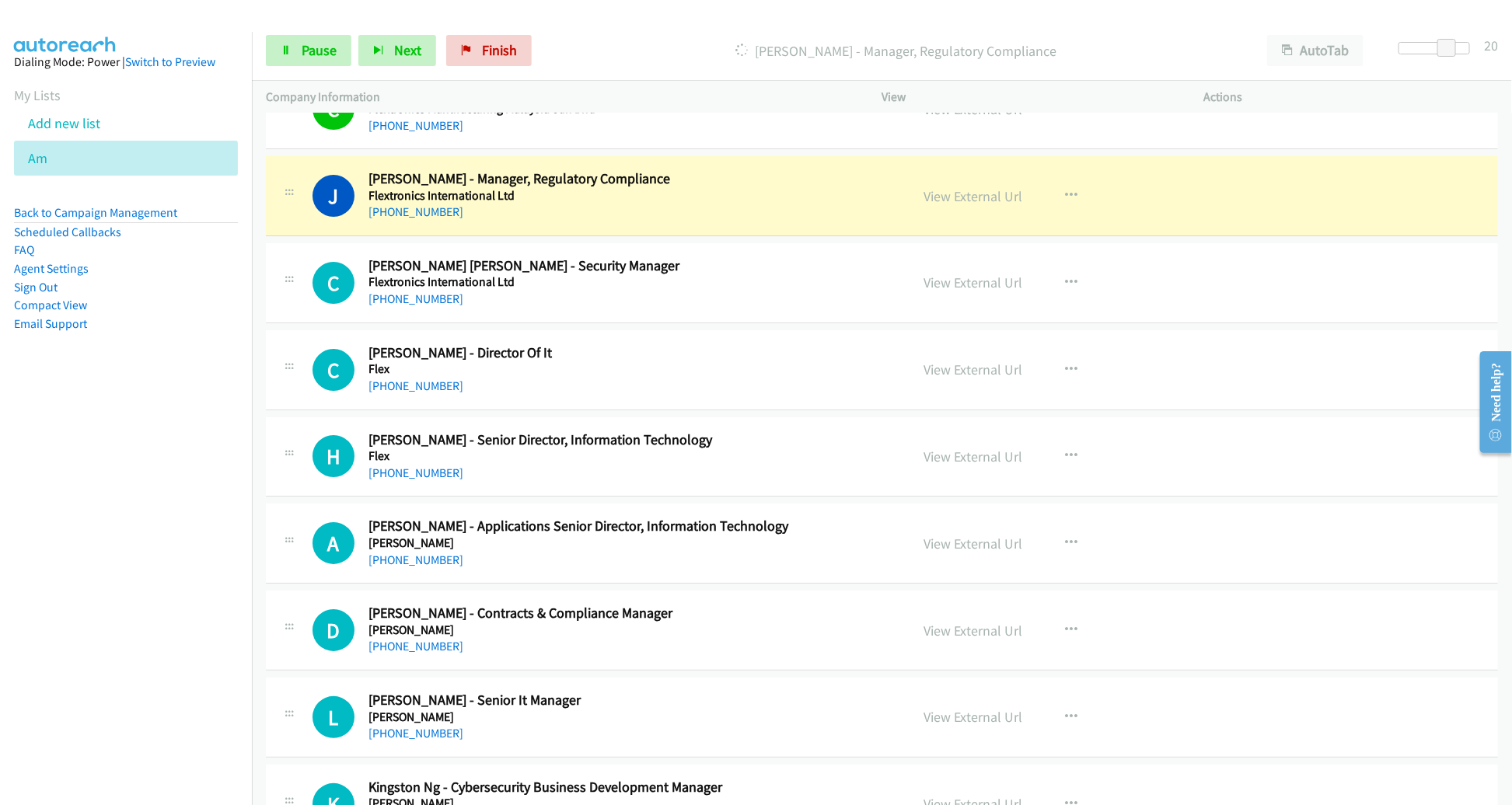
scroll to position [14962, 0]
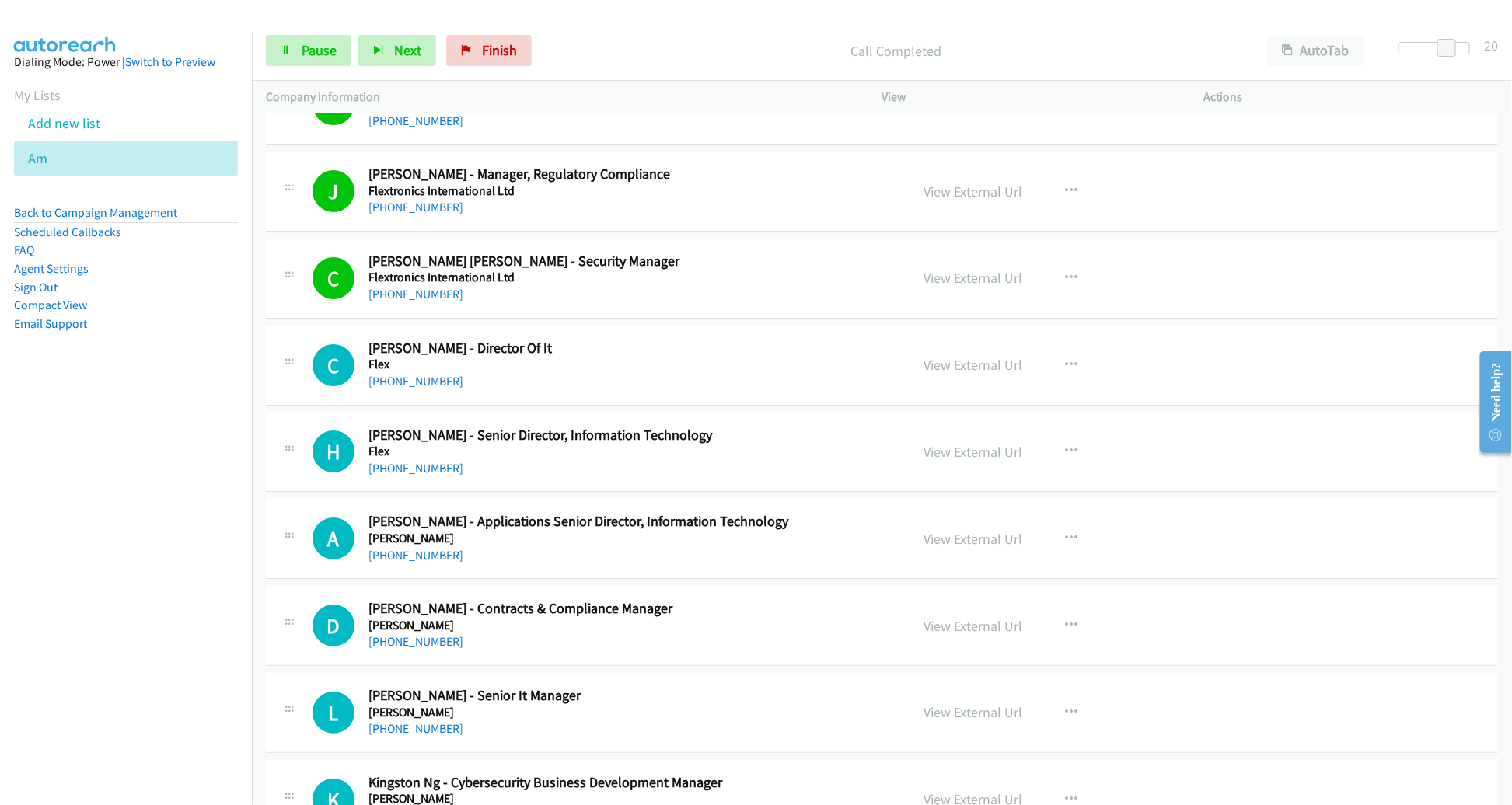
click at [948, 269] on link "View External Url" at bounding box center [973, 278] width 98 height 18
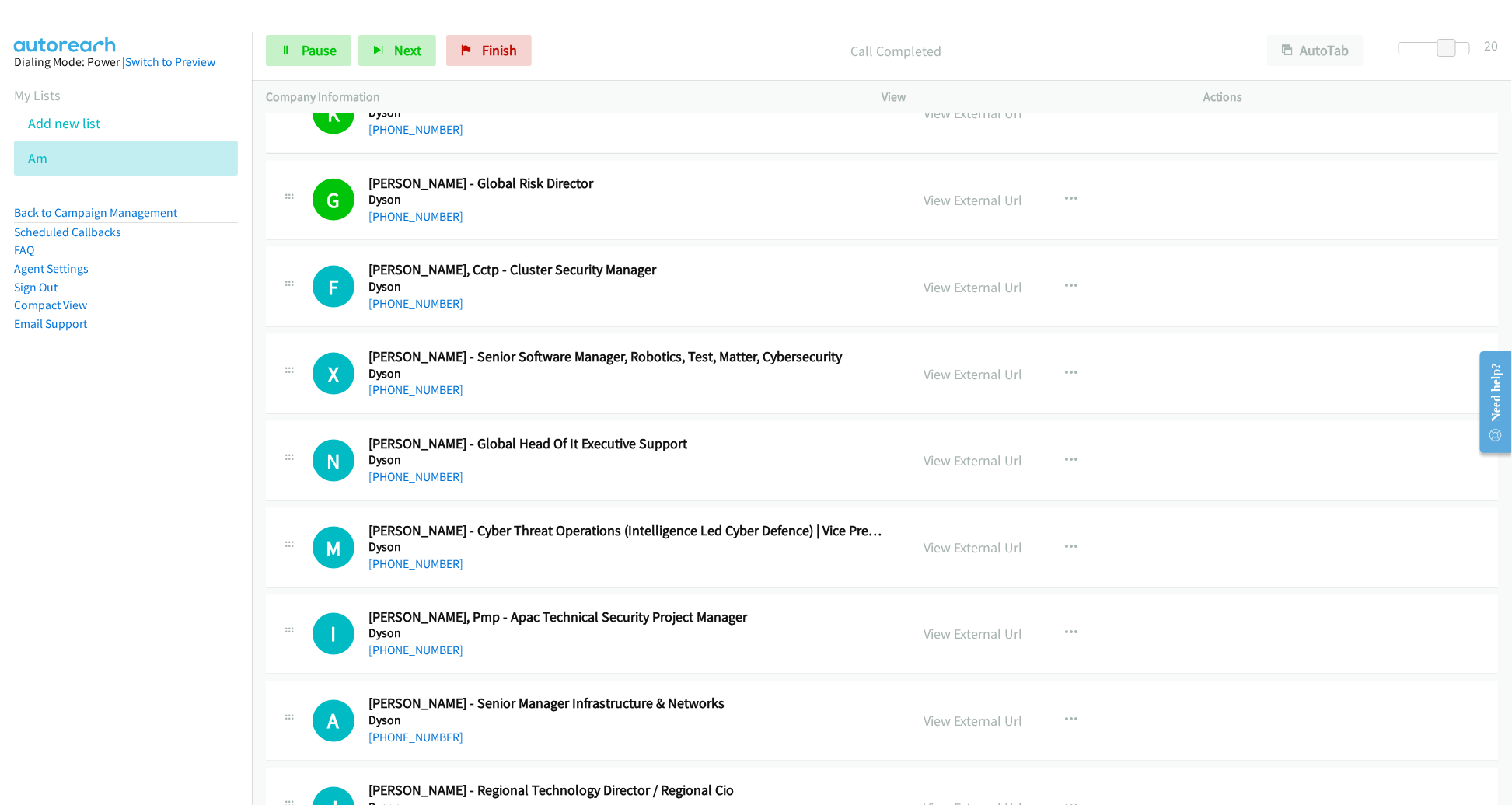
scroll to position [16170, 0]
click at [313, 47] on span "Pause" at bounding box center [319, 51] width 35 height 18
